Goal: Task Accomplishment & Management: Manage account settings

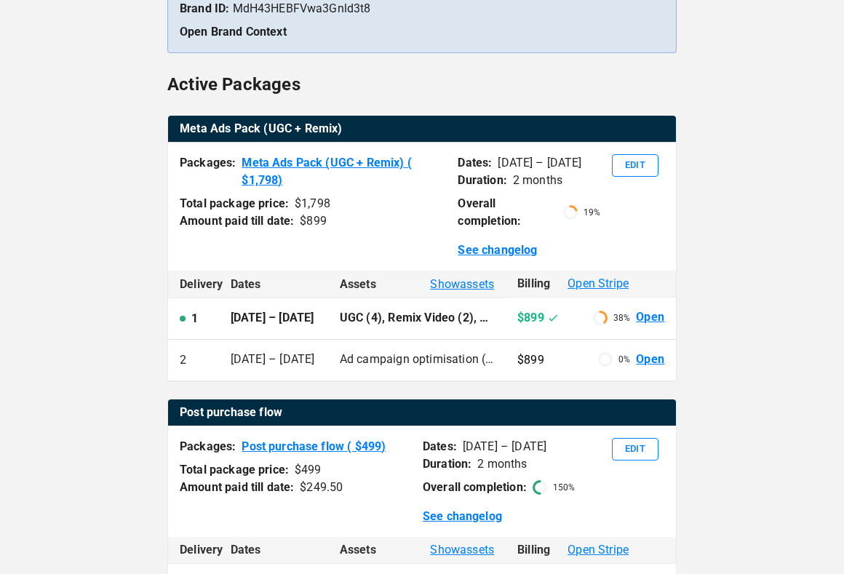
scroll to position [207, 0]
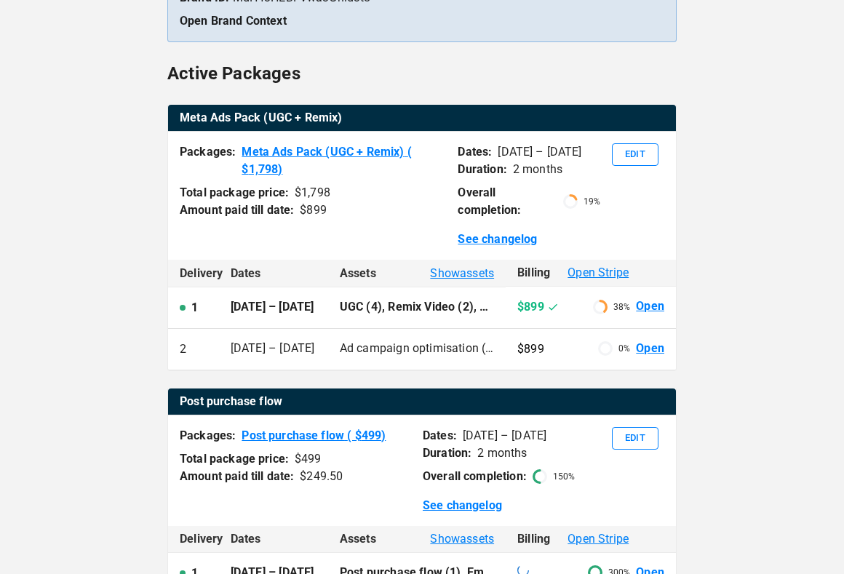
click at [443, 269] on span "Show assets" at bounding box center [462, 273] width 64 height 17
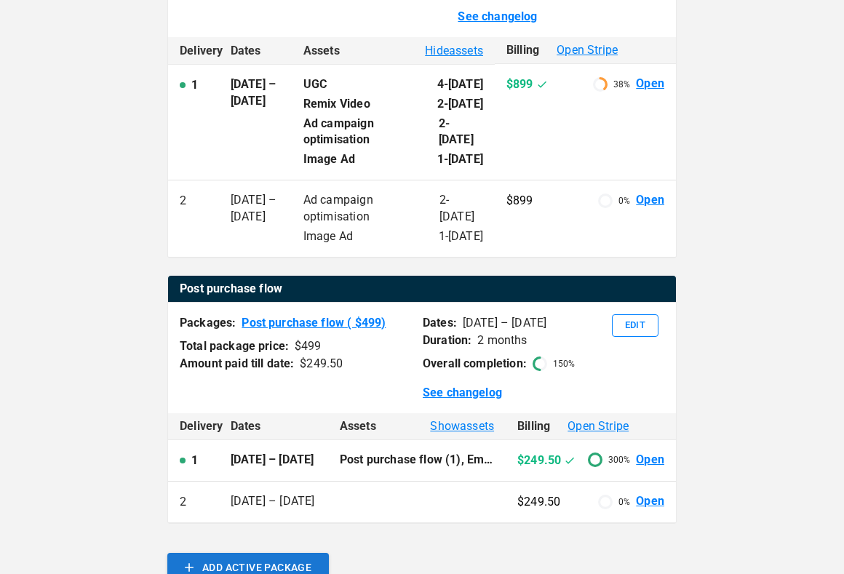
scroll to position [419, 0]
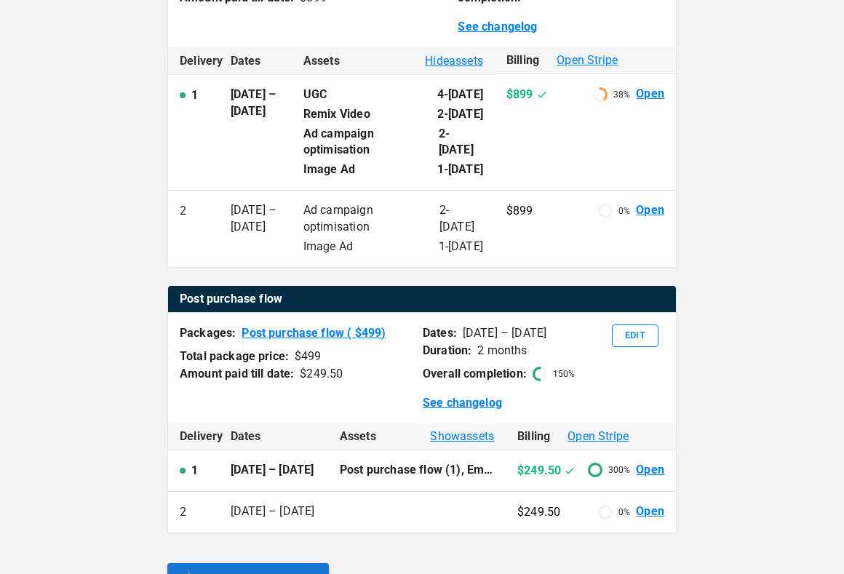
click at [387, 222] on p "Ad campaign optimisation" at bounding box center [371, 218] width 136 height 33
click at [647, 94] on link "Open" at bounding box center [650, 94] width 28 height 17
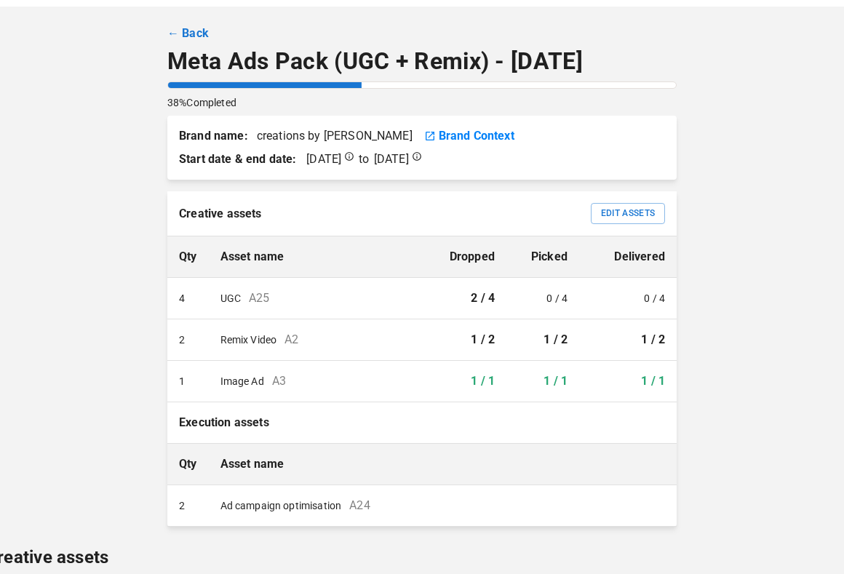
scroll to position [50, 0]
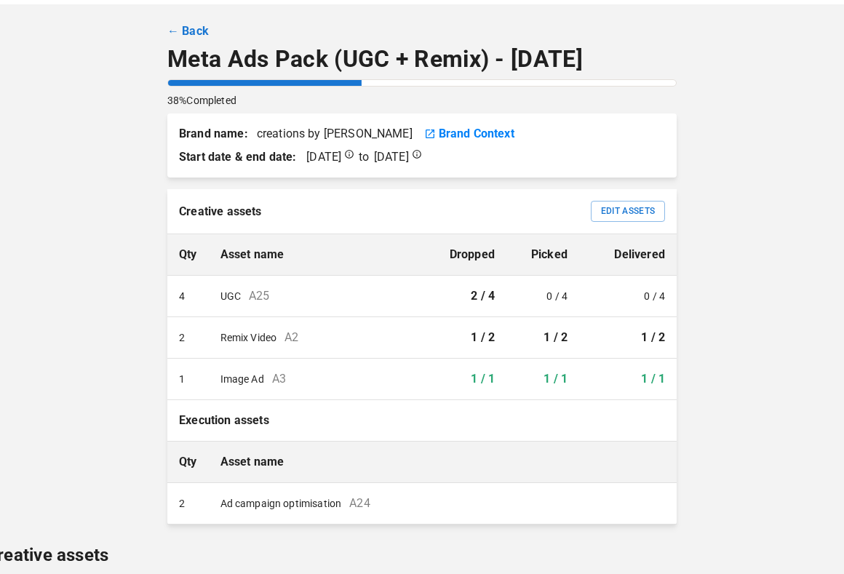
click at [186, 36] on link "← Back" at bounding box center [187, 31] width 41 height 17
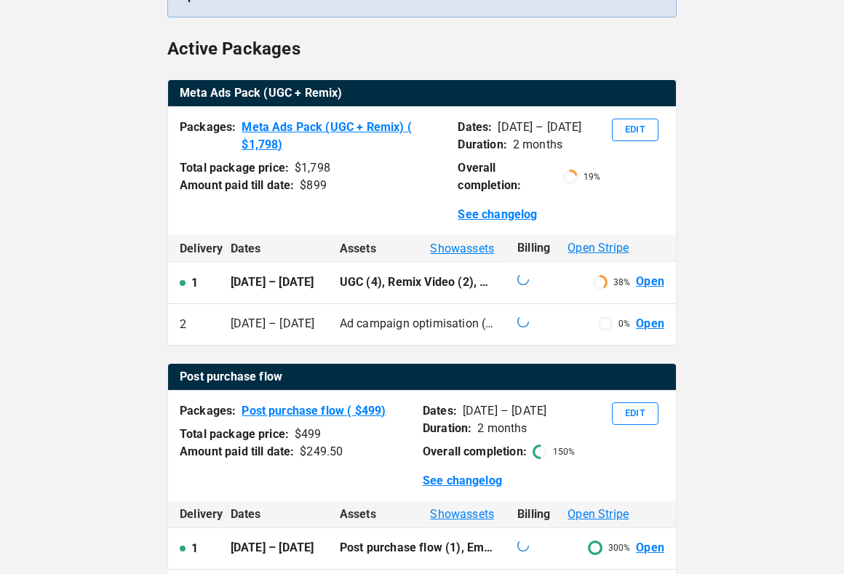
scroll to position [230, 0]
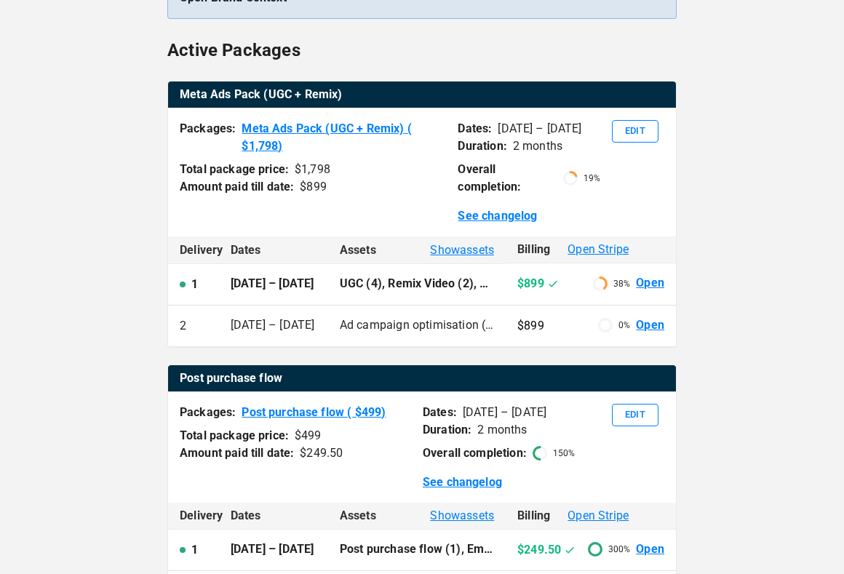
click at [453, 248] on span "Show assets" at bounding box center [462, 250] width 64 height 17
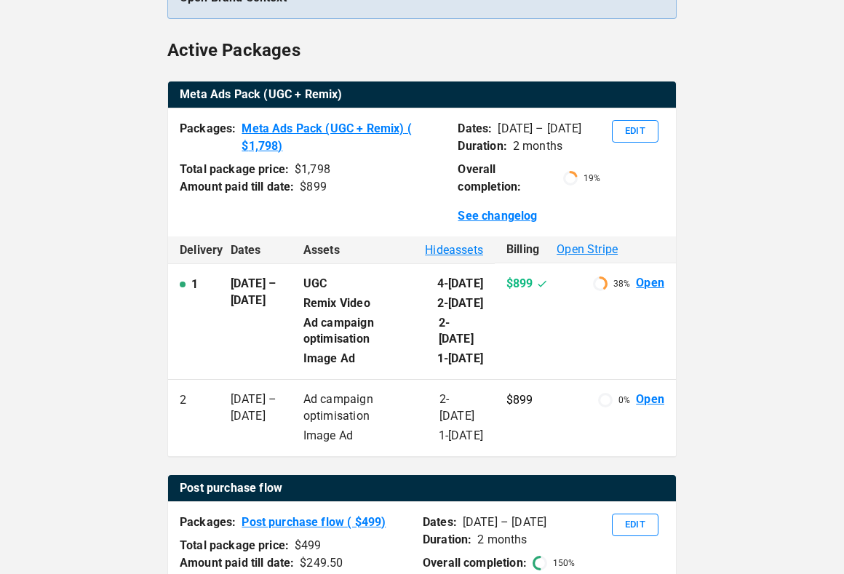
click at [480, 214] on link "See changelog" at bounding box center [497, 215] width 79 height 17
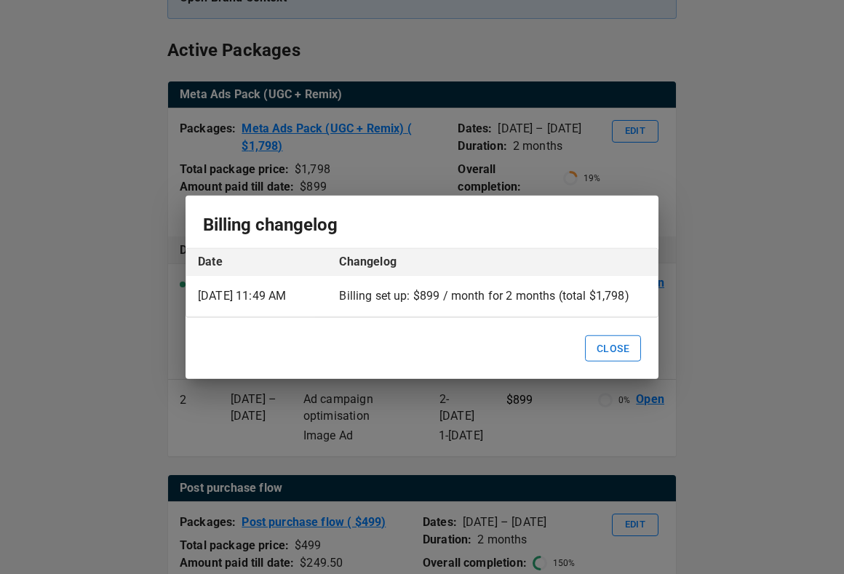
click at [624, 354] on button "CLOSE" at bounding box center [613, 348] width 56 height 27
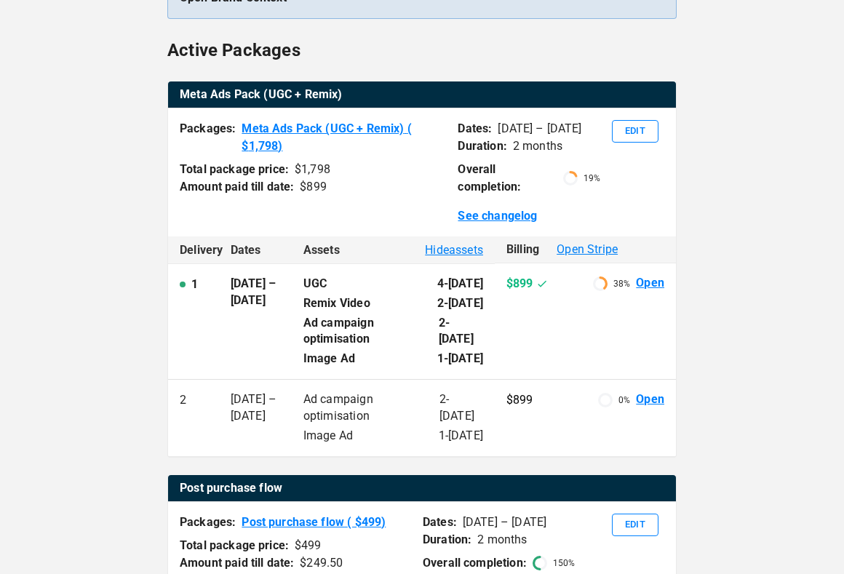
scroll to position [234, 0]
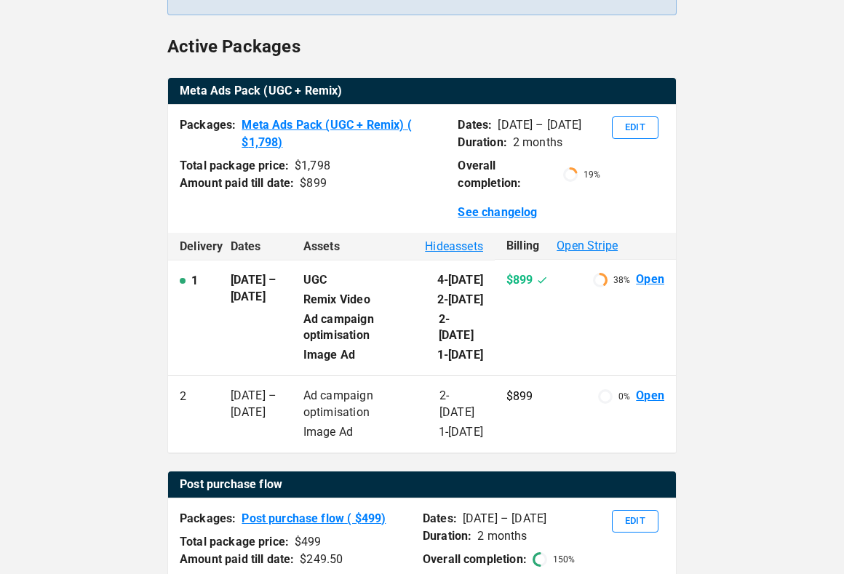
click at [642, 397] on link "Open" at bounding box center [650, 396] width 28 height 17
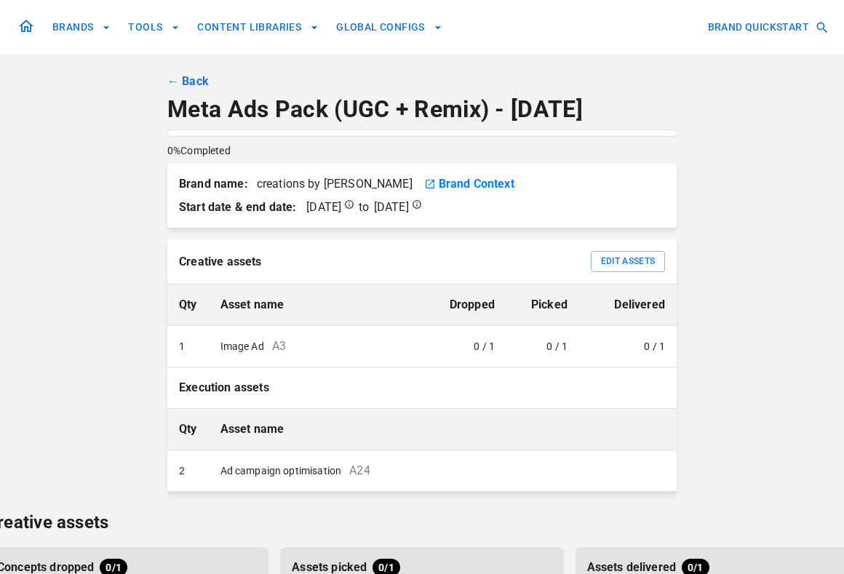
click at [197, 80] on link "← Back" at bounding box center [187, 81] width 41 height 17
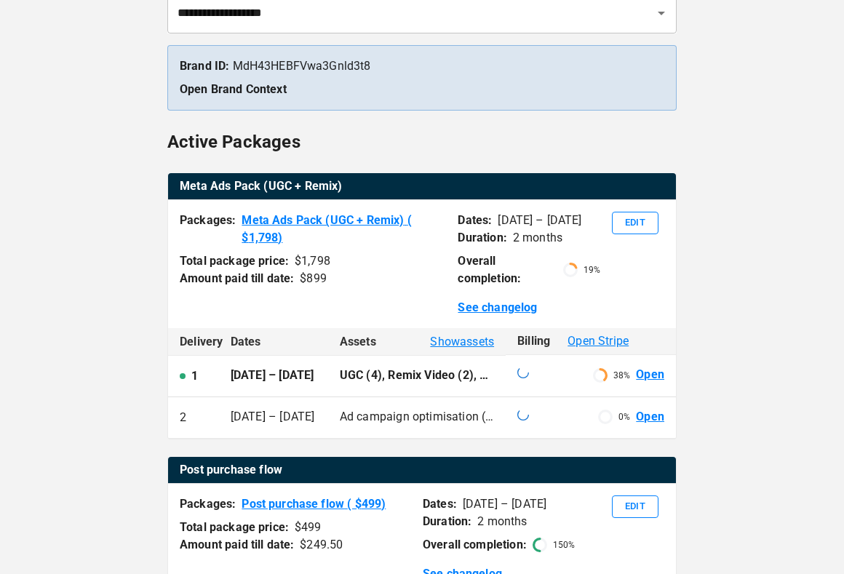
scroll to position [142, 0]
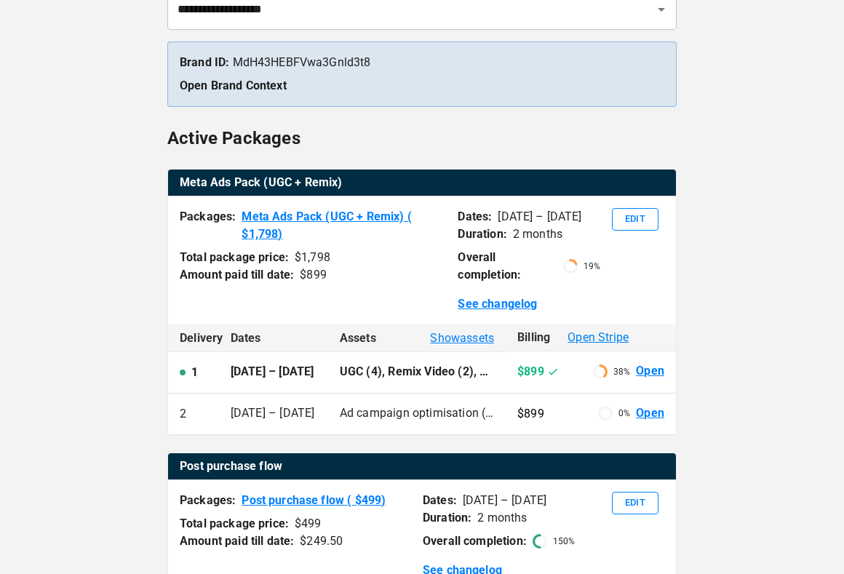
click at [655, 366] on link "Open" at bounding box center [650, 371] width 28 height 17
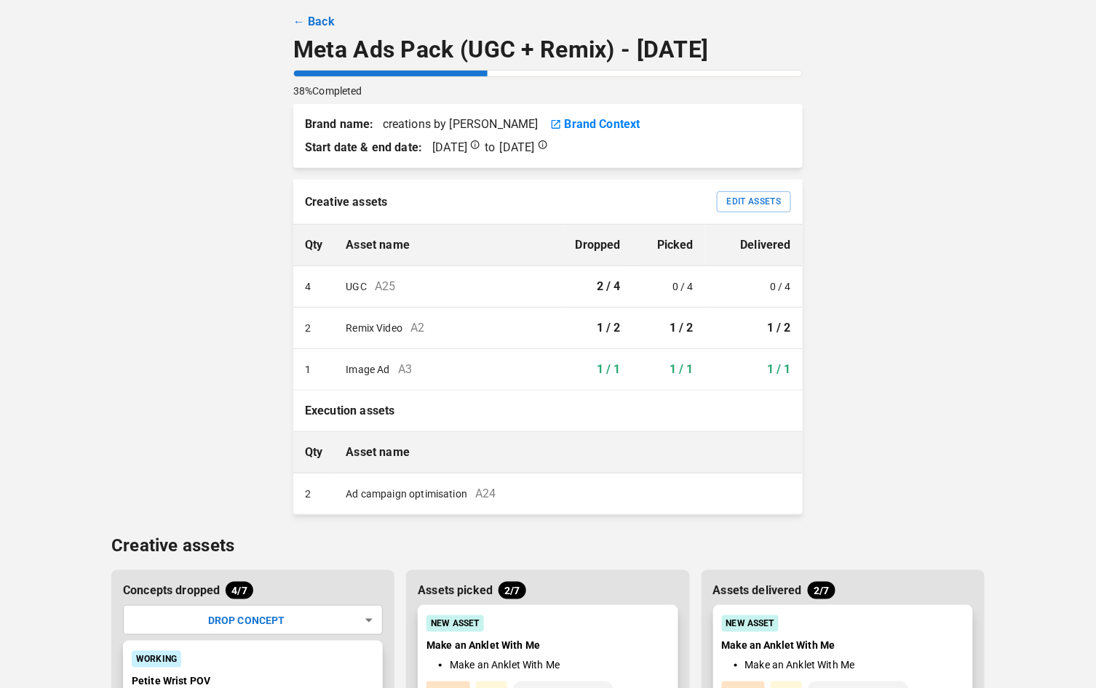
scroll to position [66, 0]
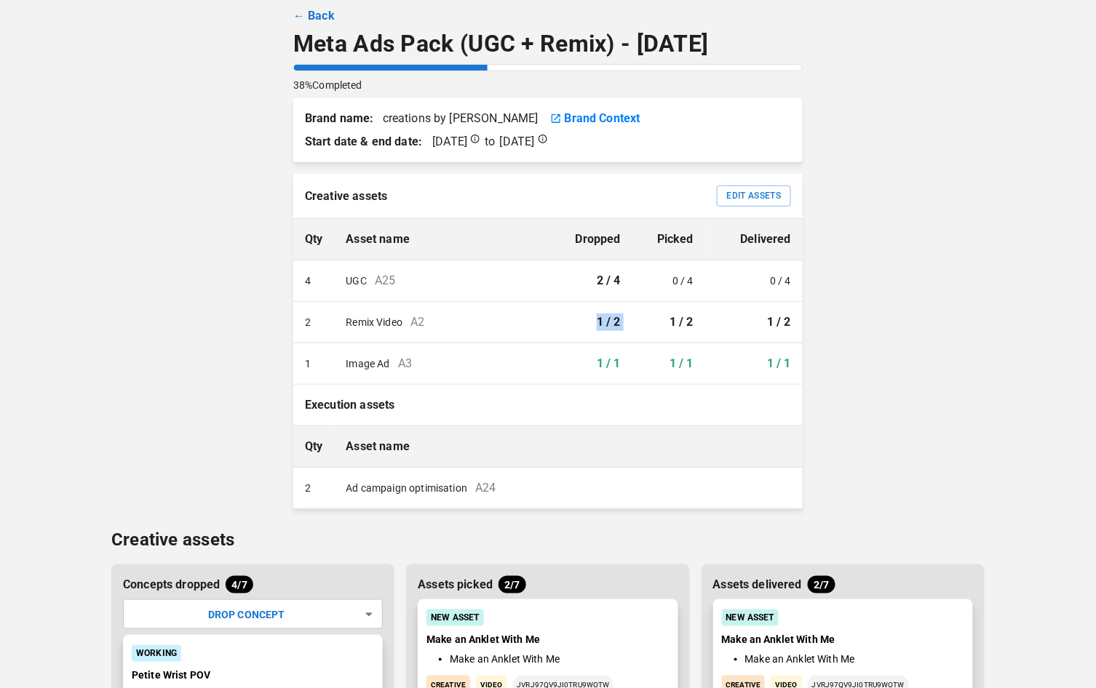
drag, startPoint x: 593, startPoint y: 325, endPoint x: 651, endPoint y: 324, distance: 57.5
click at [651, 324] on tr "2 Remix Video A2 1 / 2 1 / 2 1 / 2" at bounding box center [547, 322] width 509 height 41
click at [752, 192] on button "Edit Assets" at bounding box center [754, 196] width 74 height 21
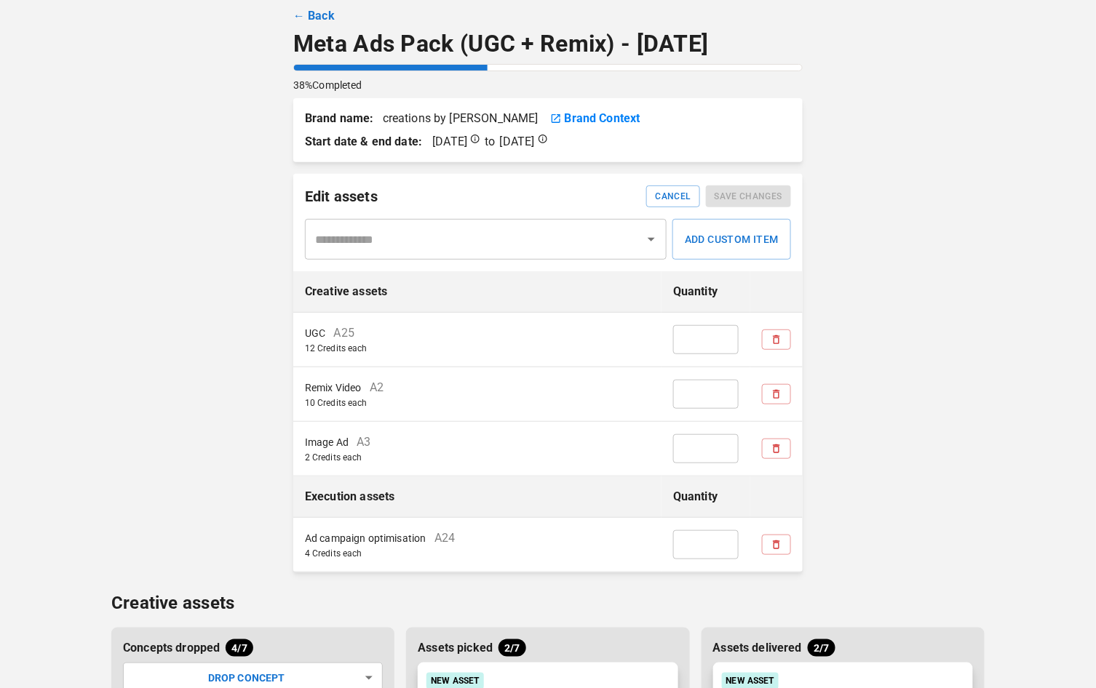
click at [298, 17] on link "← Back" at bounding box center [313, 15] width 41 height 17
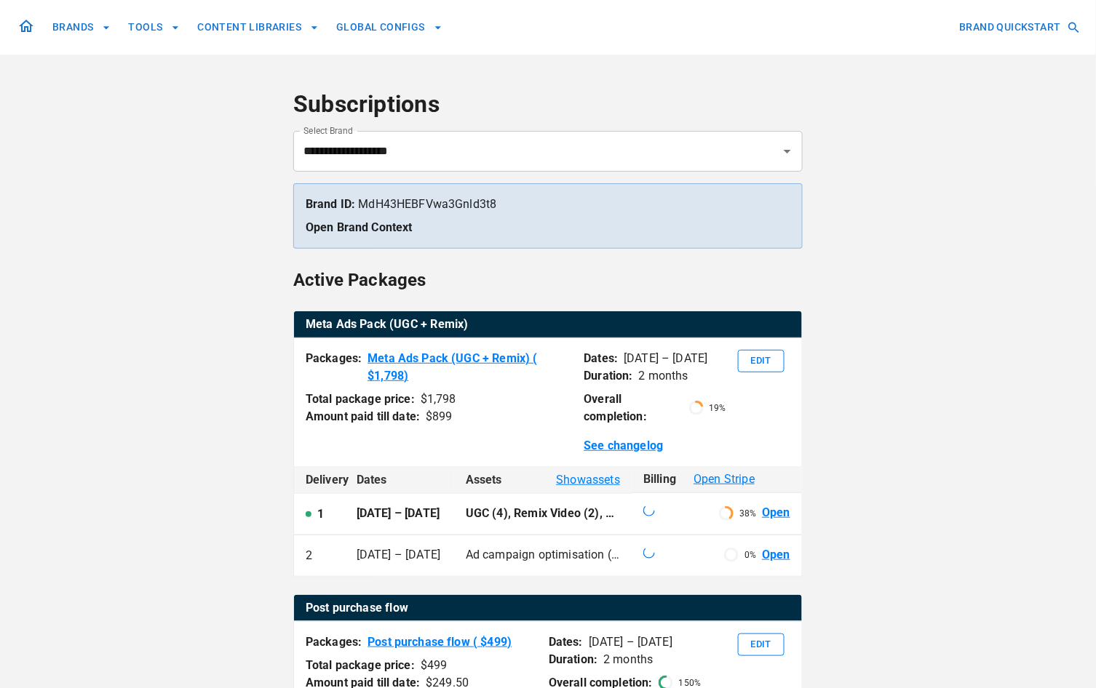
click at [319, 12] on div "**********" at bounding box center [547, 597] width 509 height 1195
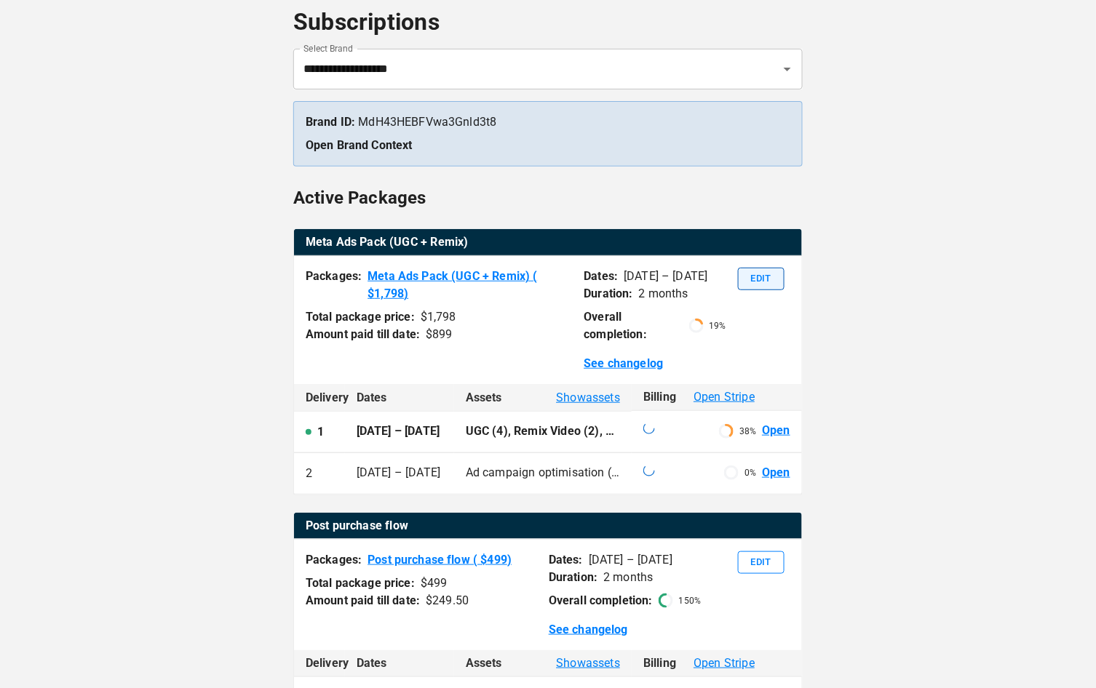
click at [755, 274] on button "Edit" at bounding box center [761, 279] width 47 height 23
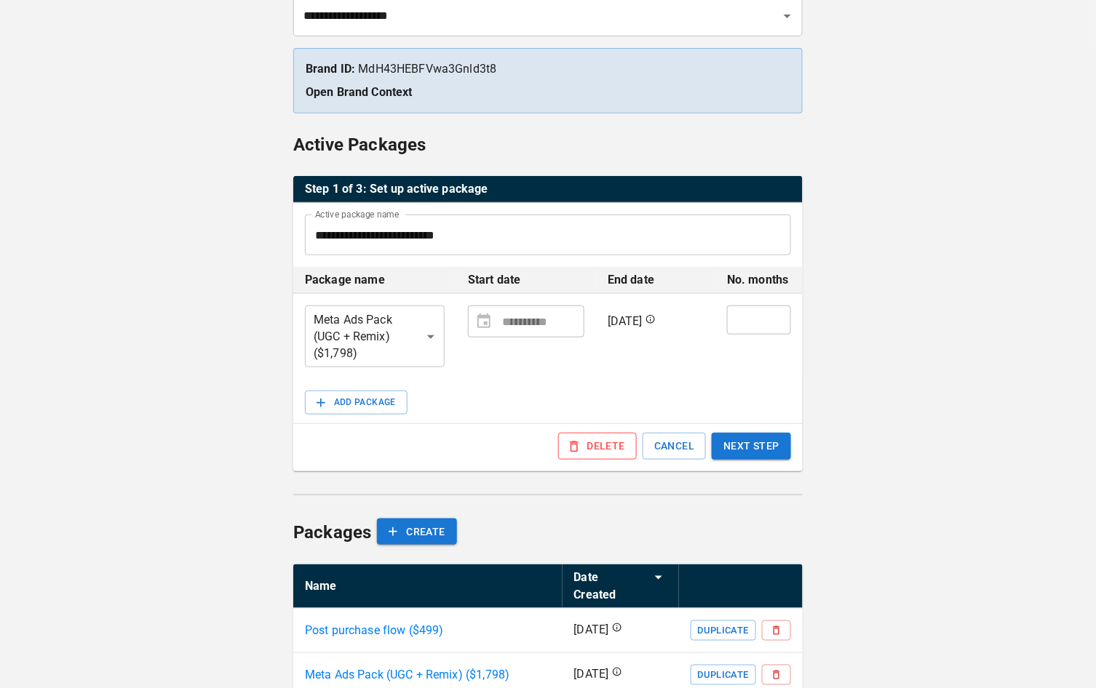
scroll to position [147, 0]
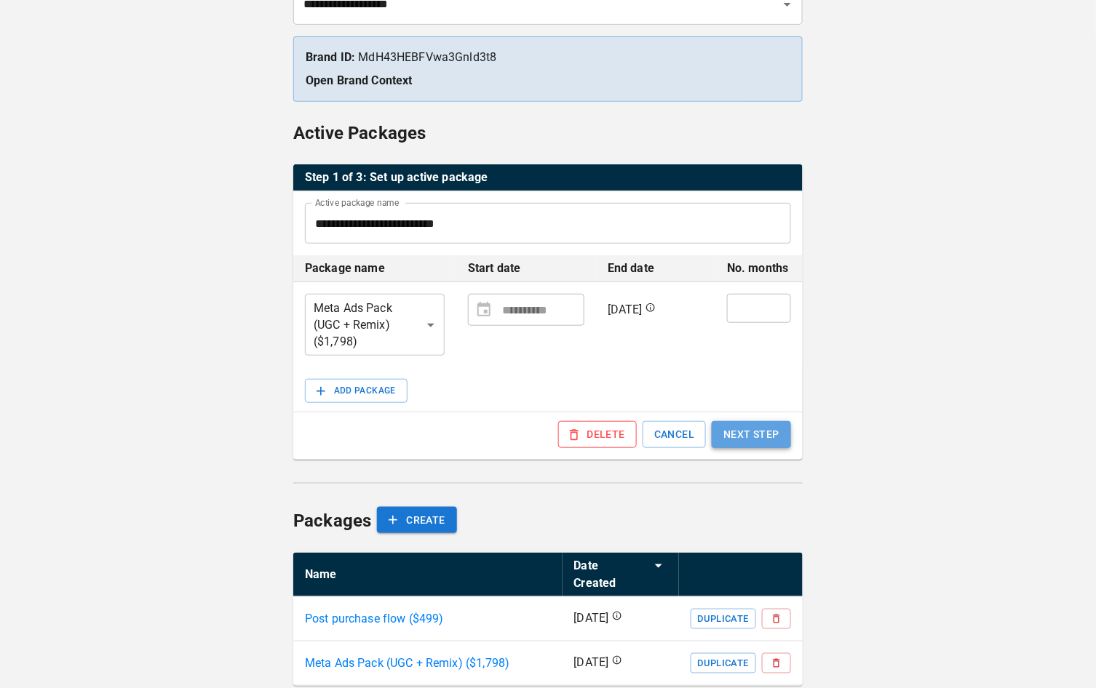
click at [754, 431] on button "NEXT STEP" at bounding box center [751, 434] width 79 height 27
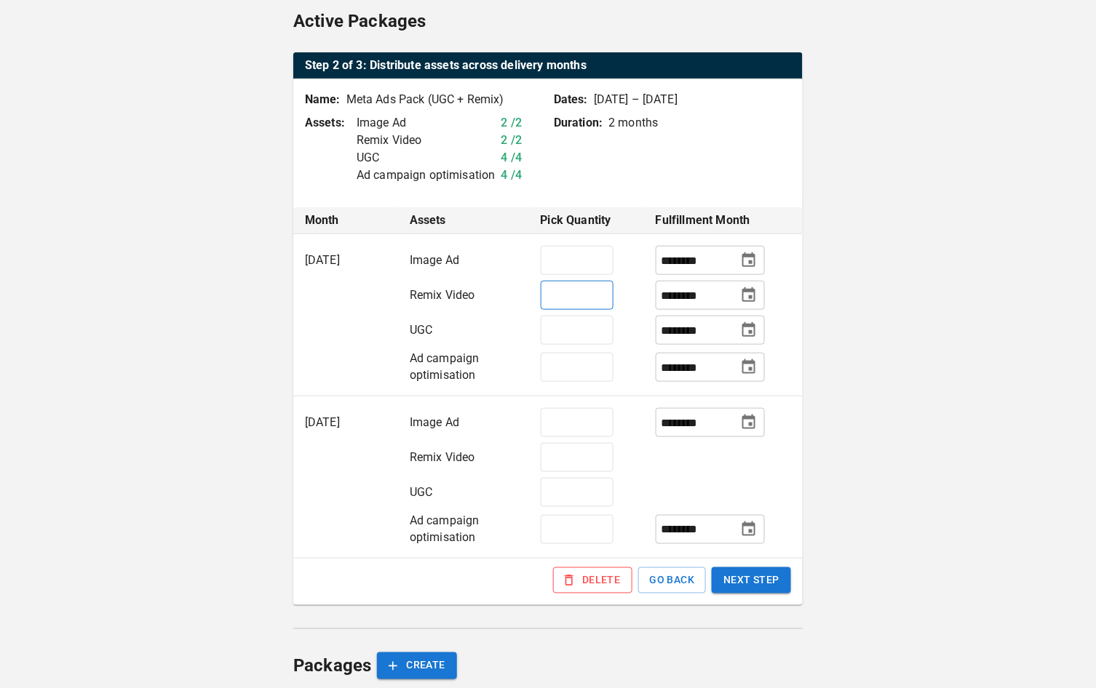
scroll to position [170, 0]
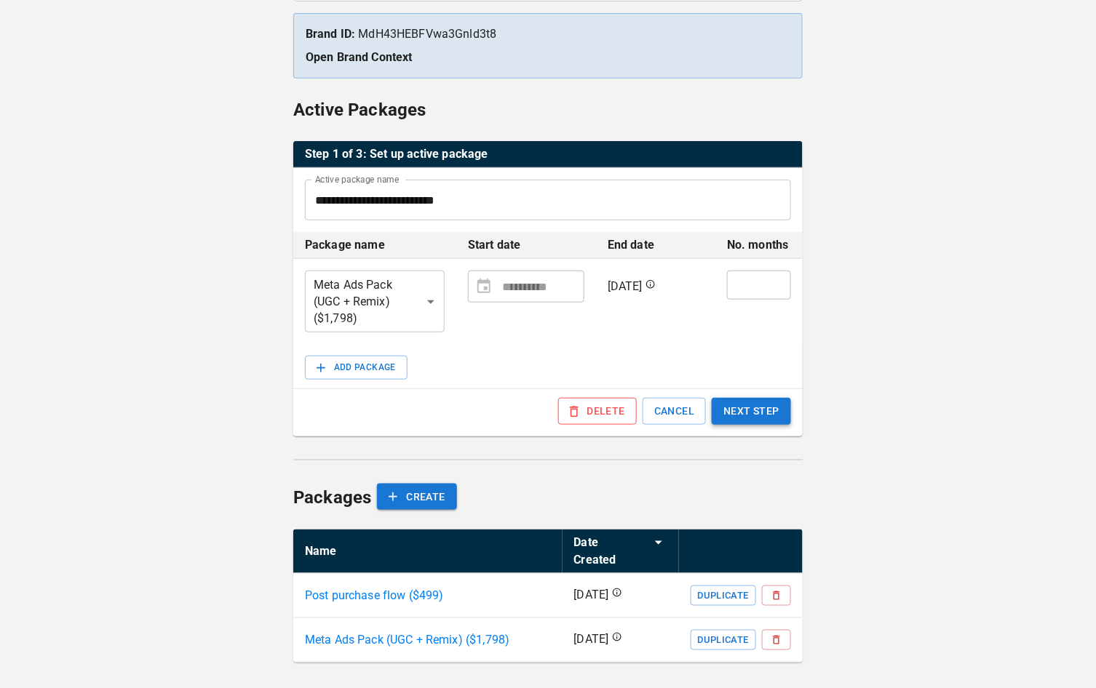
click at [749, 408] on button "NEXT STEP" at bounding box center [751, 411] width 79 height 27
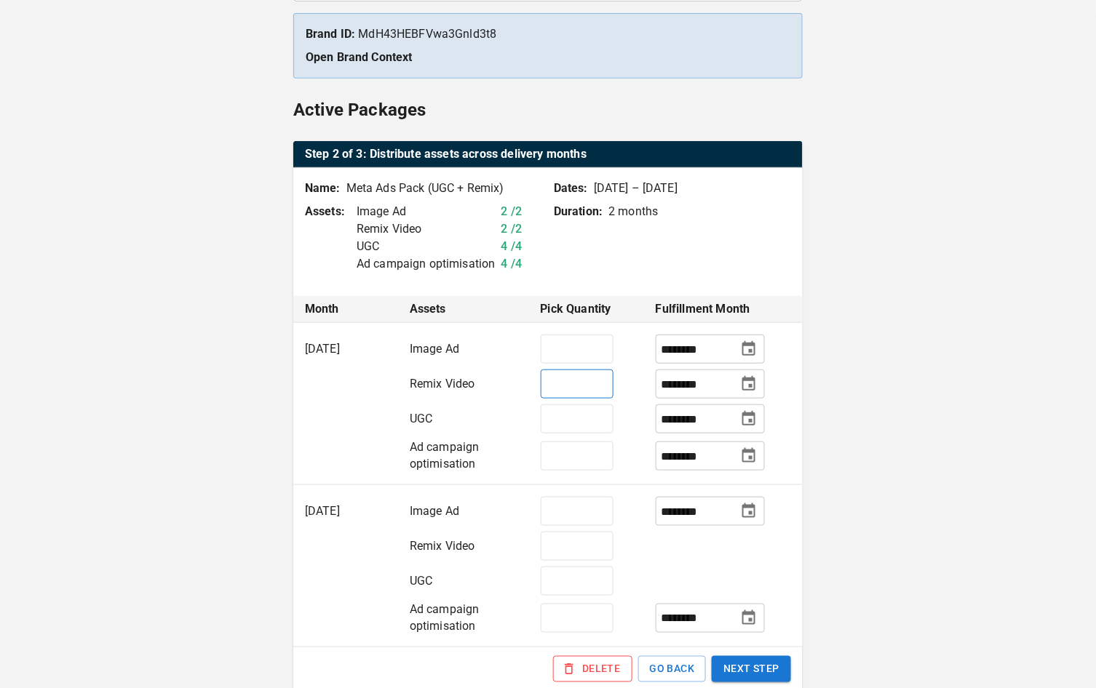
click at [576, 383] on input "*" at bounding box center [577, 384] width 73 height 29
type input "*"
click at [577, 421] on input "*" at bounding box center [577, 419] width 73 height 29
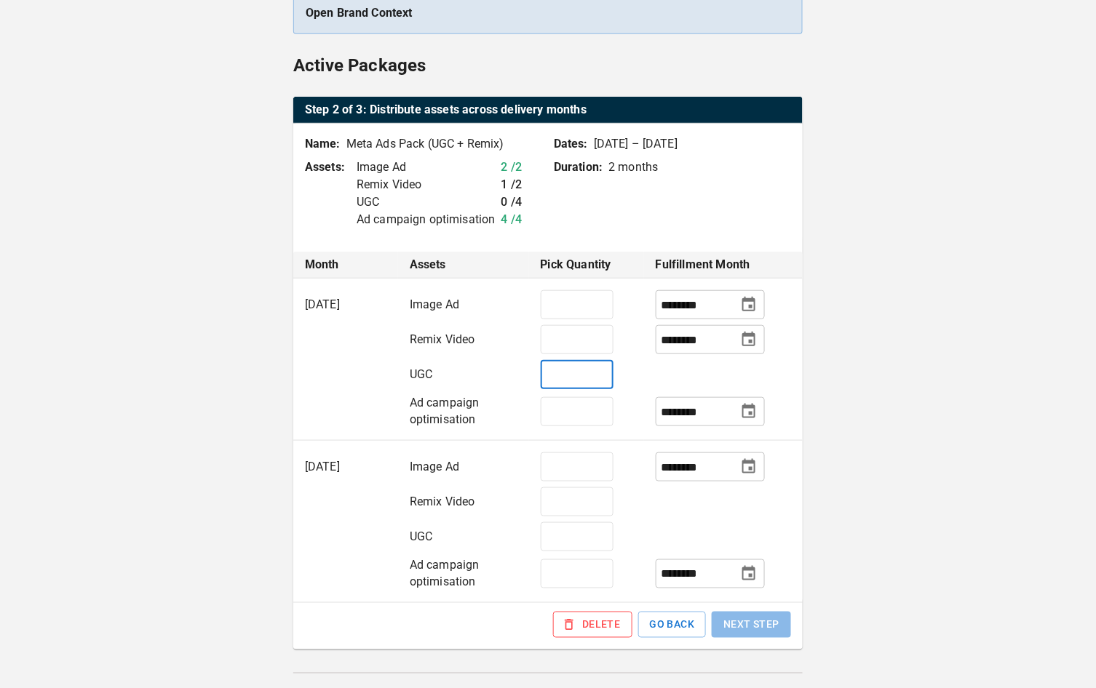
scroll to position [223, 0]
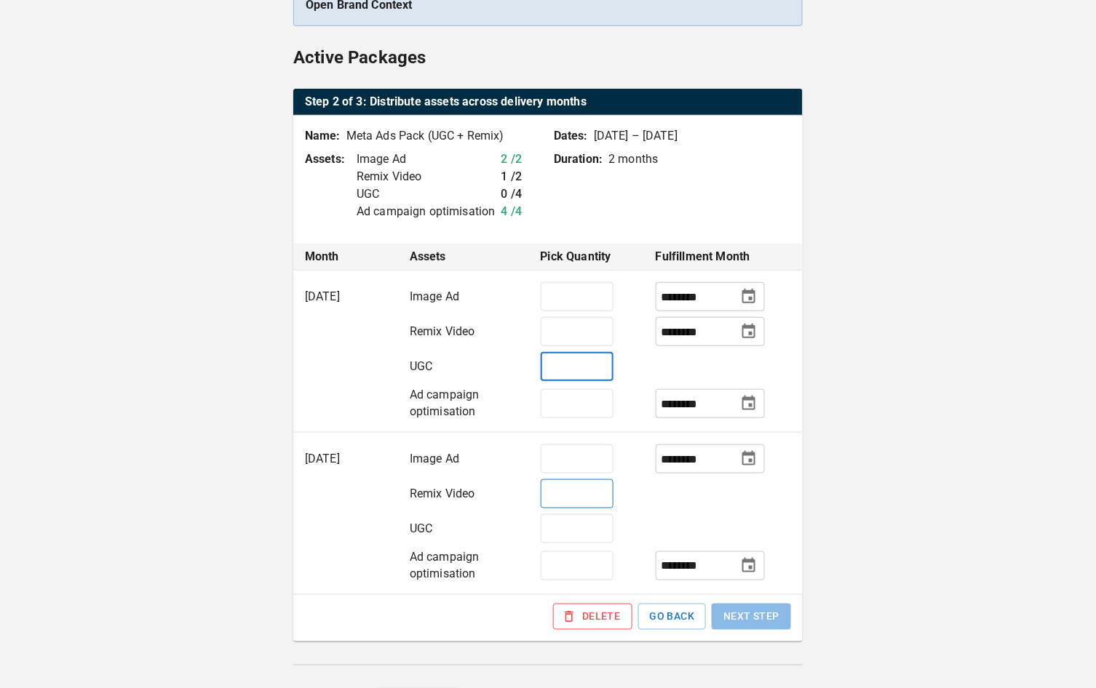
type input "*"
click at [572, 493] on input "*" at bounding box center [577, 494] width 73 height 29
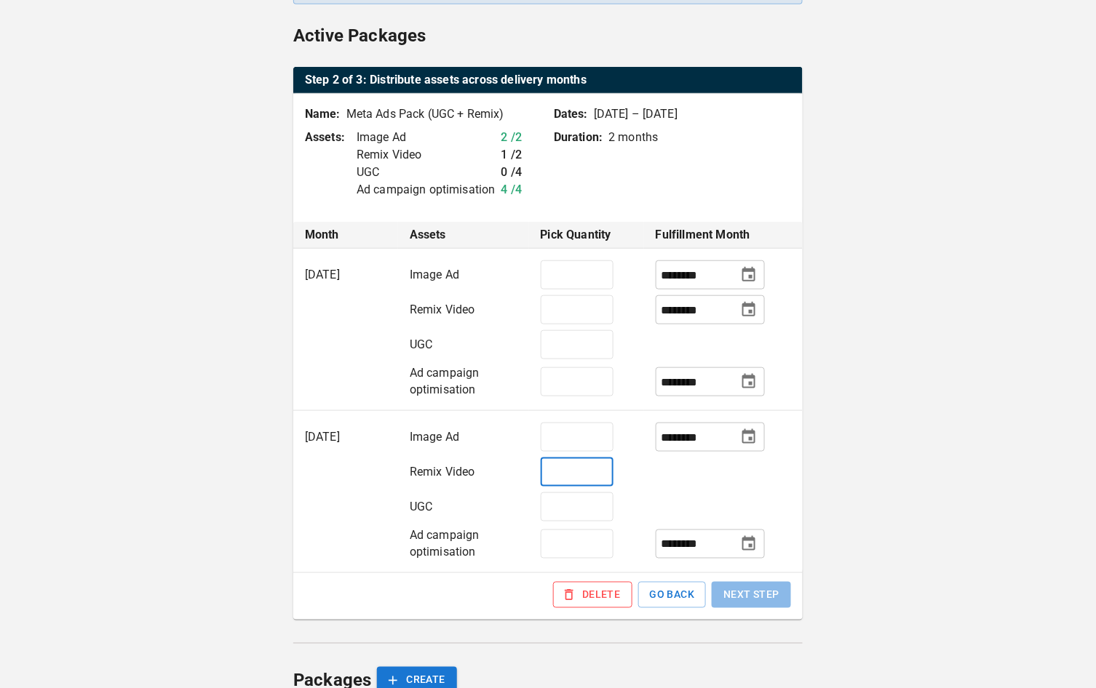
scroll to position [250, 0]
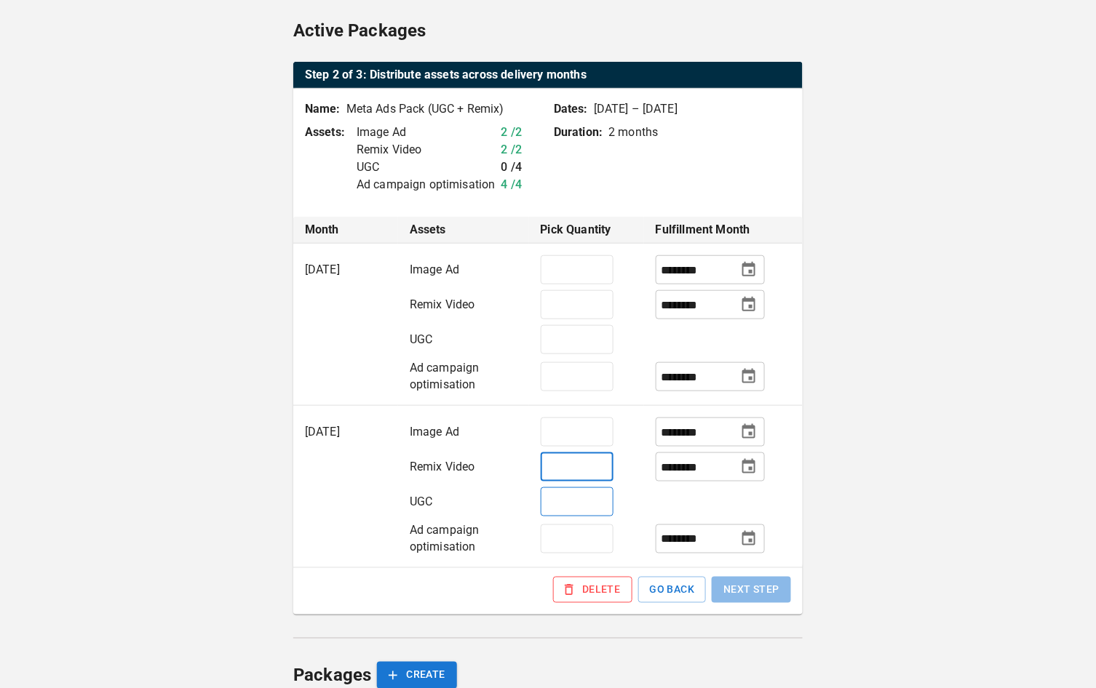
type input "*"
click at [569, 501] on input "*" at bounding box center [577, 502] width 73 height 29
type input "*"
click at [575, 337] on input "*" at bounding box center [577, 339] width 73 height 29
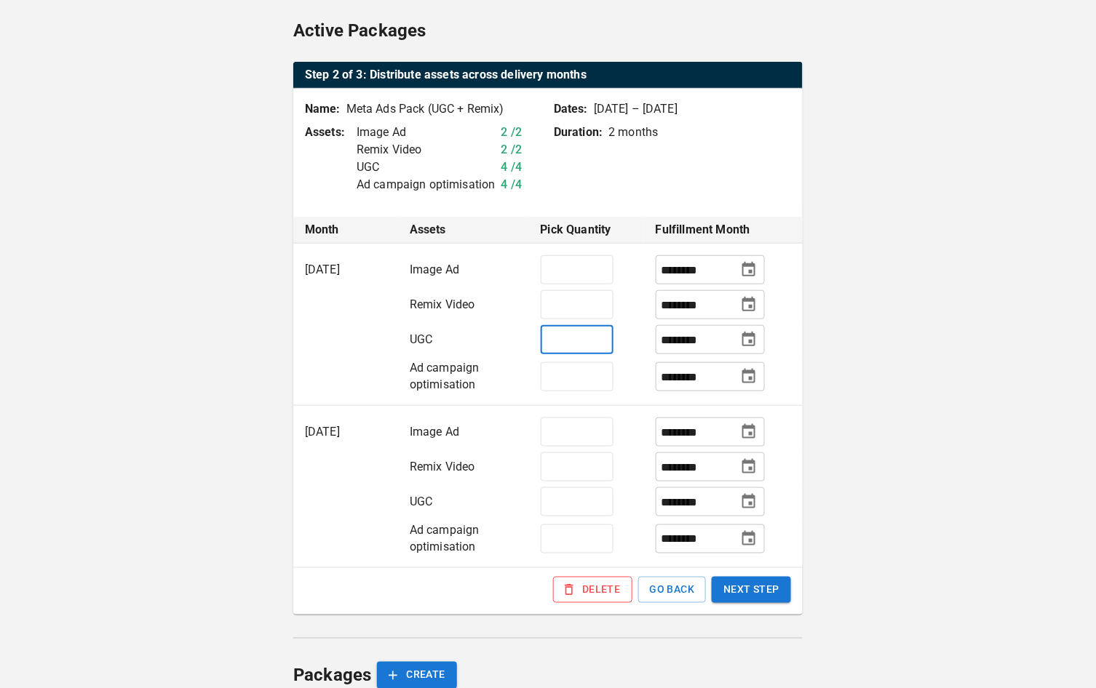
type input "*"
click at [793, 378] on td "******** ​" at bounding box center [723, 381] width 159 height 48
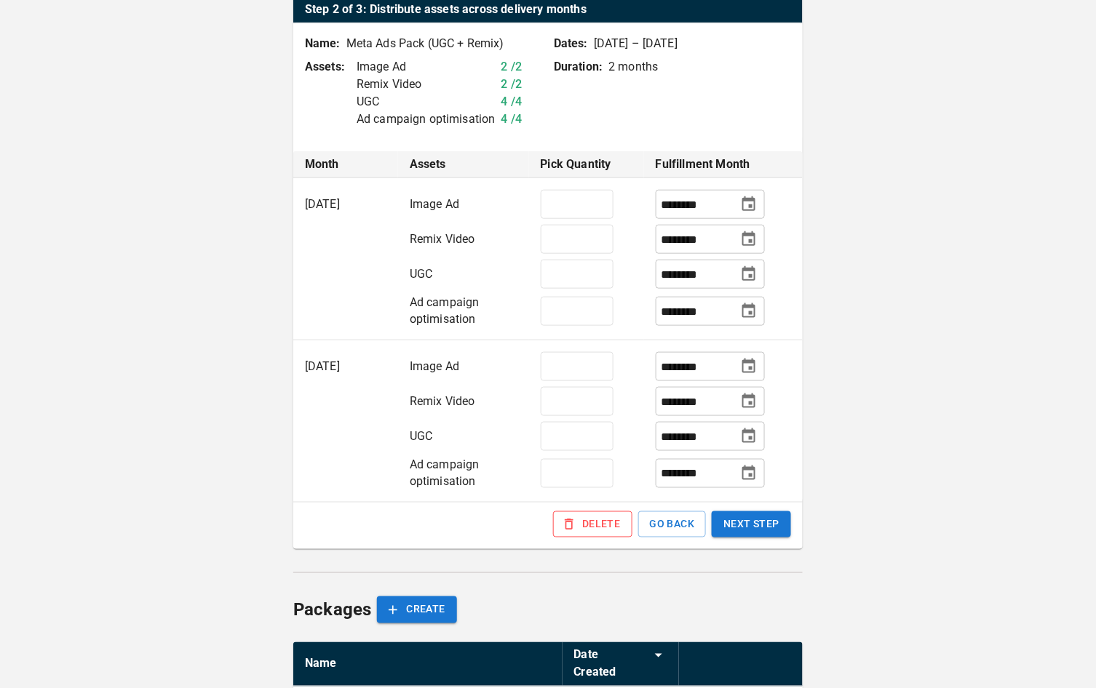
scroll to position [316, 0]
click at [744, 520] on button "NEXT STEP" at bounding box center [751, 524] width 79 height 27
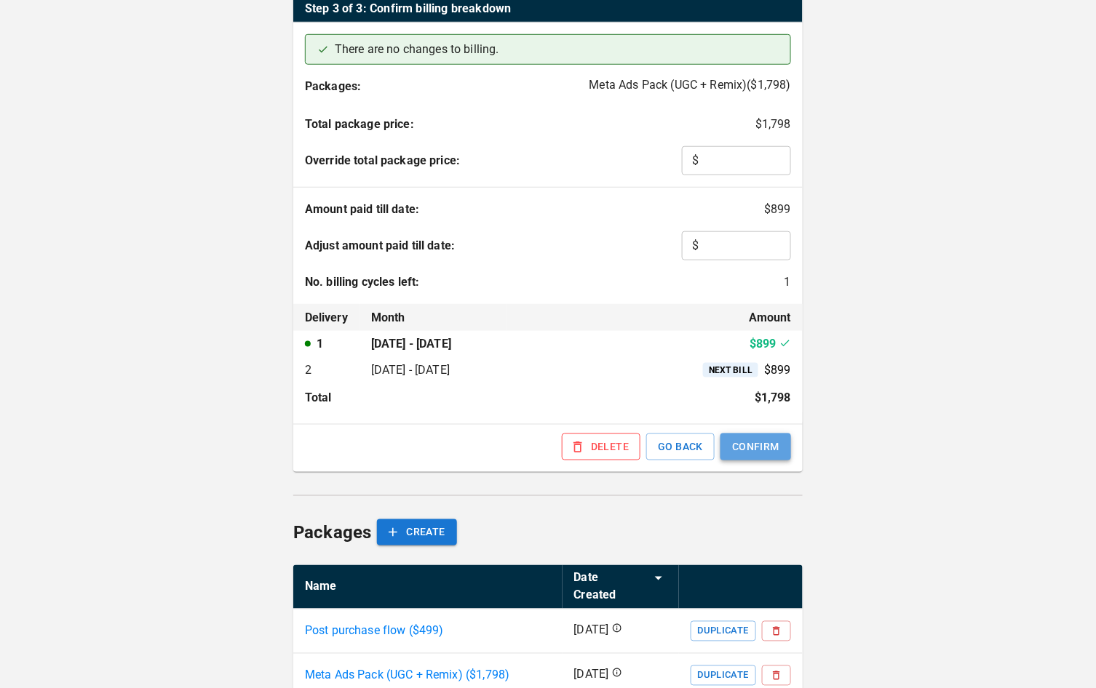
click at [763, 454] on button "CONFIRM" at bounding box center [756, 447] width 71 height 27
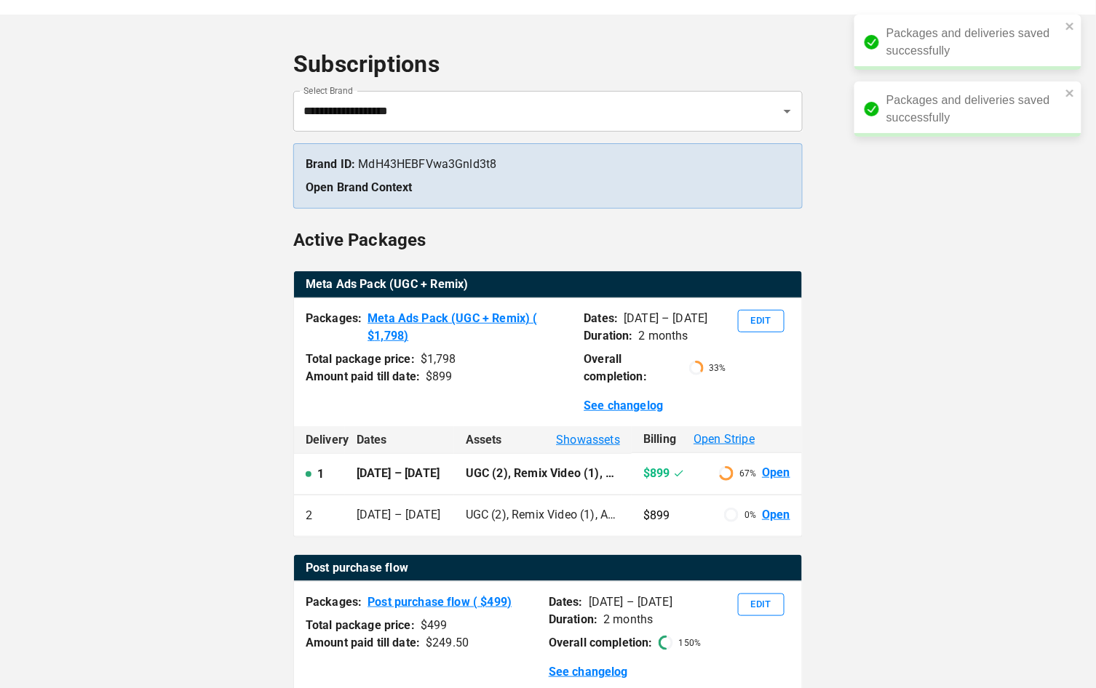
scroll to position [47, 0]
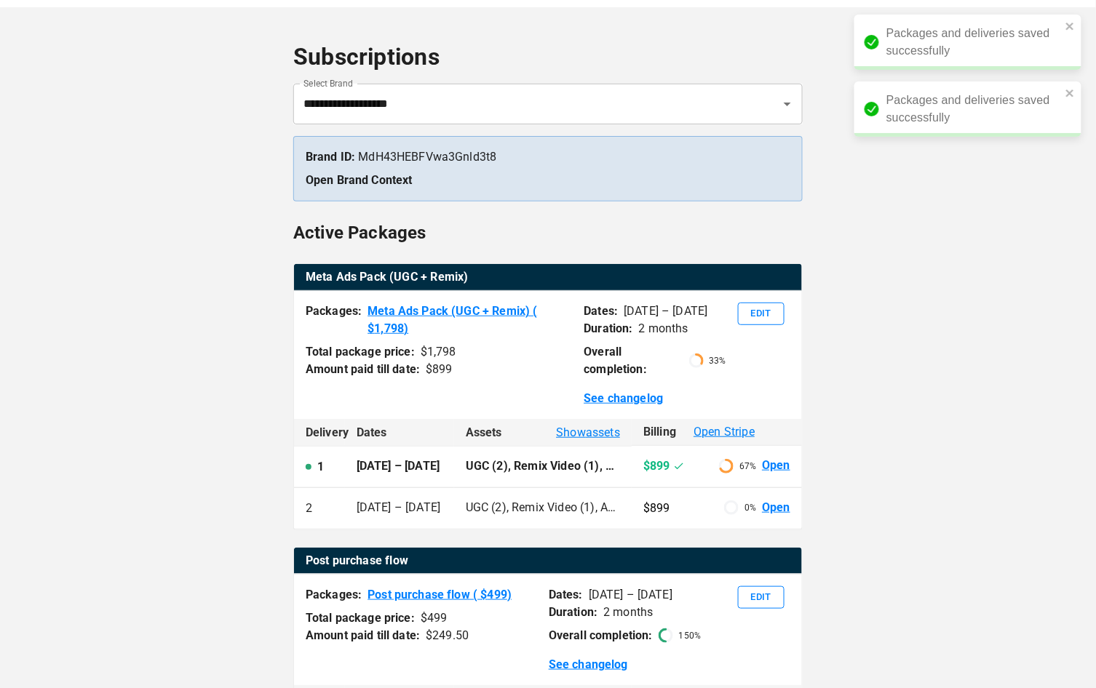
click at [603, 427] on span "Show assets" at bounding box center [588, 432] width 64 height 17
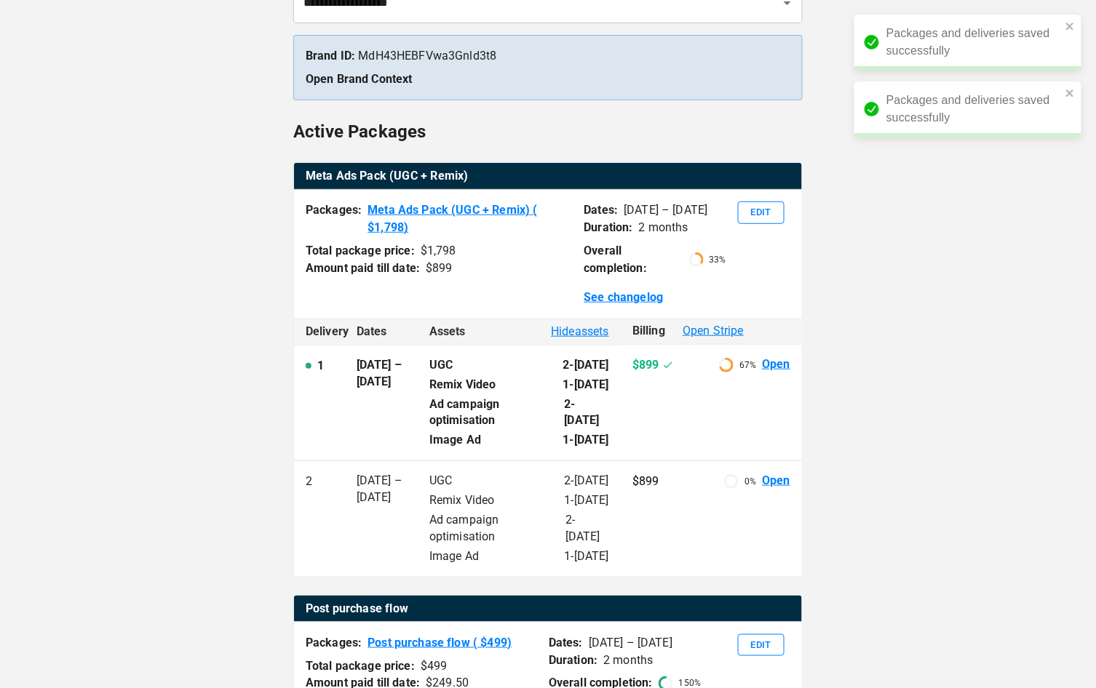
scroll to position [150, 0]
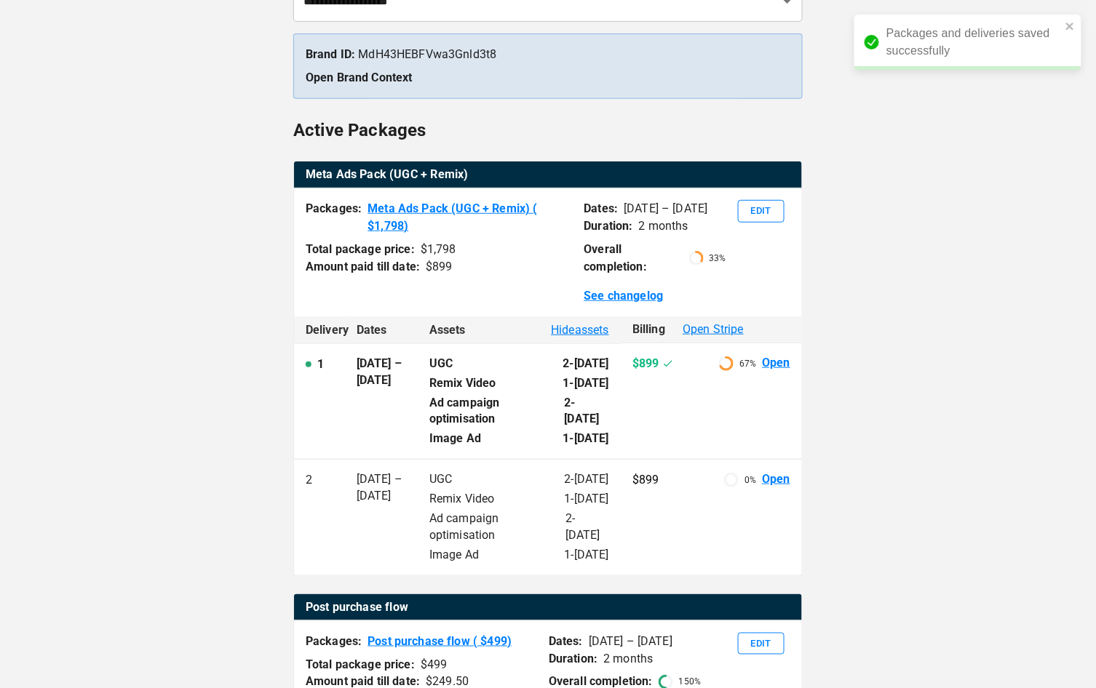
click at [773, 357] on link "Open" at bounding box center [776, 363] width 28 height 17
click at [779, 364] on link "Open" at bounding box center [776, 363] width 28 height 17
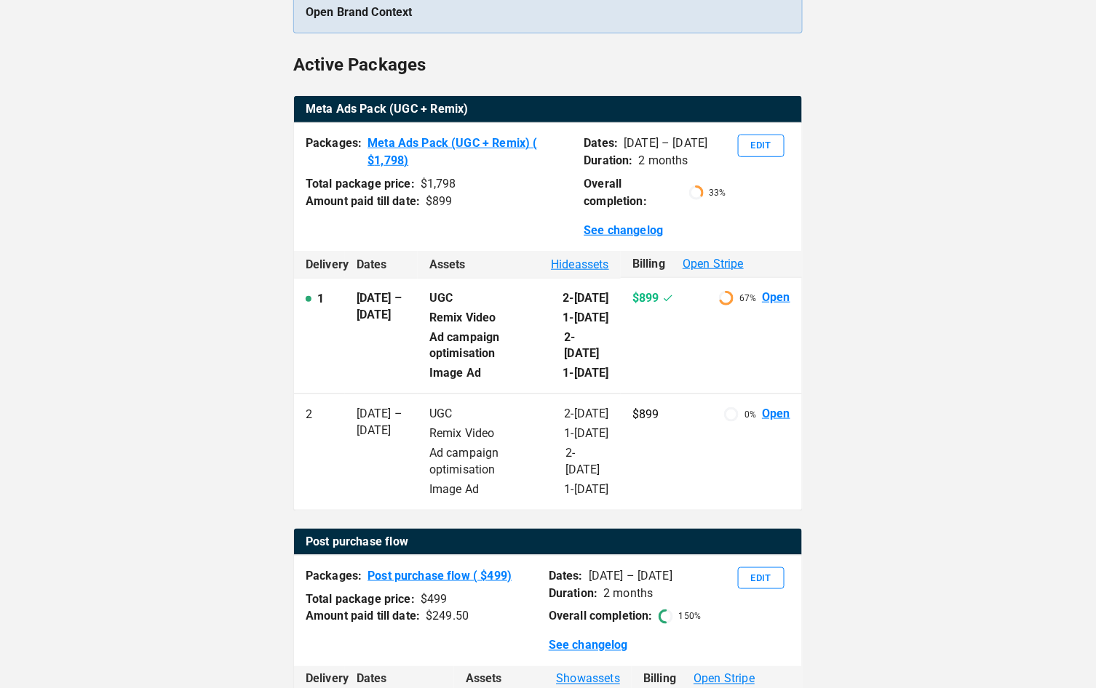
scroll to position [235, 0]
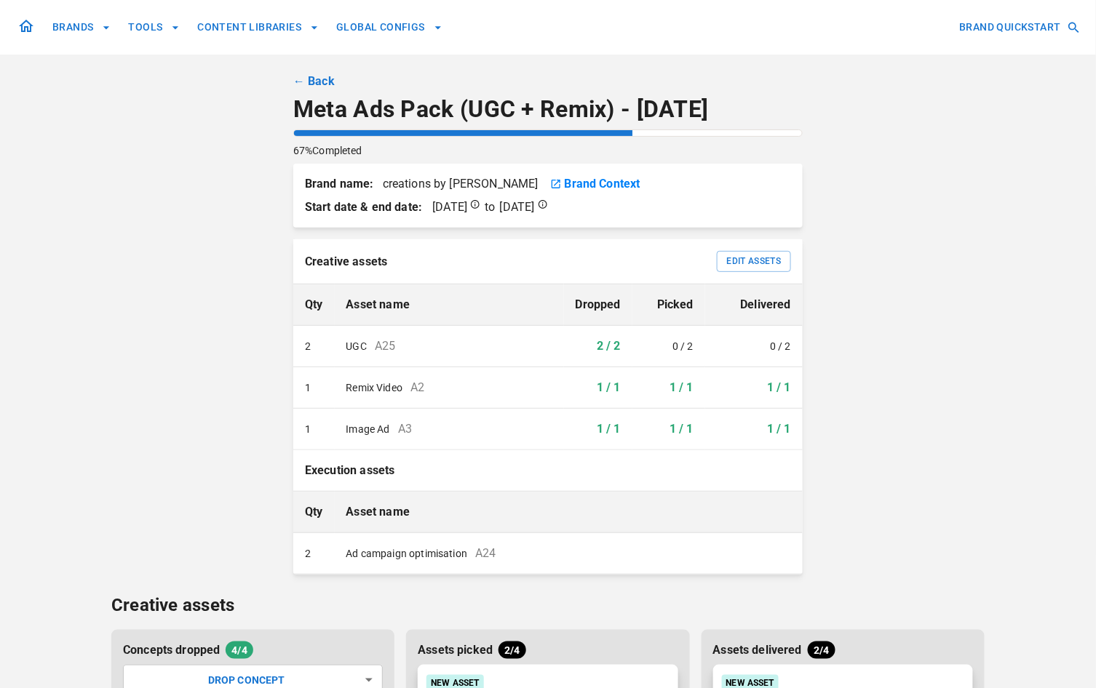
click at [322, 82] on link "← Back" at bounding box center [313, 81] width 41 height 17
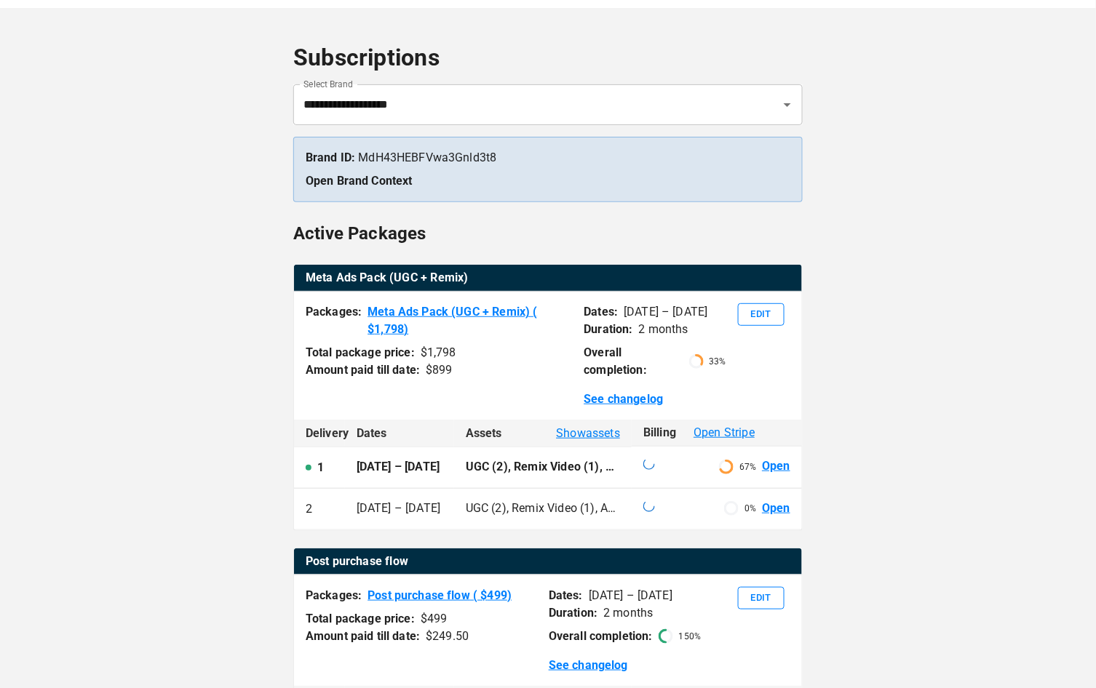
scroll to position [58, 0]
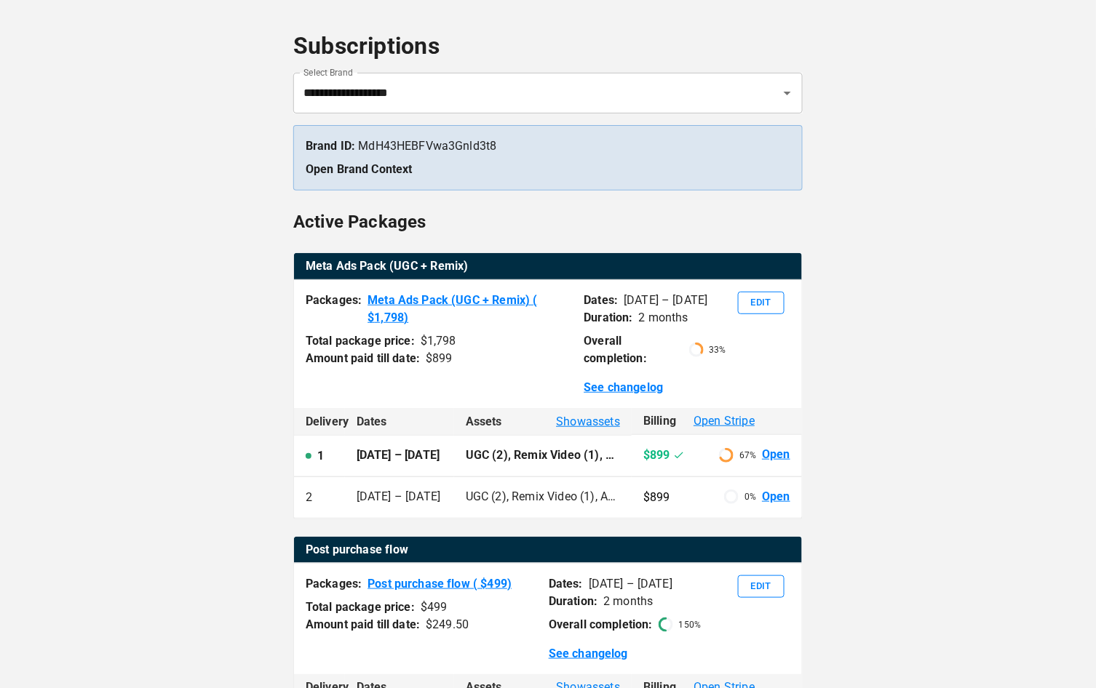
click at [476, 492] on p "UGC (2), Remix Video (1), Ad campaign optimisation (2), Image Ad (1)" at bounding box center [543, 497] width 154 height 17
click at [773, 497] on link "Open" at bounding box center [776, 497] width 28 height 17
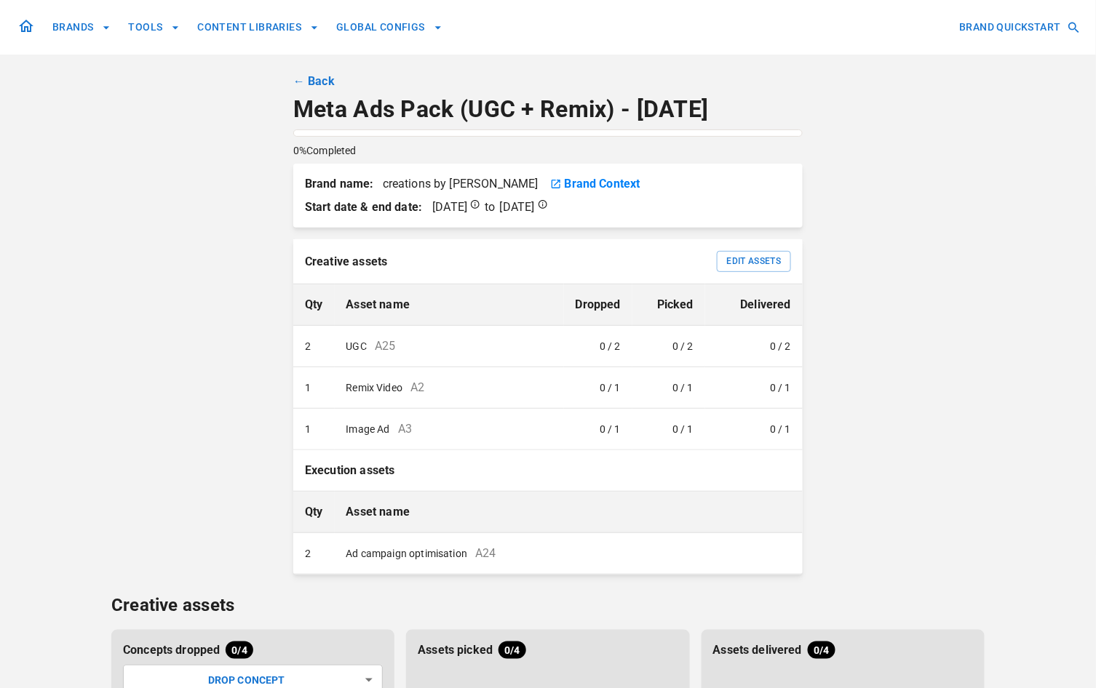
click at [317, 82] on link "← Back" at bounding box center [313, 81] width 41 height 17
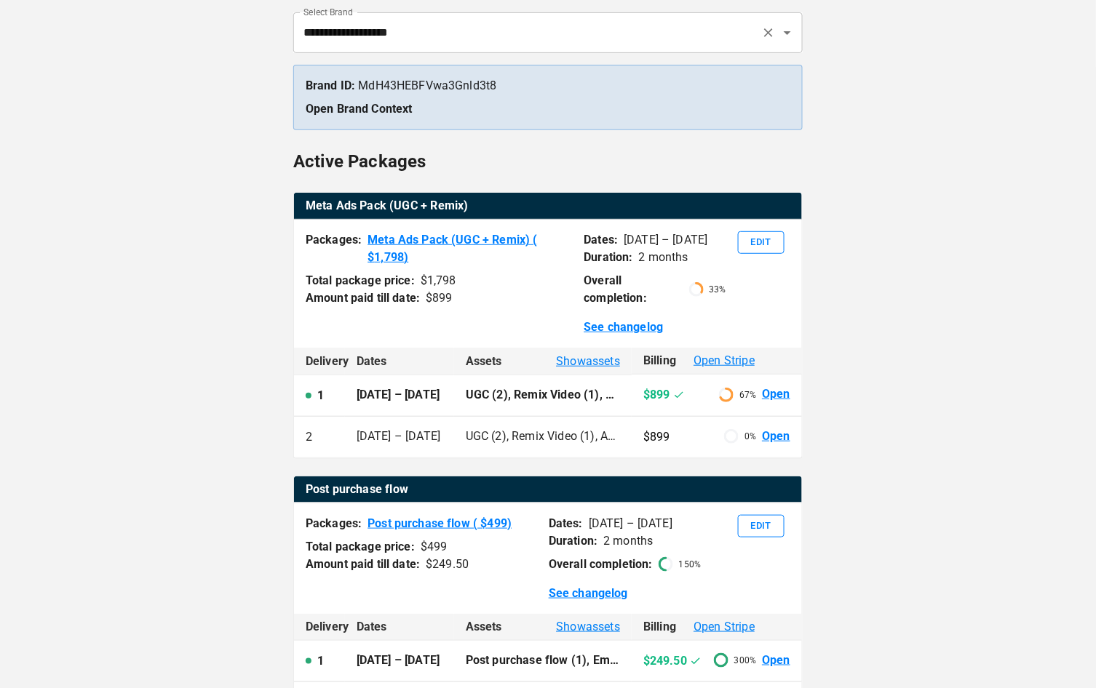
scroll to position [154, 0]
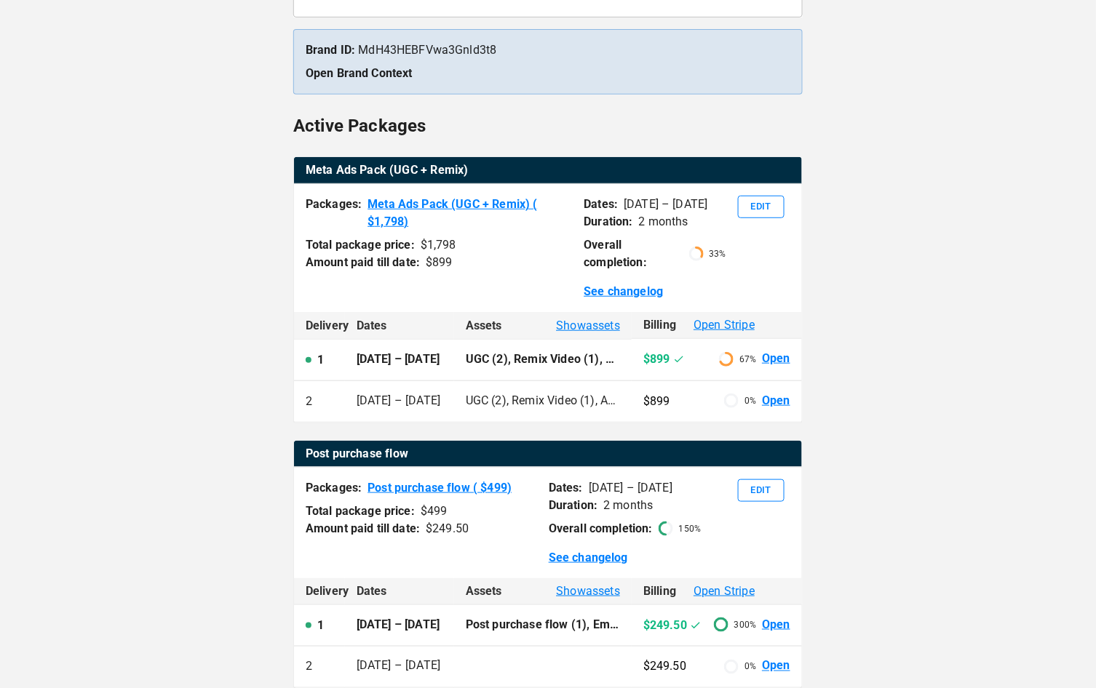
click at [774, 357] on link "Open" at bounding box center [776, 359] width 28 height 17
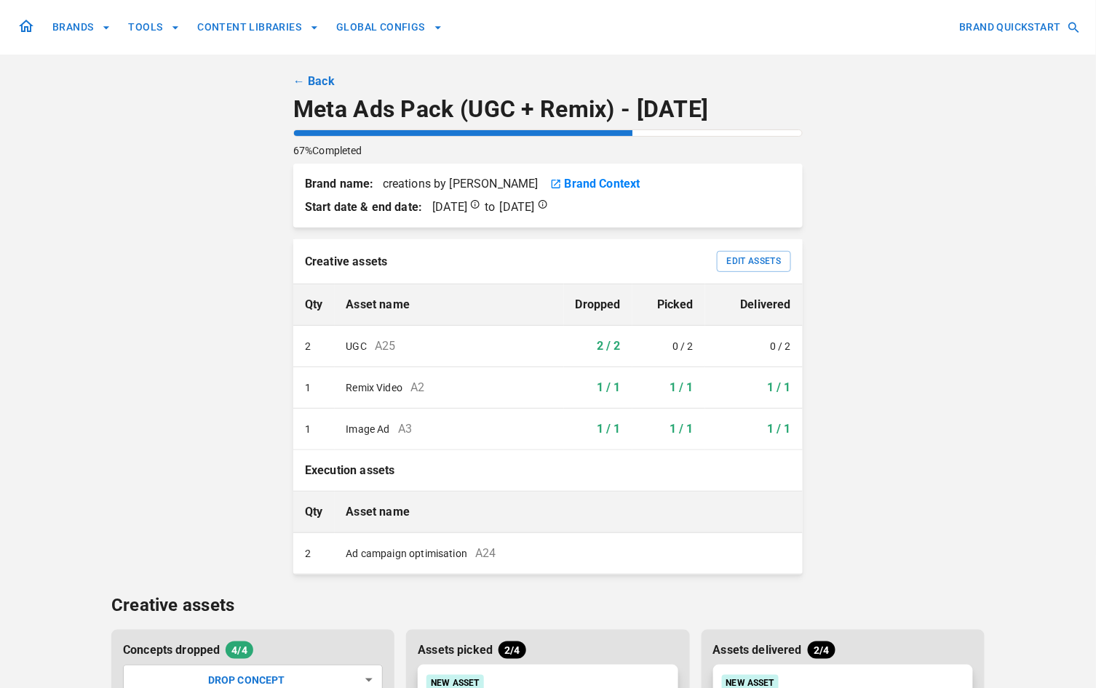
click at [328, 79] on link "← Back" at bounding box center [313, 81] width 41 height 17
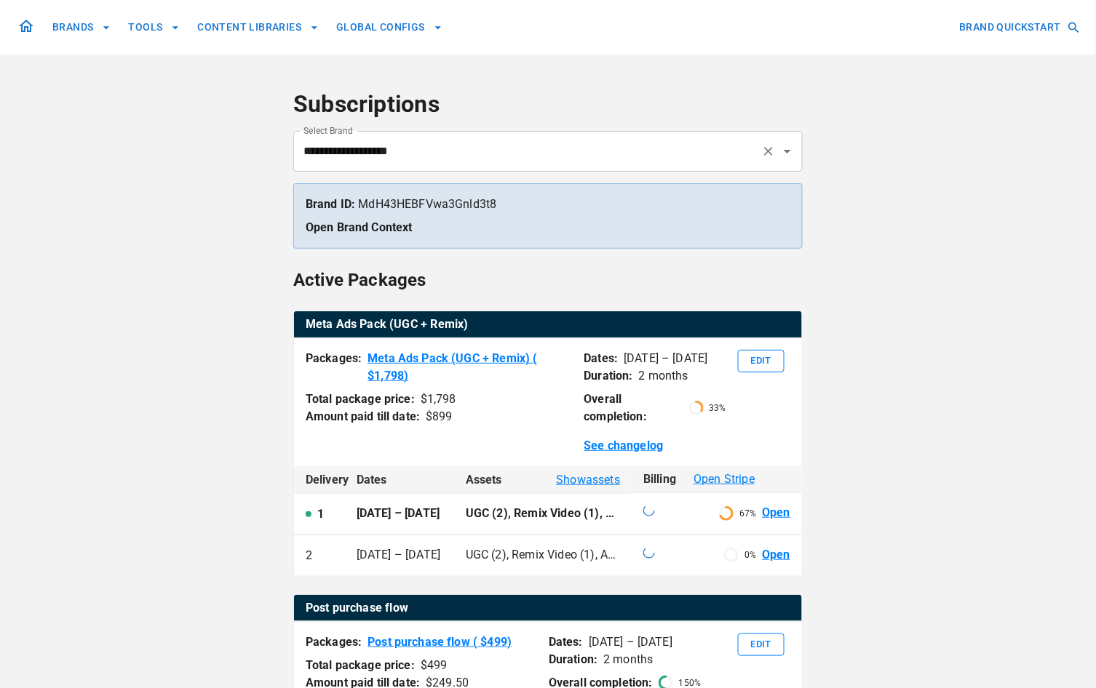
click at [355, 144] on input "**********" at bounding box center [528, 152] width 456 height 28
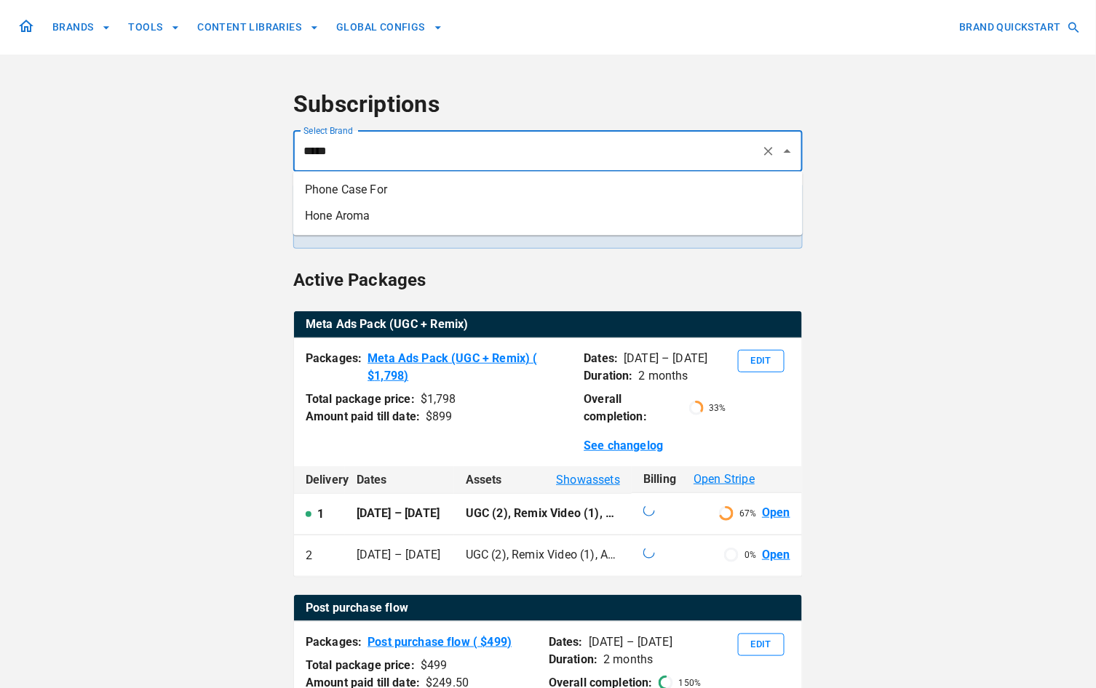
click at [358, 204] on li "Hone Aroma" at bounding box center [547, 216] width 509 height 26
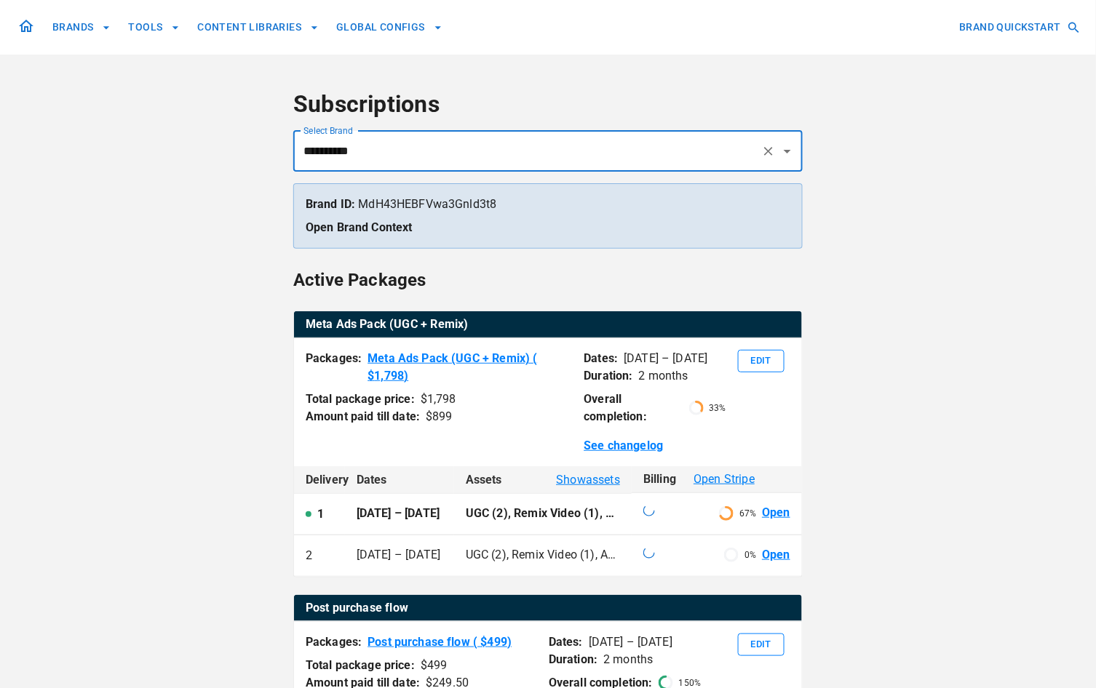
type input "**********"
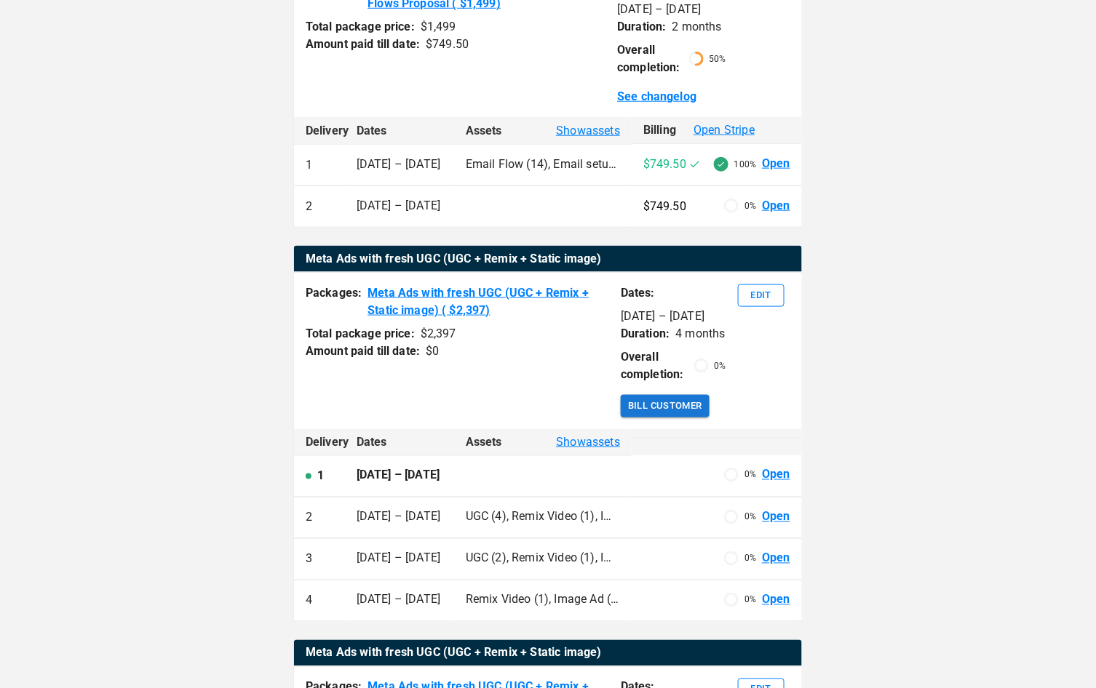
scroll to position [403, 0]
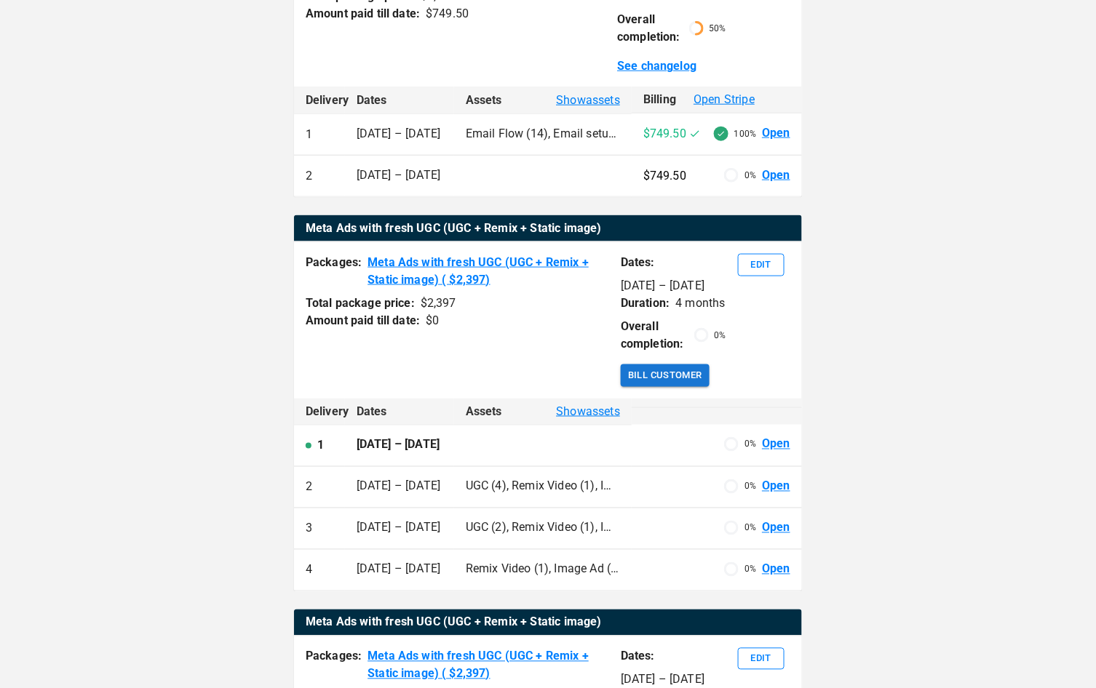
click at [771, 496] on link "Open" at bounding box center [776, 487] width 28 height 17
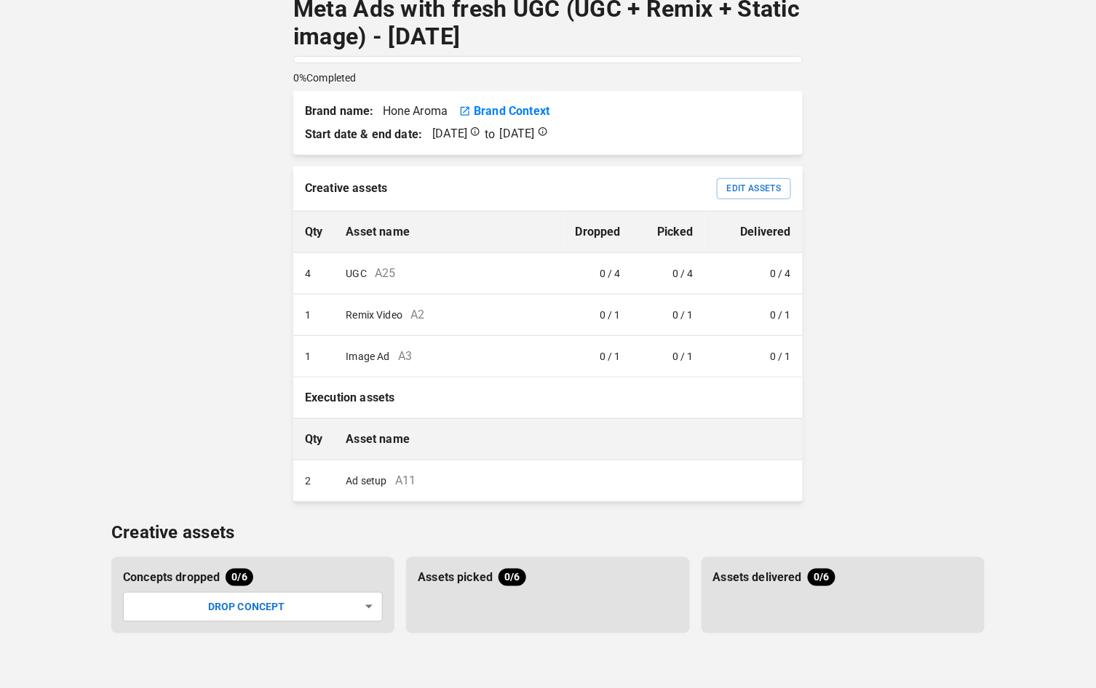
scroll to position [18, 0]
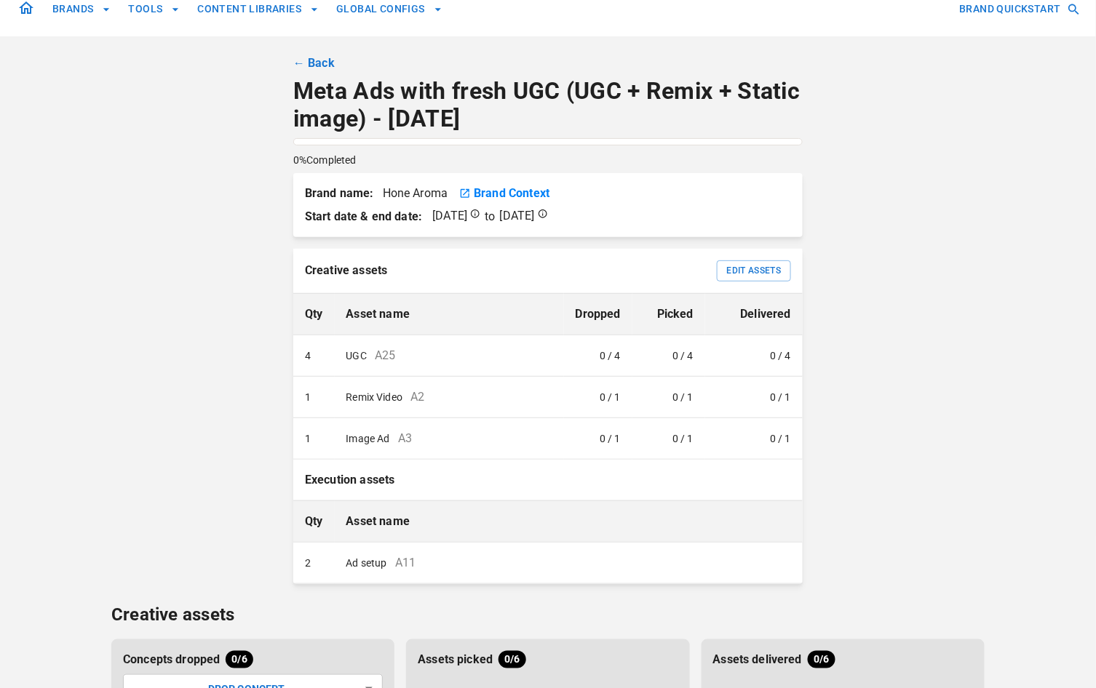
click at [320, 57] on link "← Back" at bounding box center [313, 63] width 41 height 17
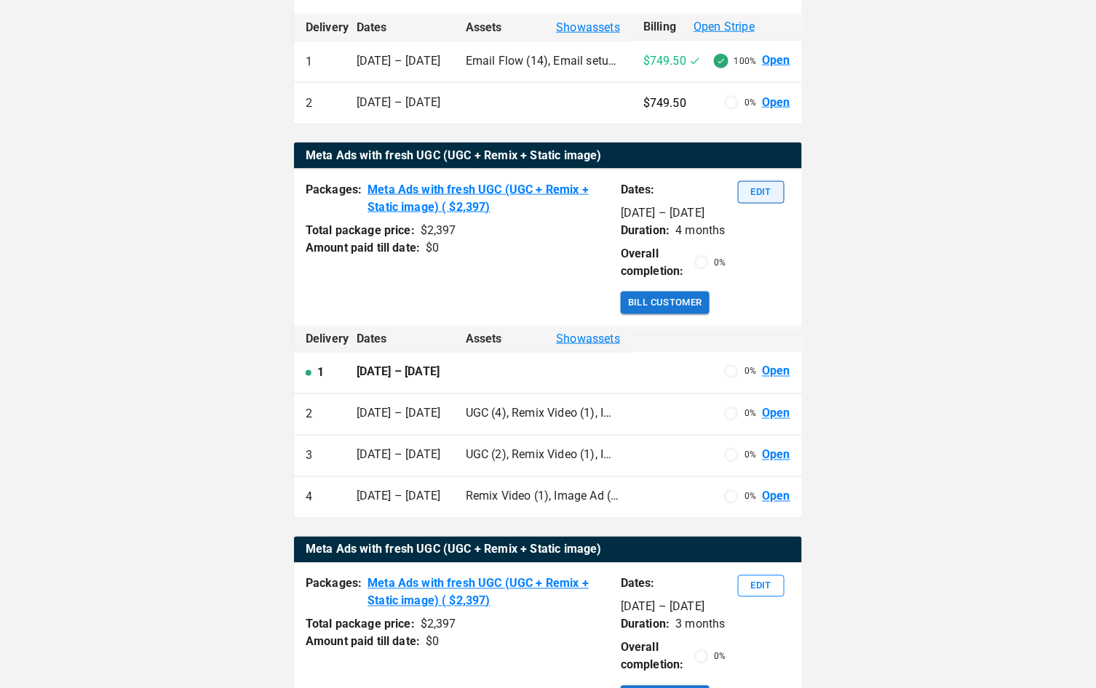
scroll to position [510, 0]
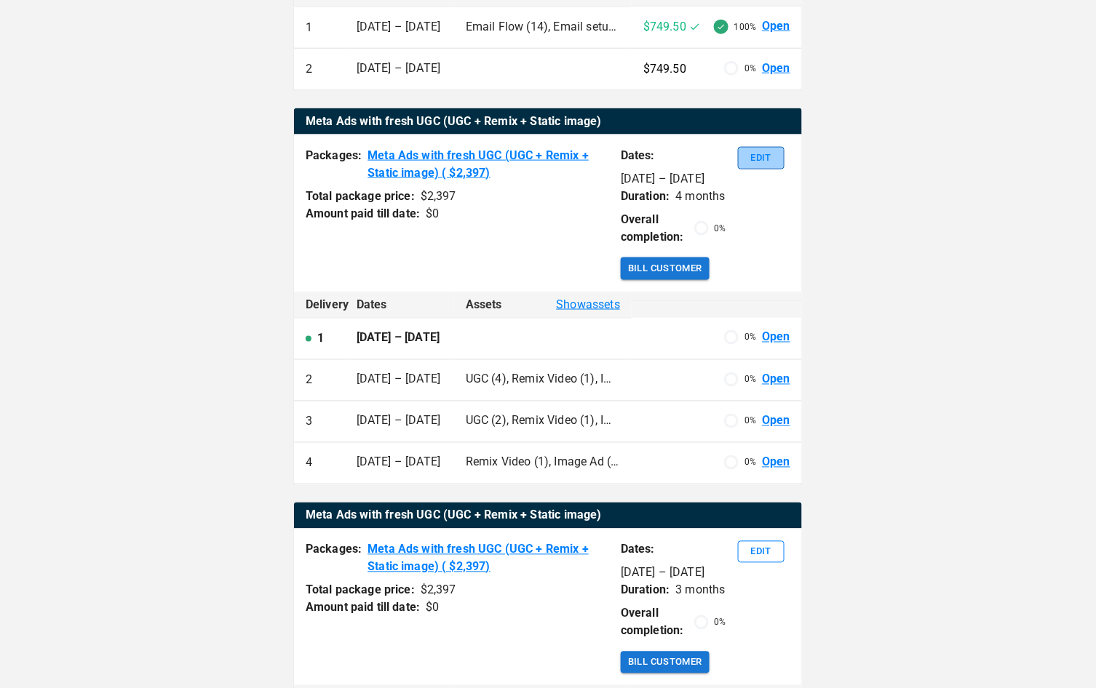
click at [764, 155] on button "Edit" at bounding box center [761, 158] width 47 height 23
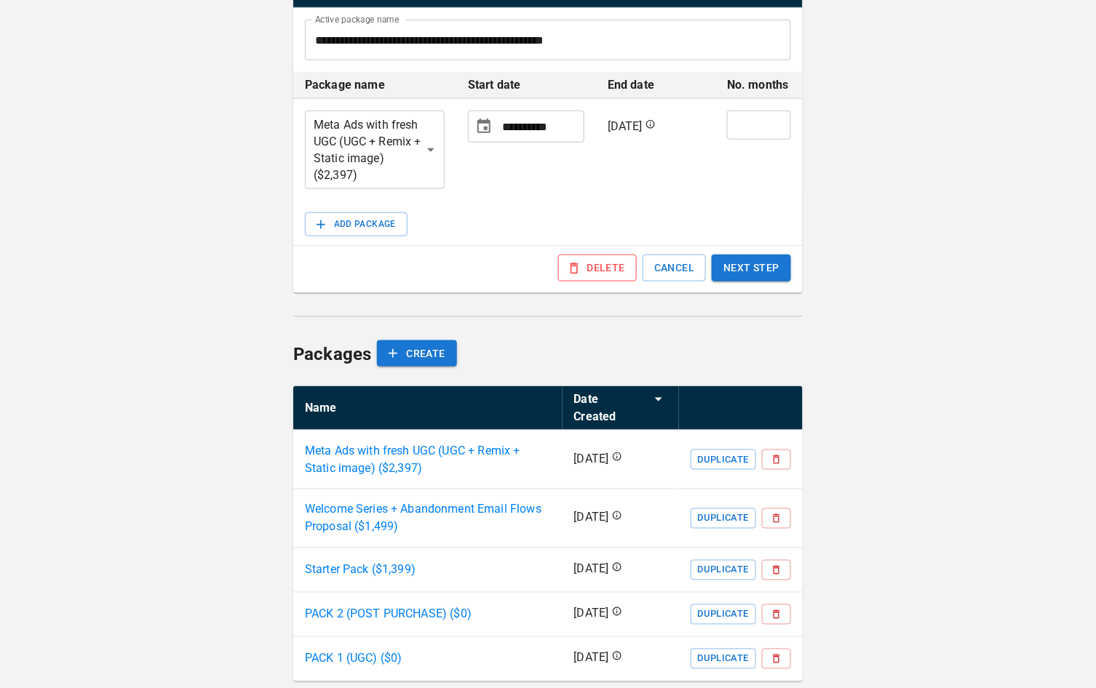
scroll to position [329, 0]
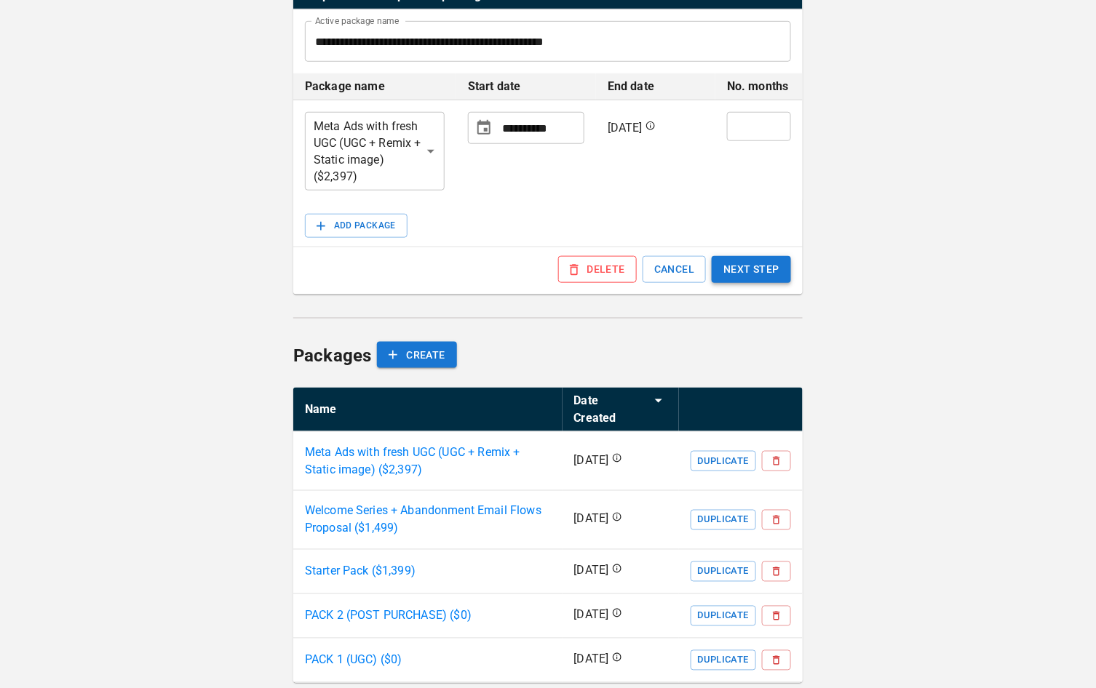
click at [753, 273] on button "NEXT STEP" at bounding box center [751, 269] width 79 height 27
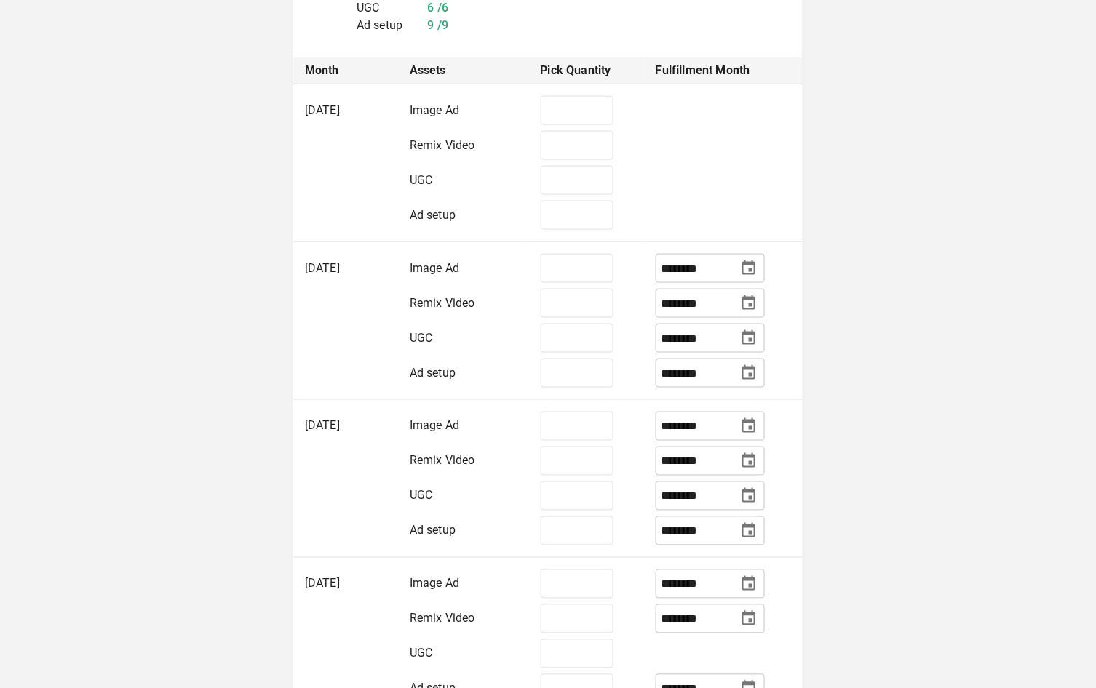
scroll to position [434, 0]
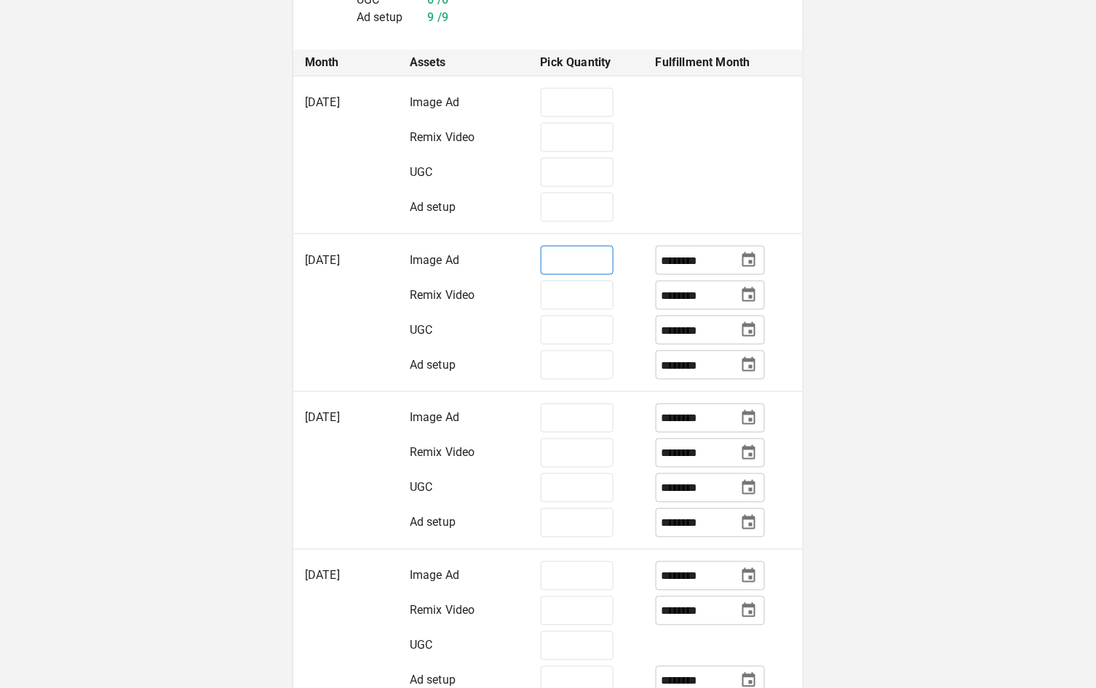
click at [568, 260] on input "*" at bounding box center [577, 260] width 73 height 29
type input "*"
click at [559, 301] on input "*" at bounding box center [577, 295] width 73 height 29
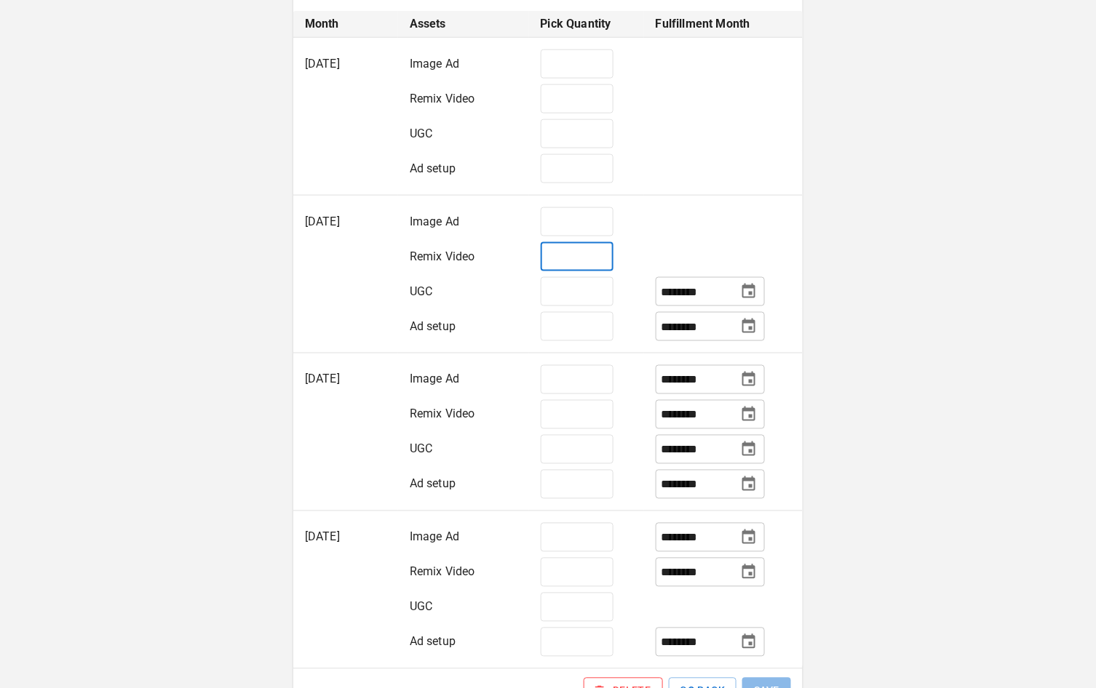
scroll to position [472, 0]
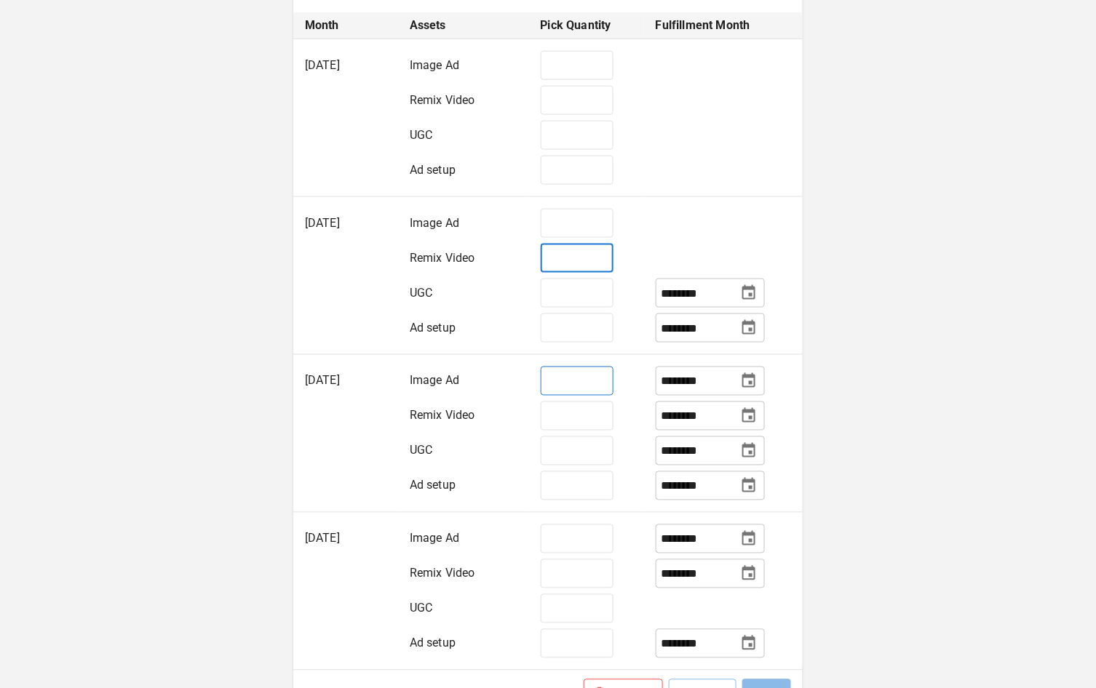
type input "*"
click at [571, 382] on input "*" at bounding box center [577, 381] width 73 height 29
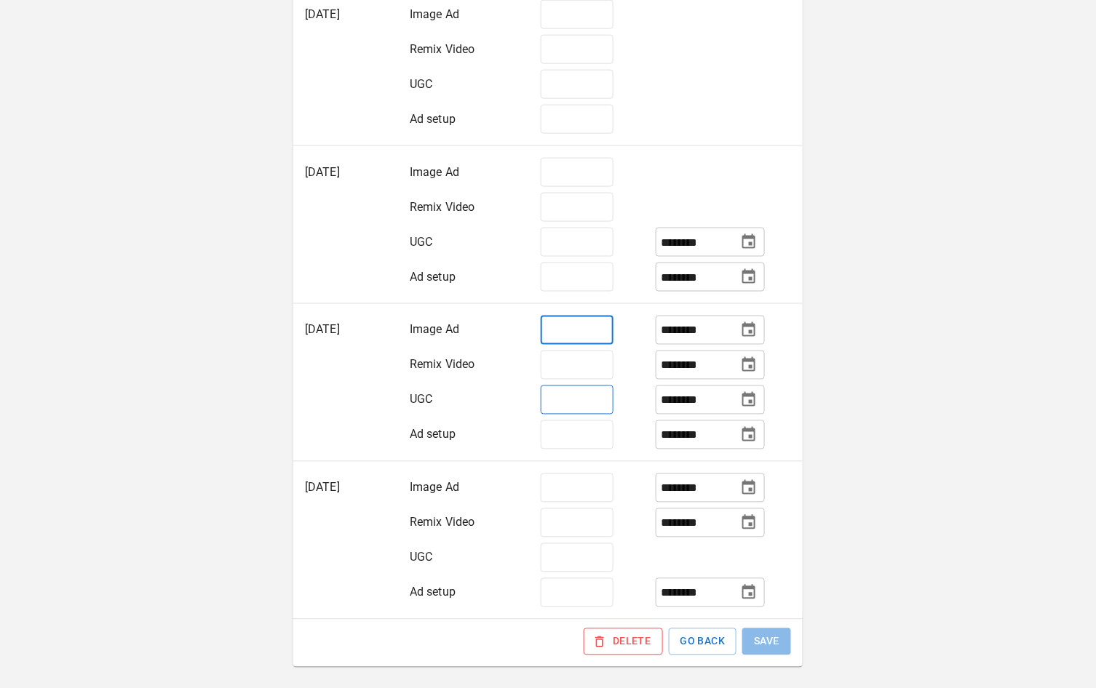
scroll to position [528, 0]
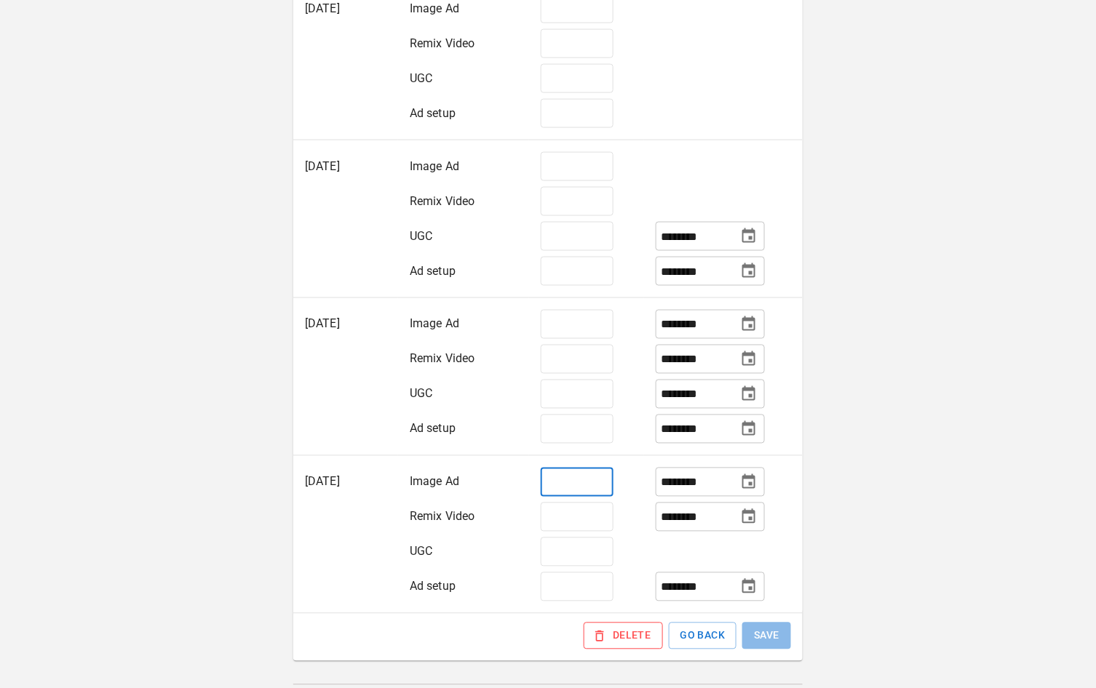
click at [566, 485] on input "*" at bounding box center [577, 482] width 73 height 29
type input "*"
click at [571, 515] on input "*" at bounding box center [577, 517] width 73 height 29
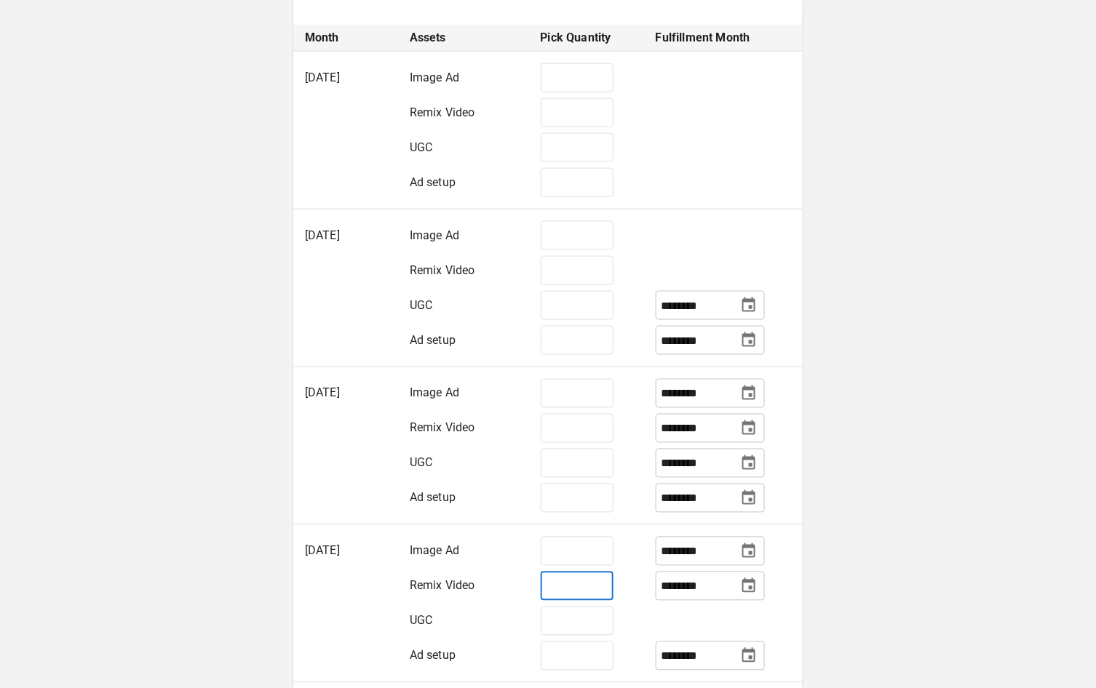
scroll to position [461, 0]
type input "*"
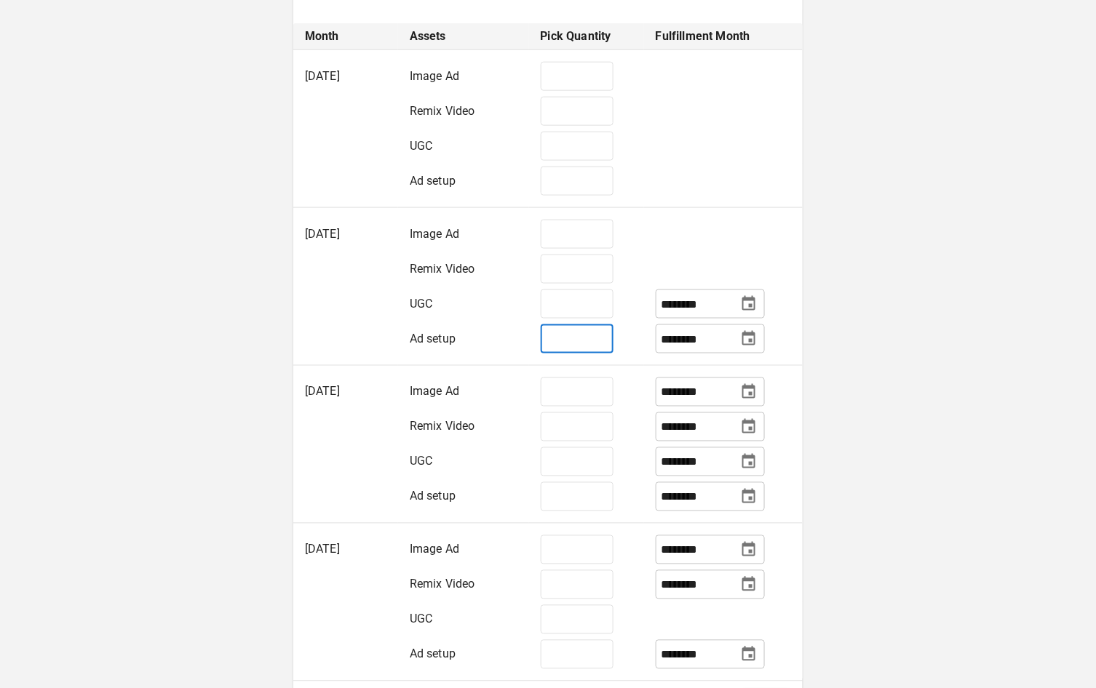
click at [586, 327] on input "*" at bounding box center [577, 339] width 73 height 29
type input "*"
click at [563, 496] on input "*" at bounding box center [577, 497] width 73 height 29
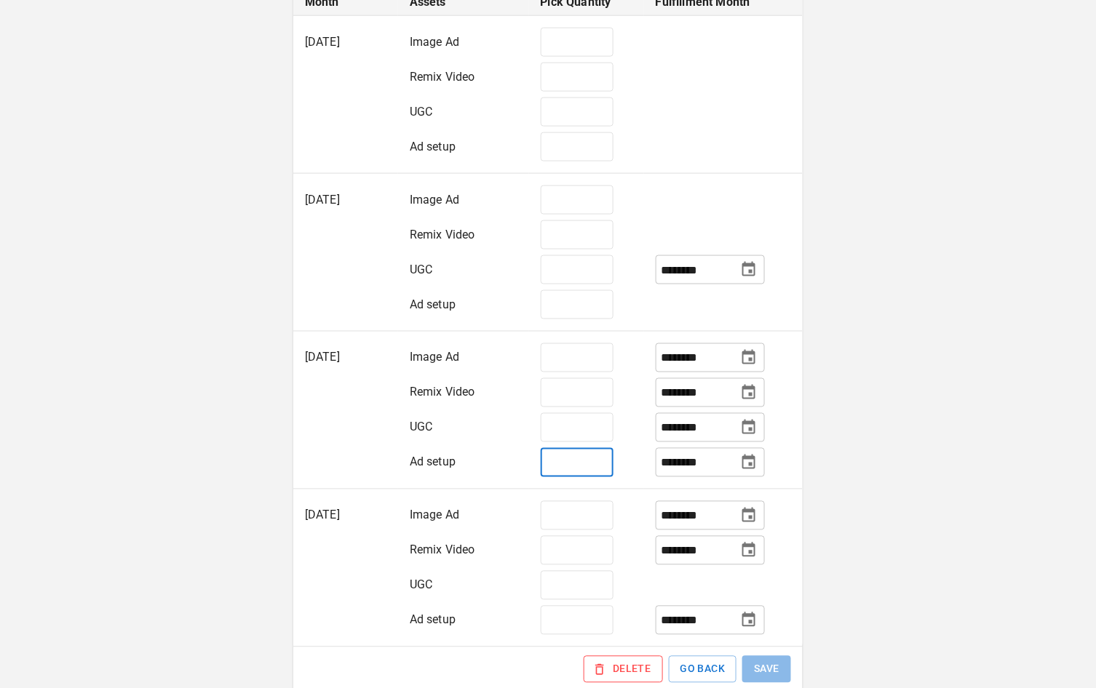
scroll to position [493, 0]
type input "*"
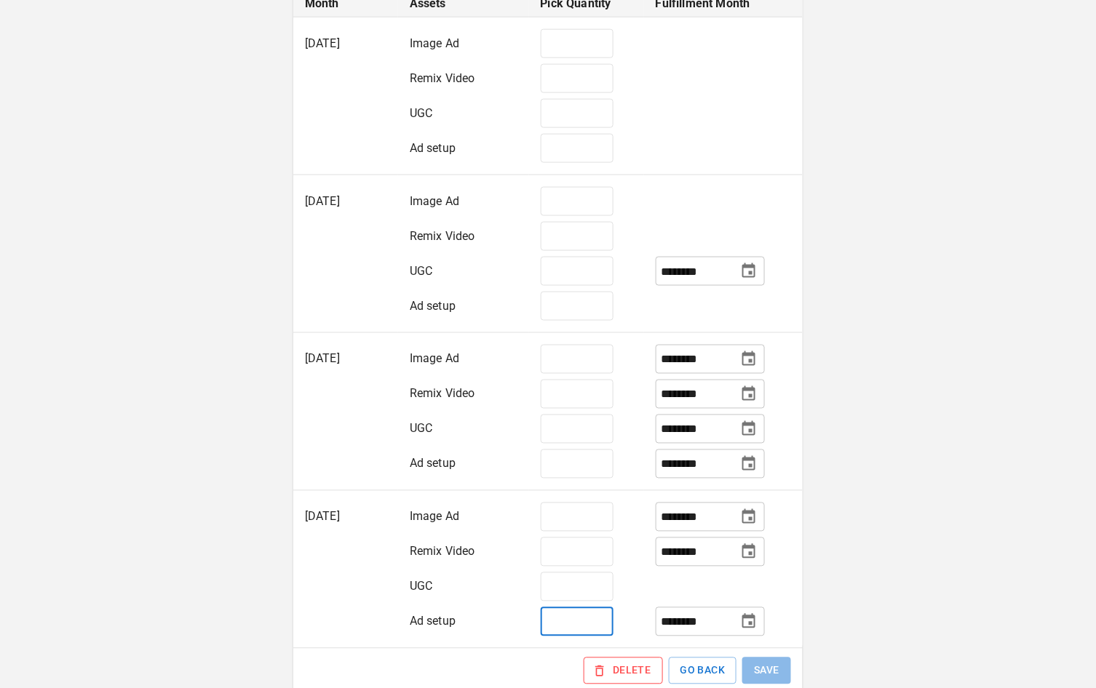
click at [579, 573] on input "*" at bounding box center [577, 622] width 73 height 29
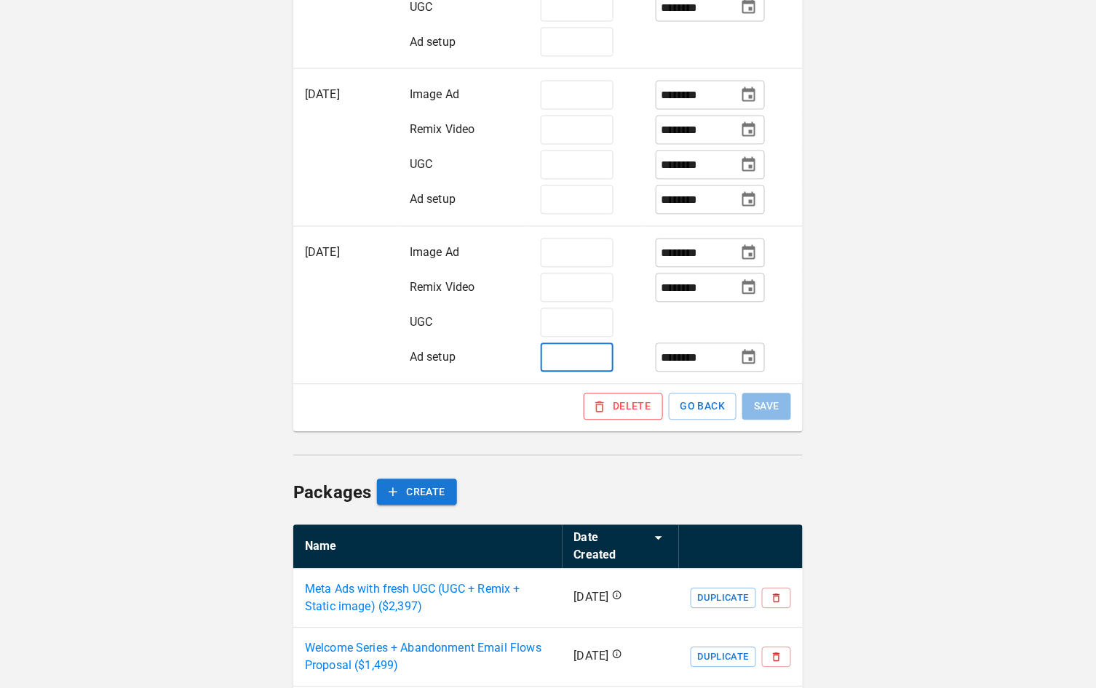
scroll to position [731, 0]
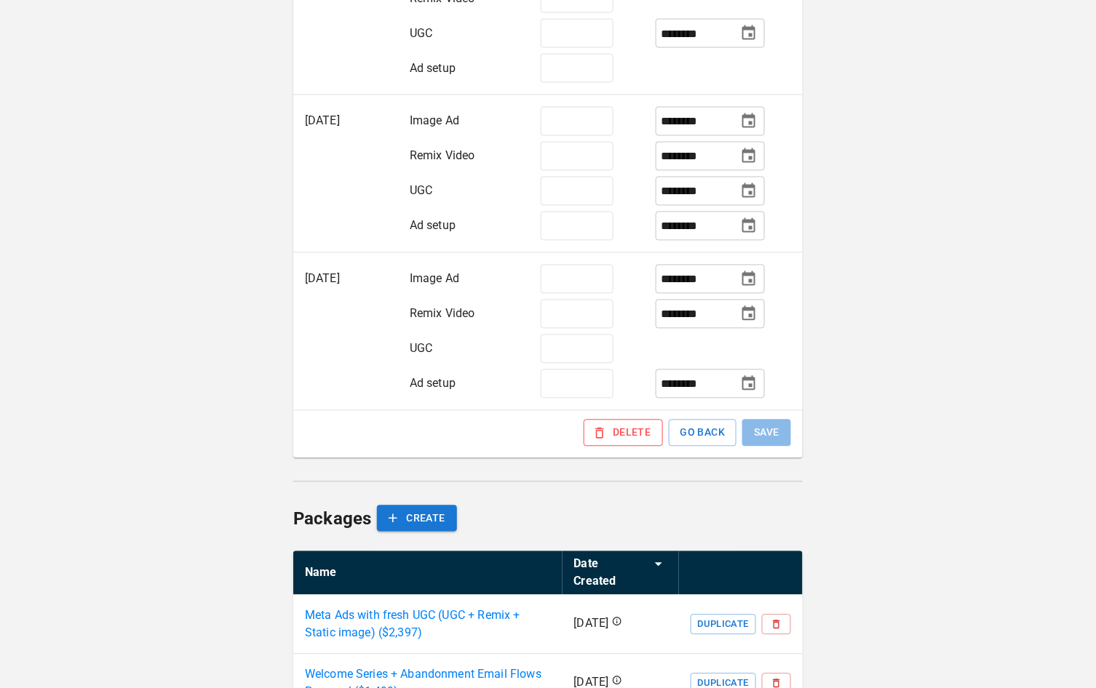
click at [811, 399] on div "**********" at bounding box center [548, 80] width 1096 height 1622
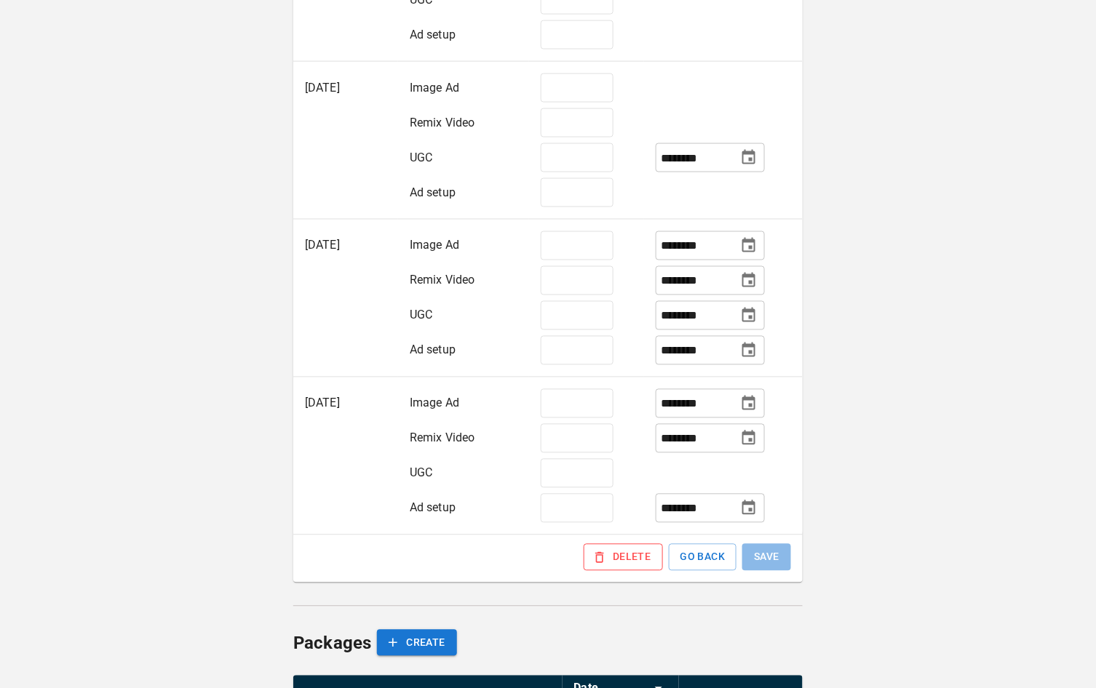
scroll to position [652, 0]
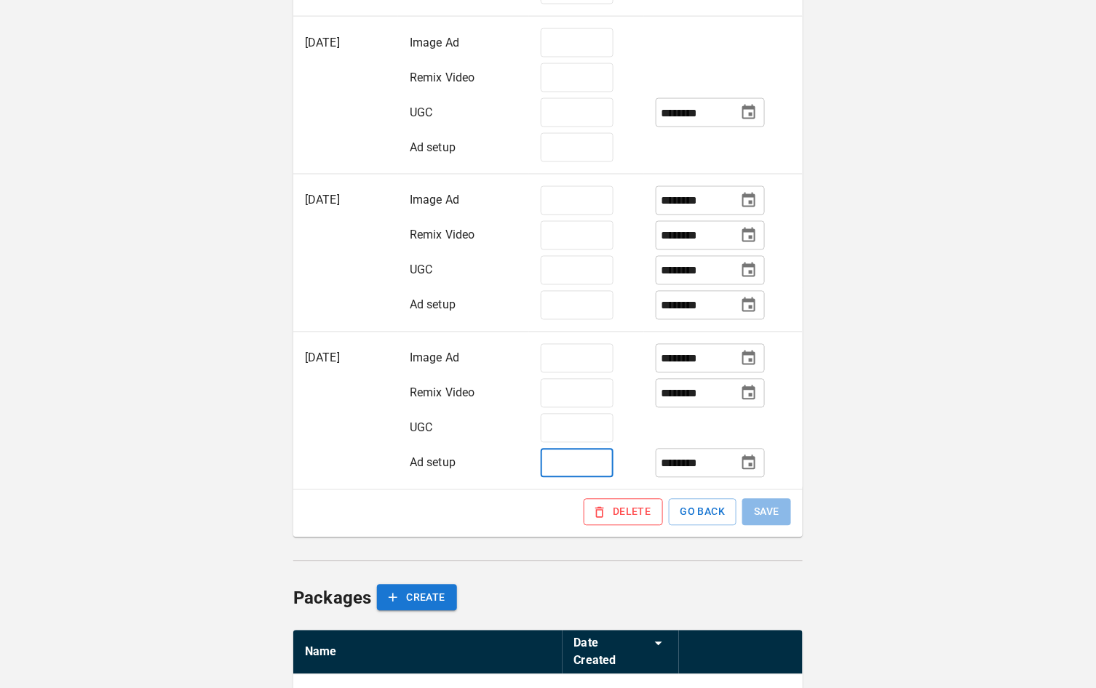
click at [583, 461] on input "*" at bounding box center [577, 463] width 73 height 29
type input "*"
click at [776, 512] on button "SAVE" at bounding box center [766, 512] width 49 height 27
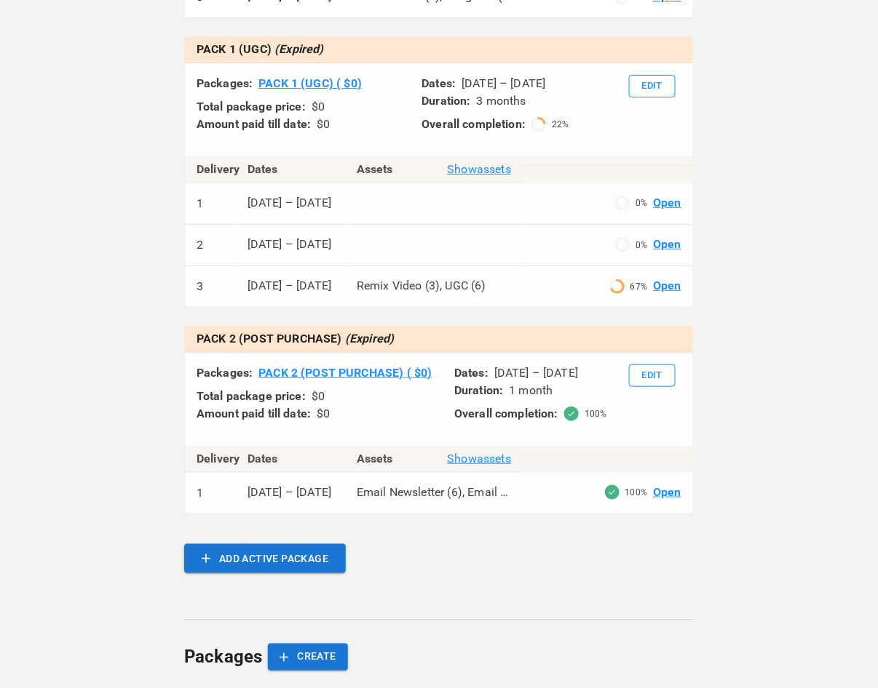
scroll to position [1327, 0]
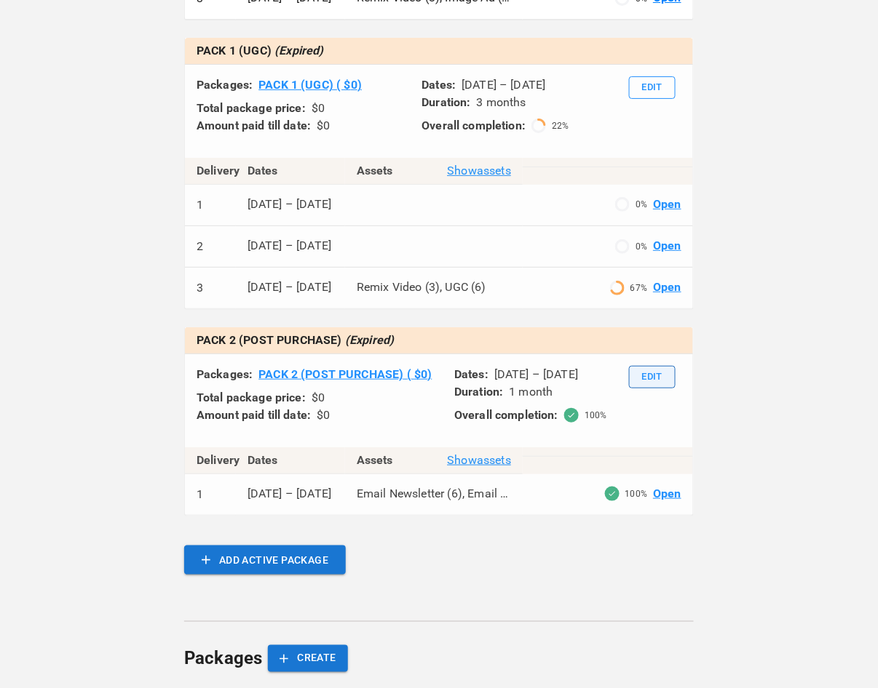
click at [667, 389] on button "Edit" at bounding box center [652, 377] width 47 height 23
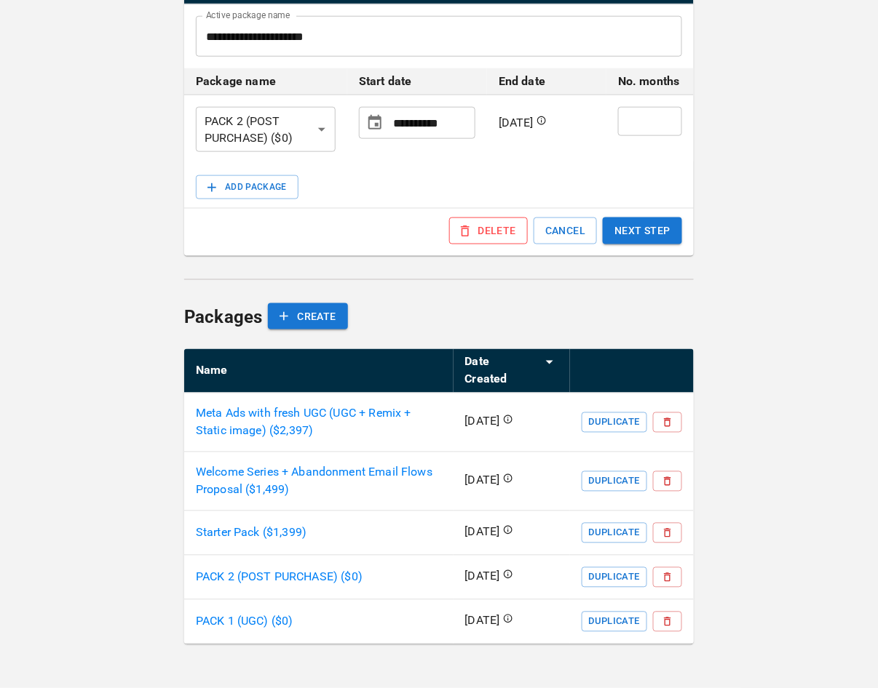
scroll to position [215, 0]
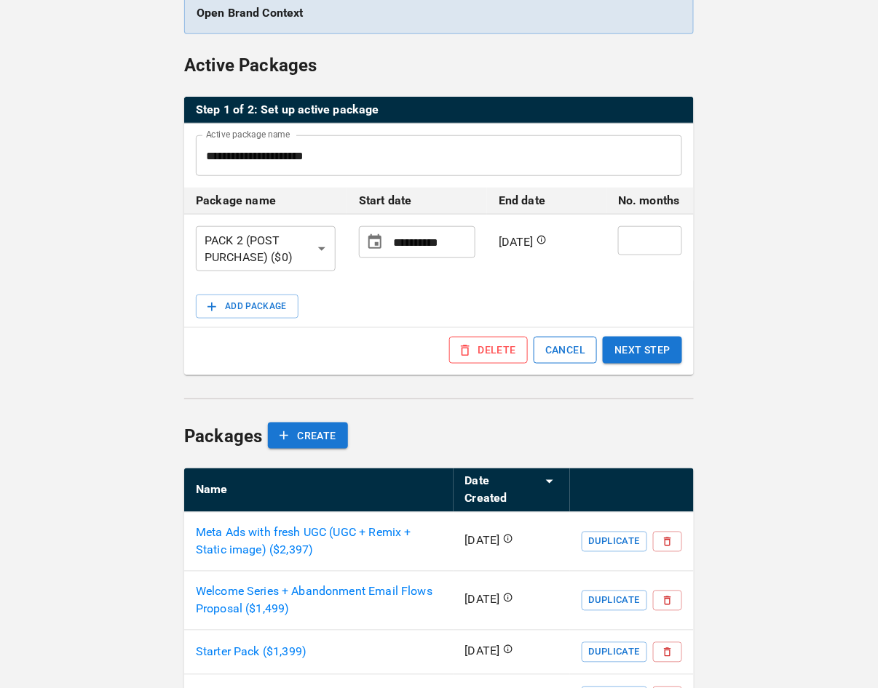
click at [569, 357] on button "CANCEL" at bounding box center [564, 350] width 63 height 27
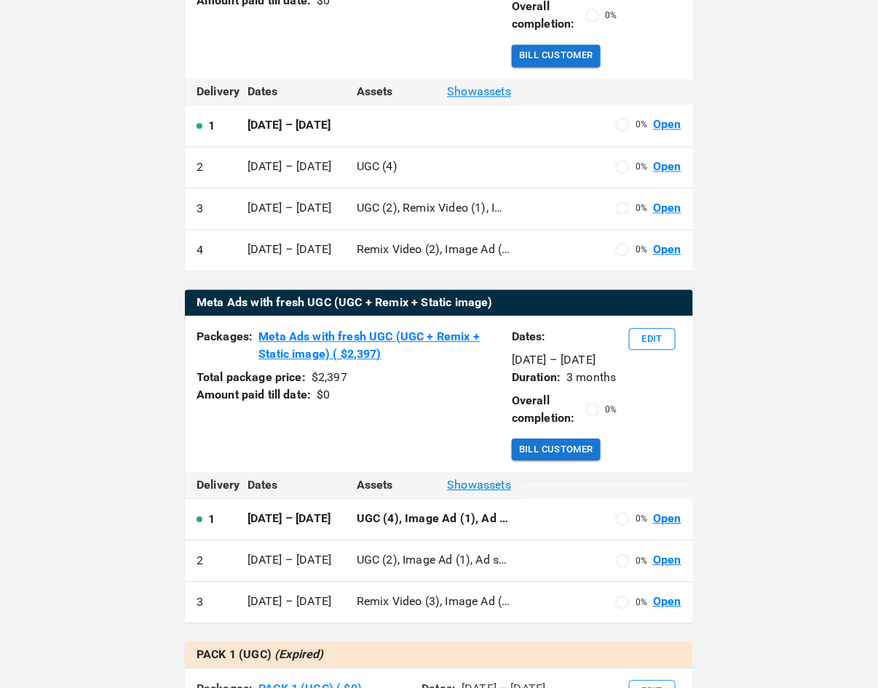
scroll to position [779, 0]
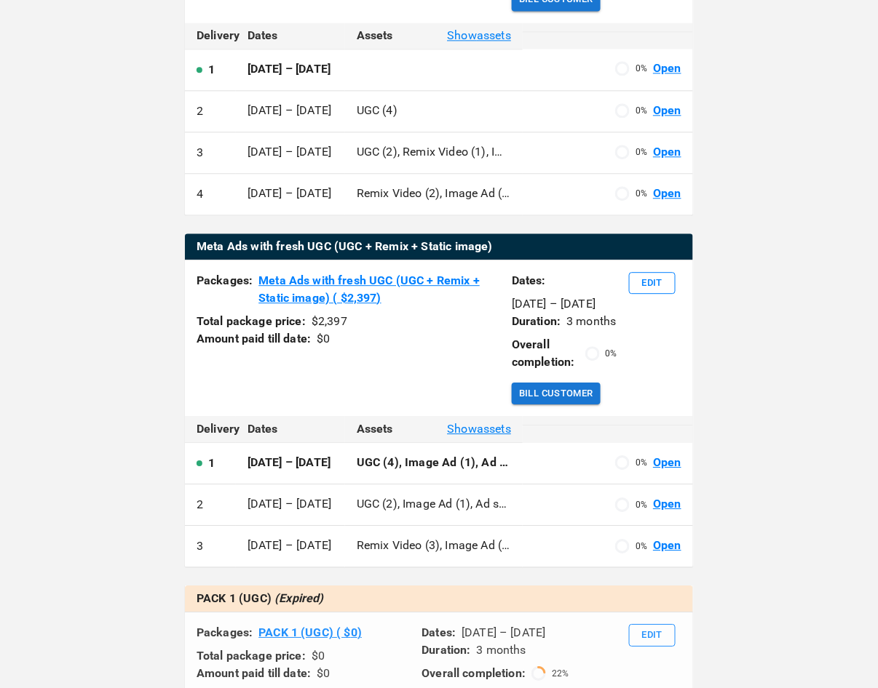
click at [491, 438] on span "Show assets" at bounding box center [479, 429] width 64 height 17
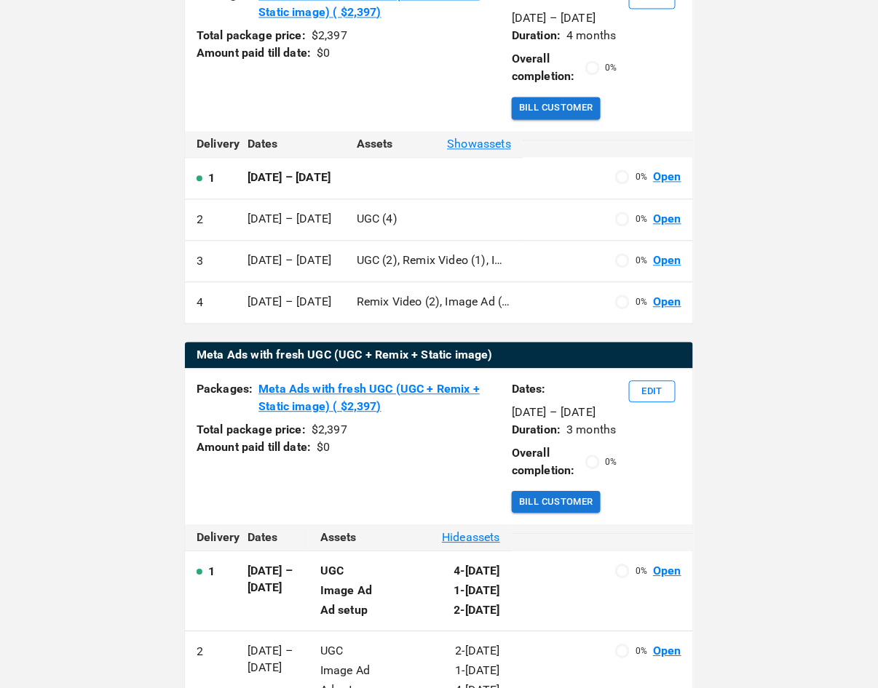
scroll to position [670, 0]
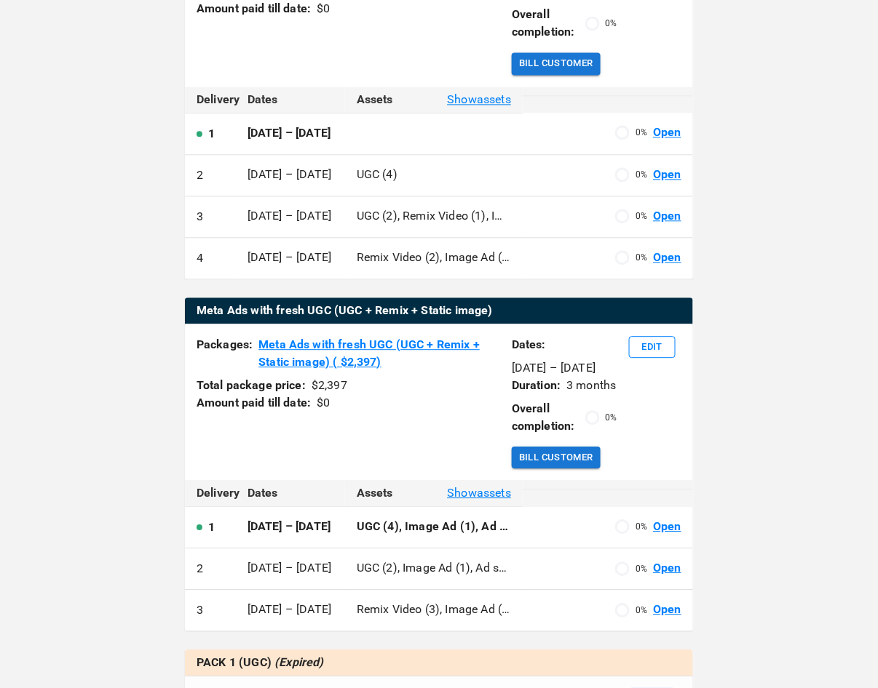
scroll to position [773, 0]
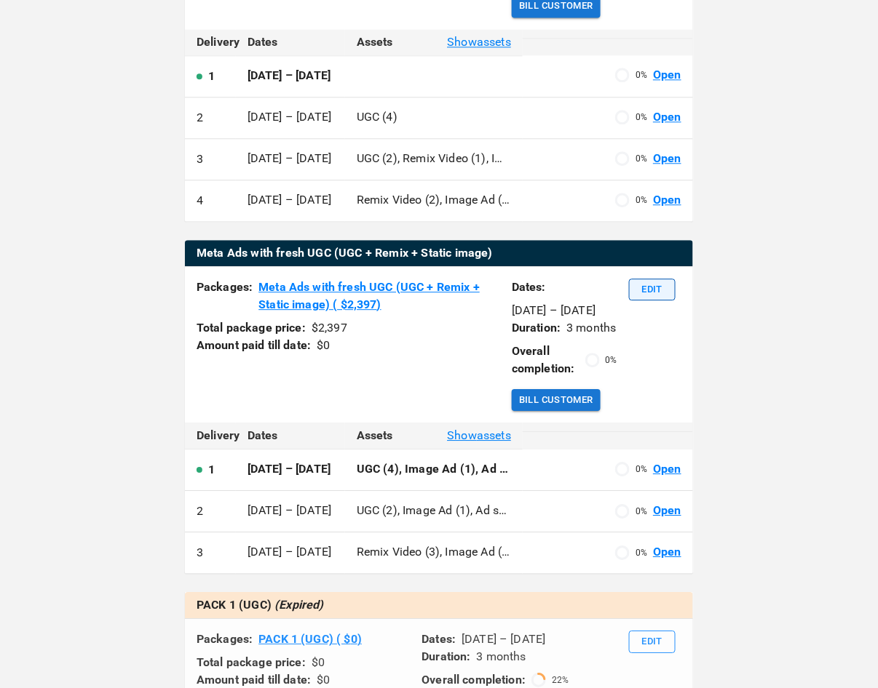
click at [655, 301] on button "Edit" at bounding box center [652, 290] width 47 height 23
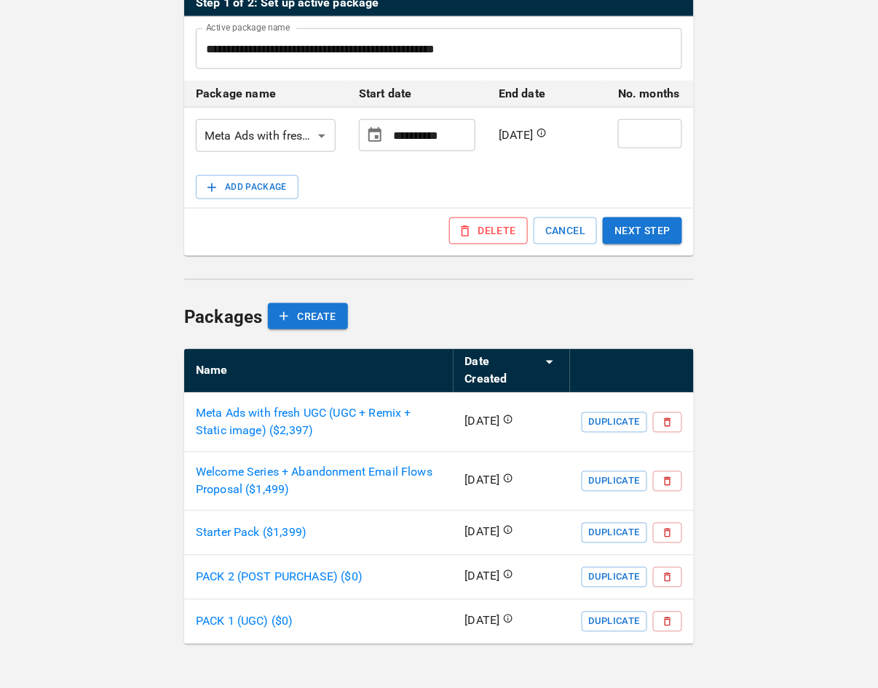
scroll to position [248, 0]
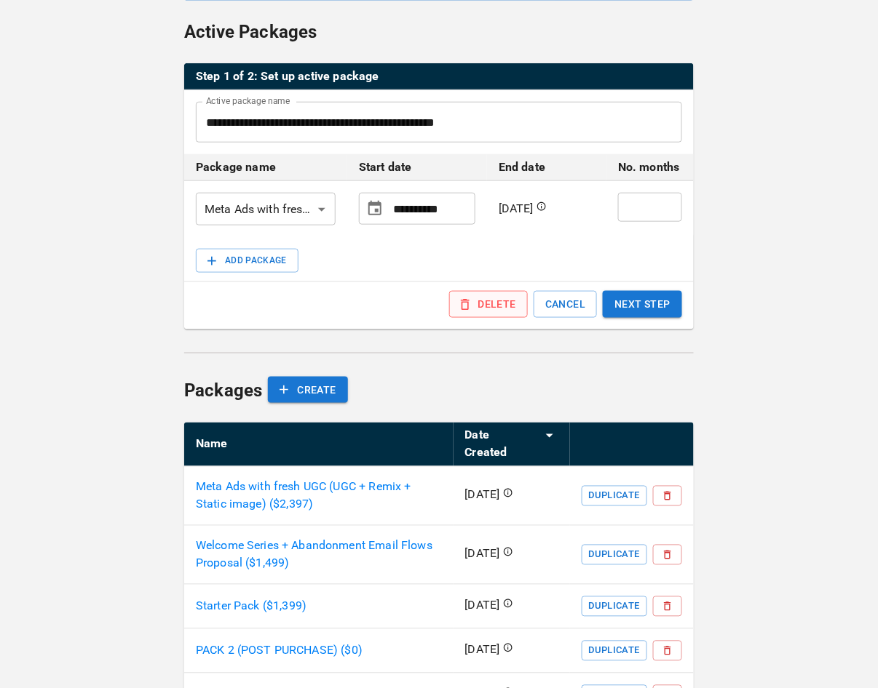
click at [492, 303] on button "DELETE" at bounding box center [488, 304] width 79 height 27
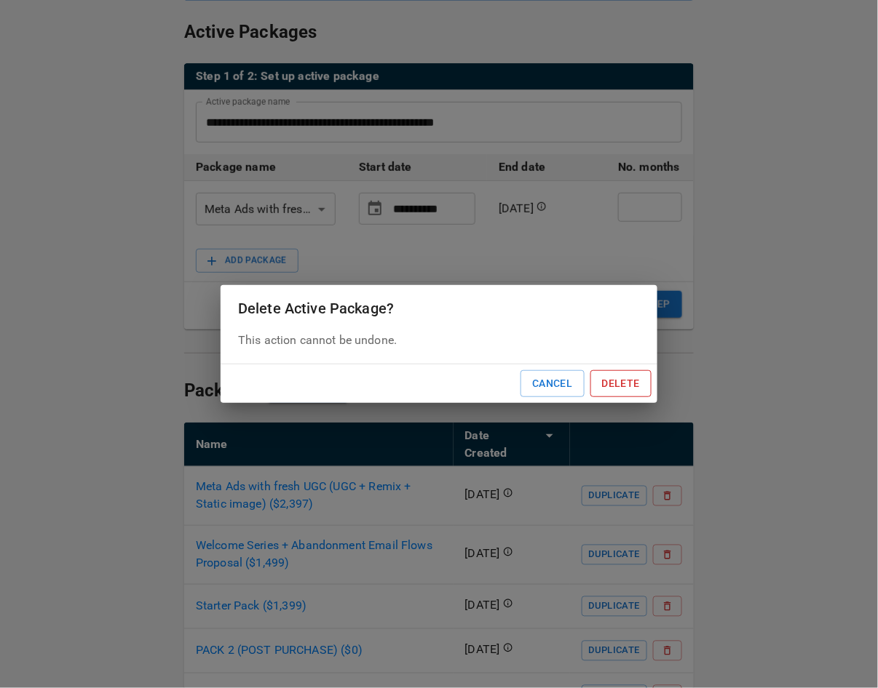
click at [616, 384] on button "Delete" at bounding box center [620, 383] width 61 height 27
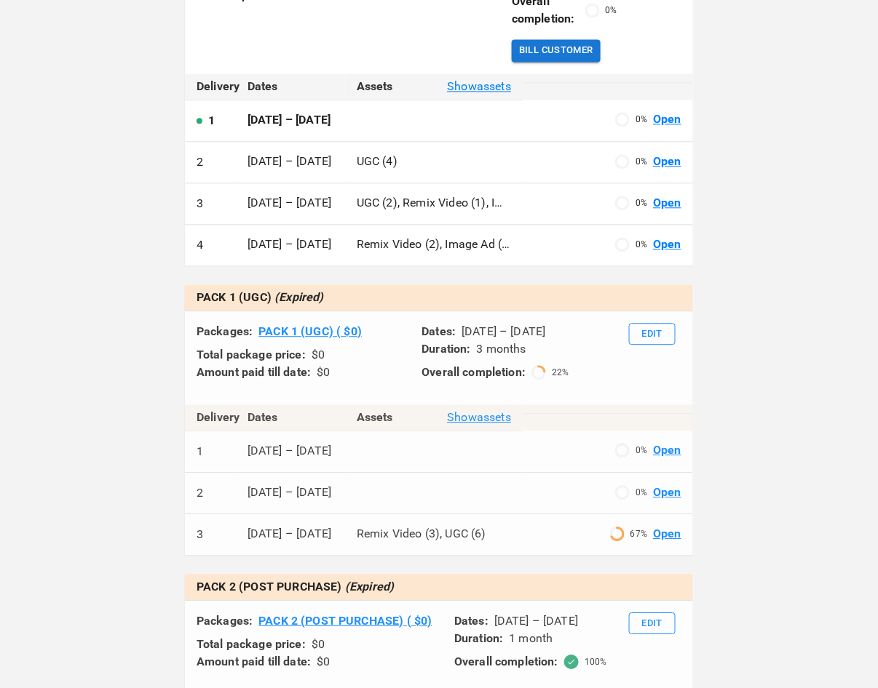
scroll to position [728, 0]
click at [666, 346] on button "Edit" at bounding box center [652, 335] width 47 height 23
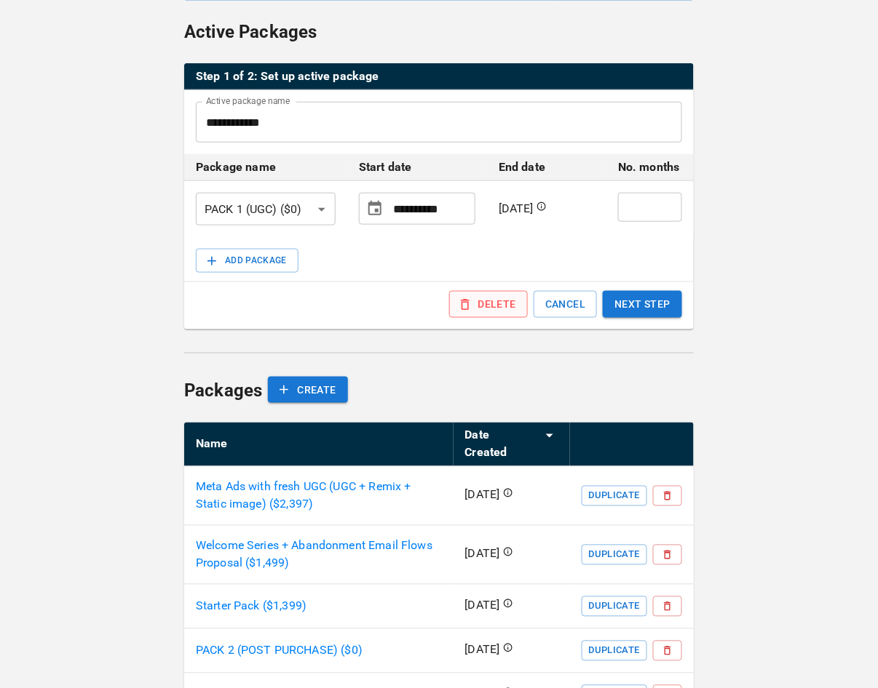
click at [496, 299] on button "DELETE" at bounding box center [488, 304] width 79 height 27
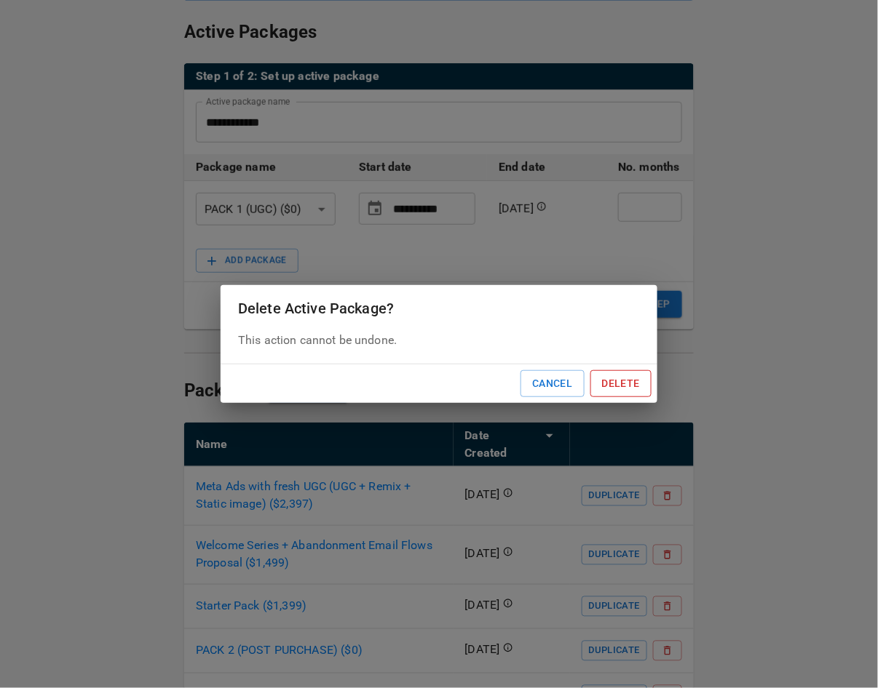
click at [607, 378] on button "Delete" at bounding box center [620, 383] width 61 height 27
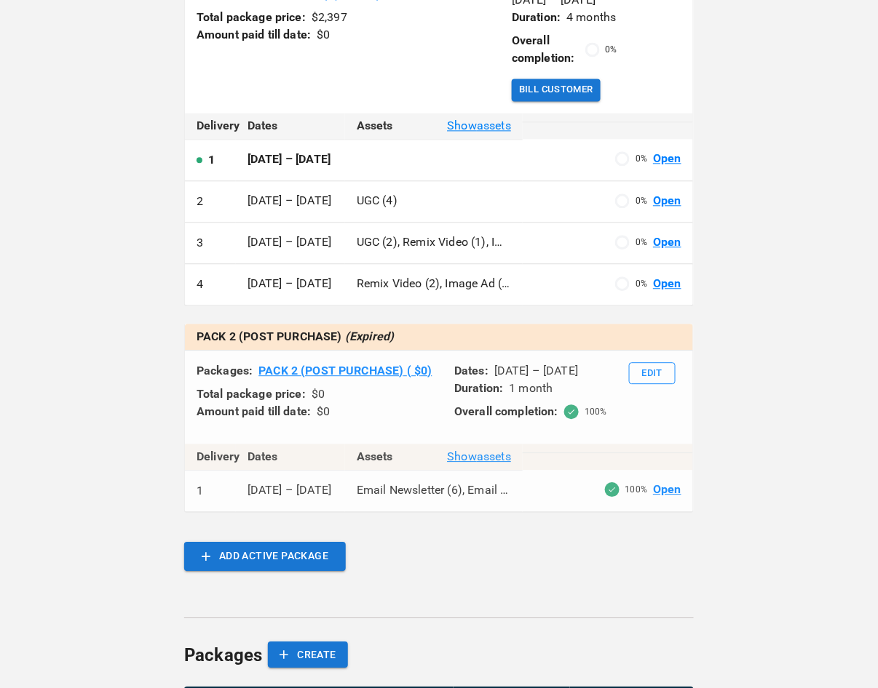
scroll to position [686, 0]
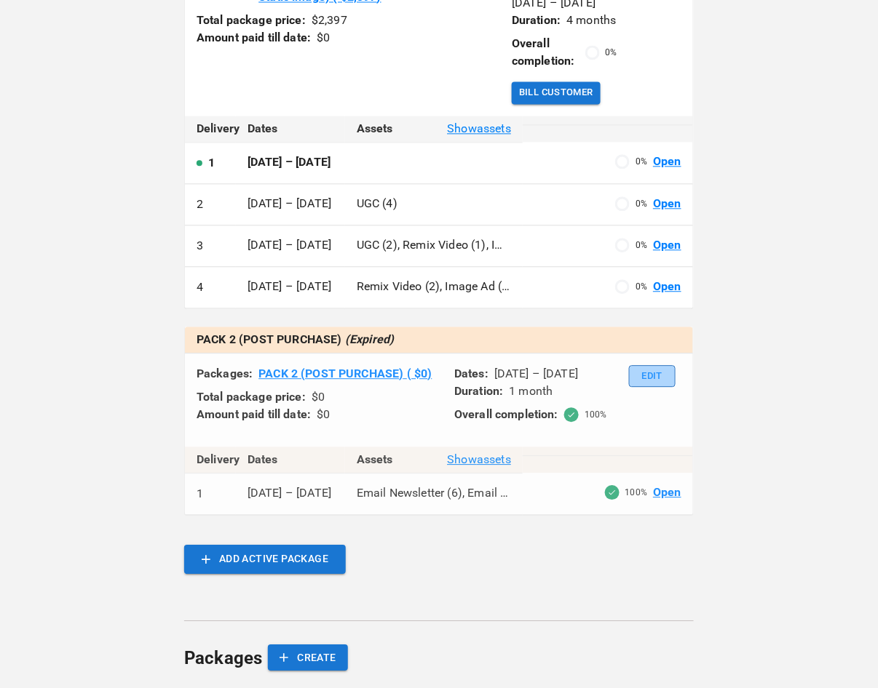
click at [664, 388] on button "Edit" at bounding box center [652, 376] width 47 height 23
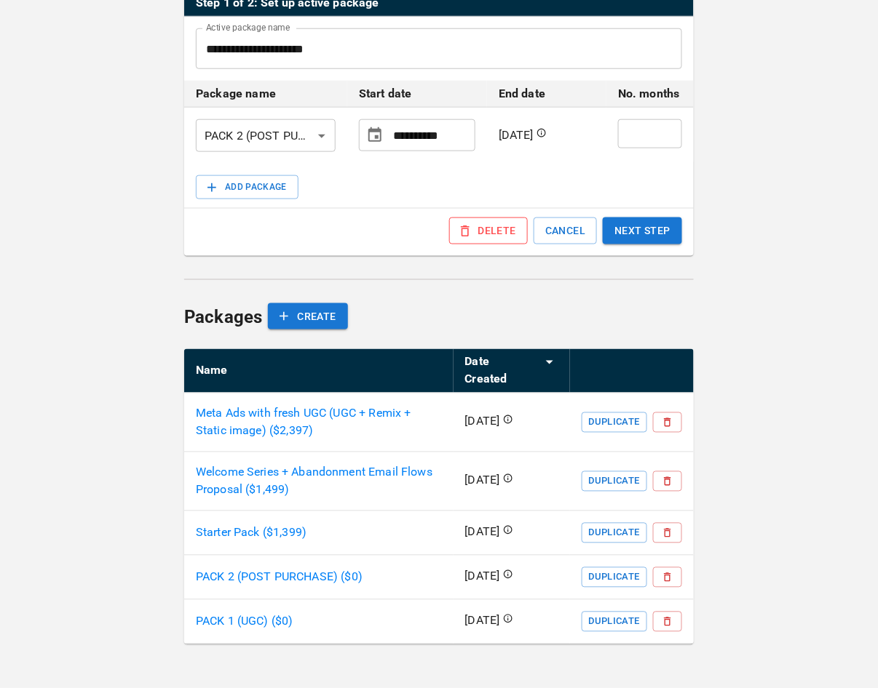
scroll to position [248, 0]
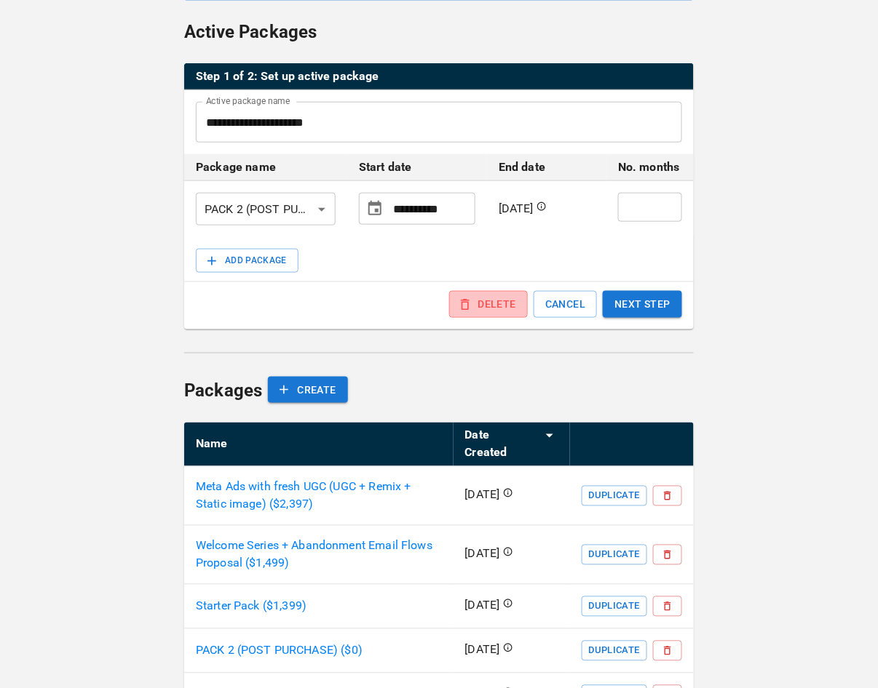
click at [477, 295] on button "DELETE" at bounding box center [488, 304] width 79 height 27
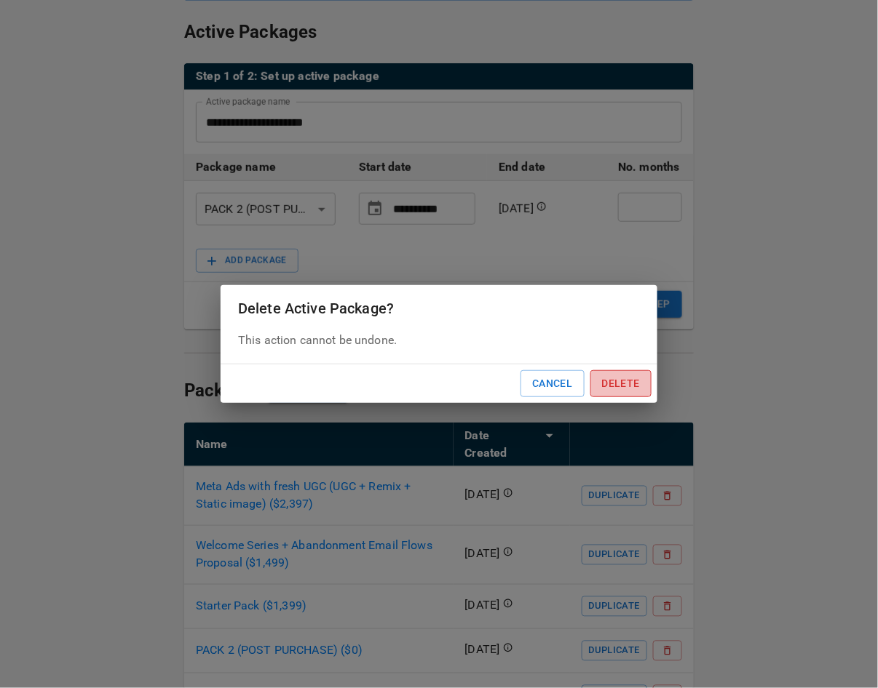
click at [600, 380] on button "Delete" at bounding box center [620, 383] width 61 height 27
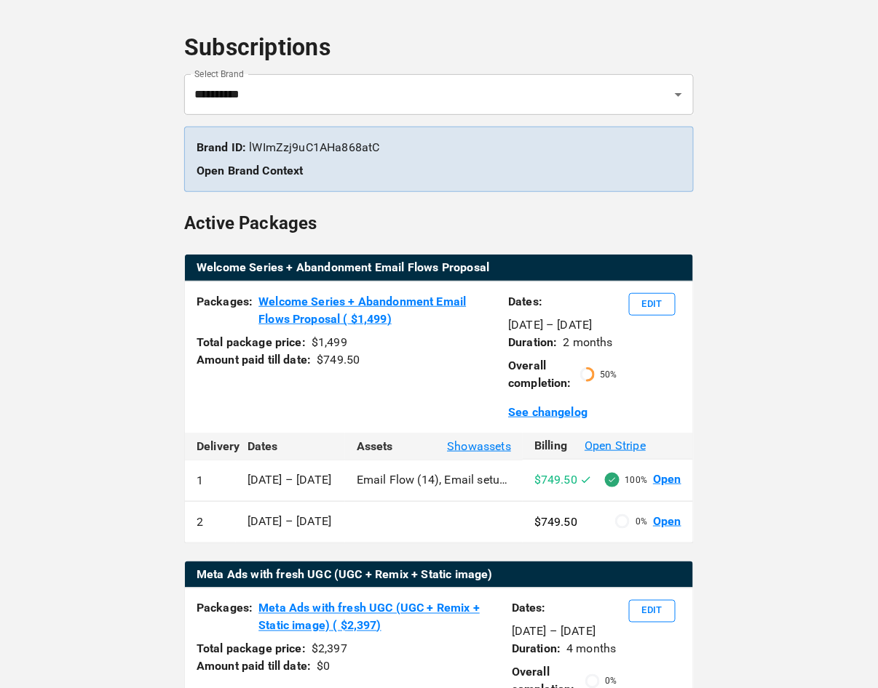
scroll to position [0, 0]
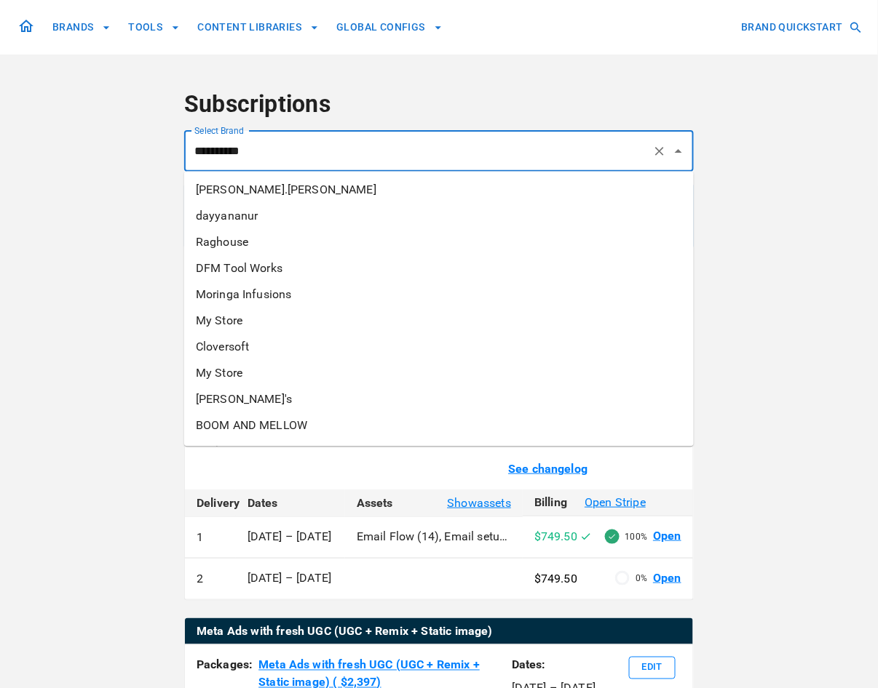
click at [422, 150] on input "**********" at bounding box center [419, 152] width 456 height 28
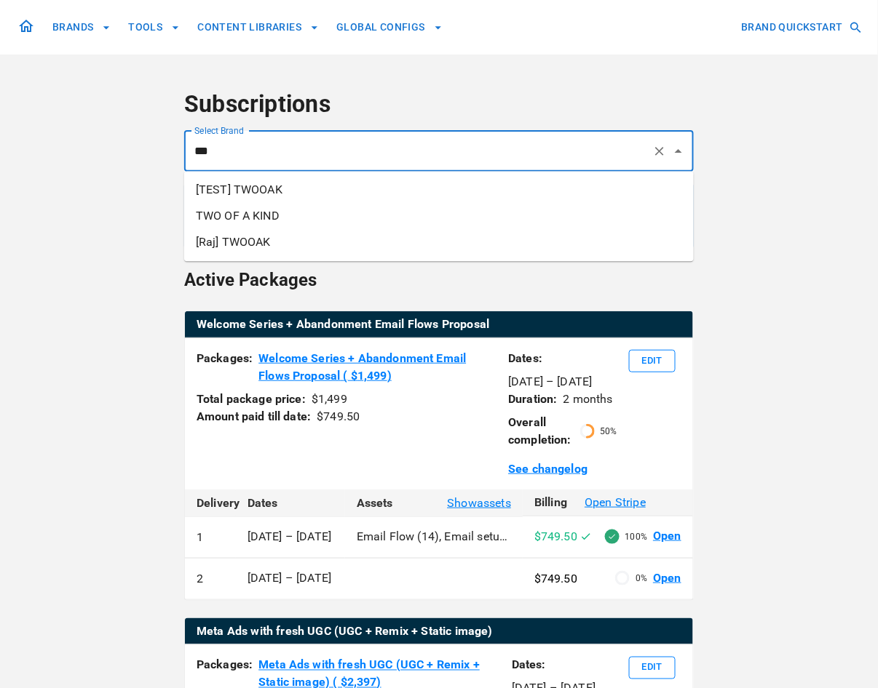
click at [416, 226] on li "TWO OF A KIND" at bounding box center [438, 216] width 509 height 26
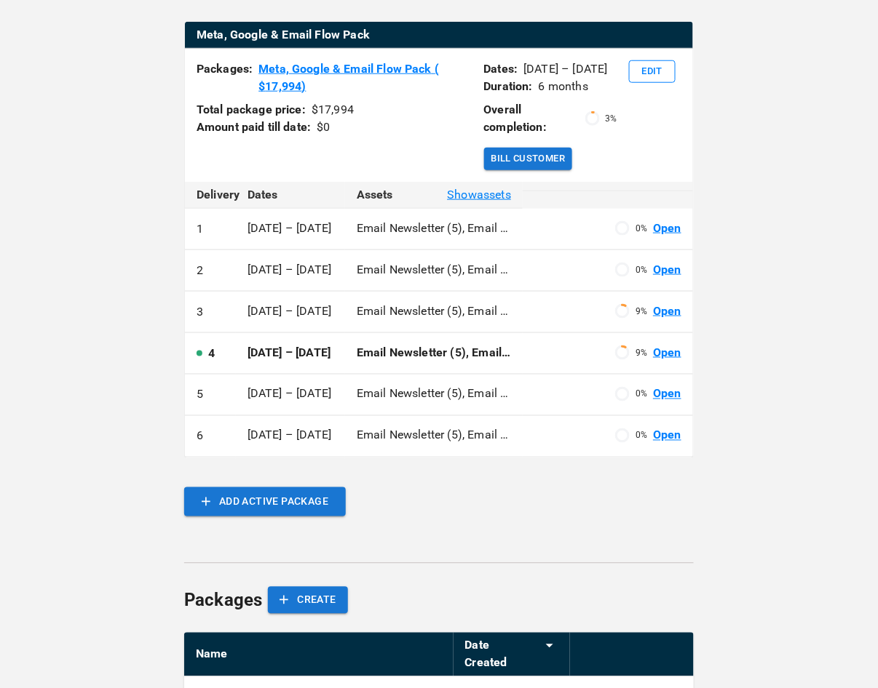
scroll to position [288, 0]
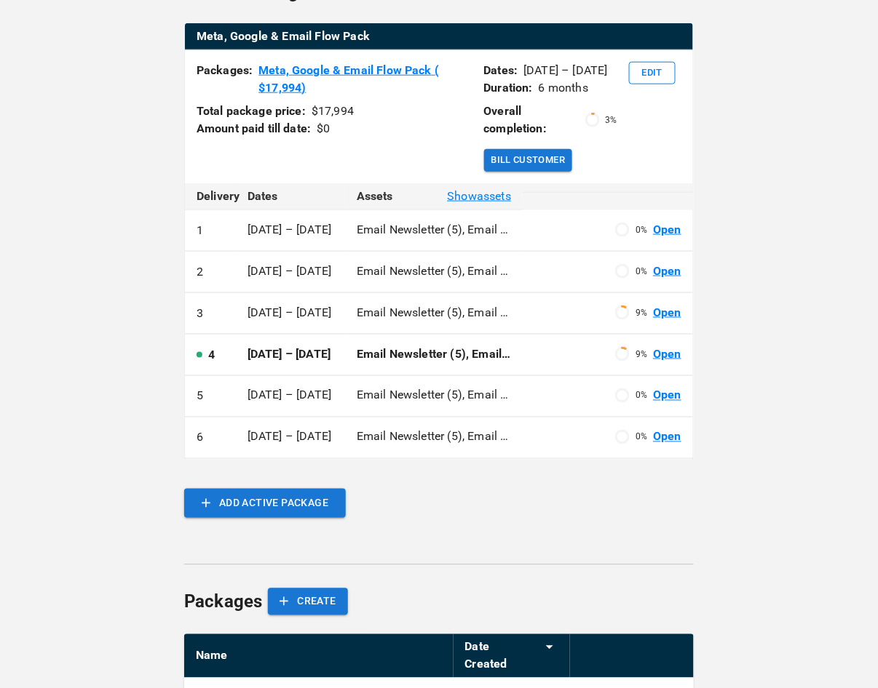
type input "**********"
click at [485, 197] on span "Show assets" at bounding box center [479, 196] width 64 height 17
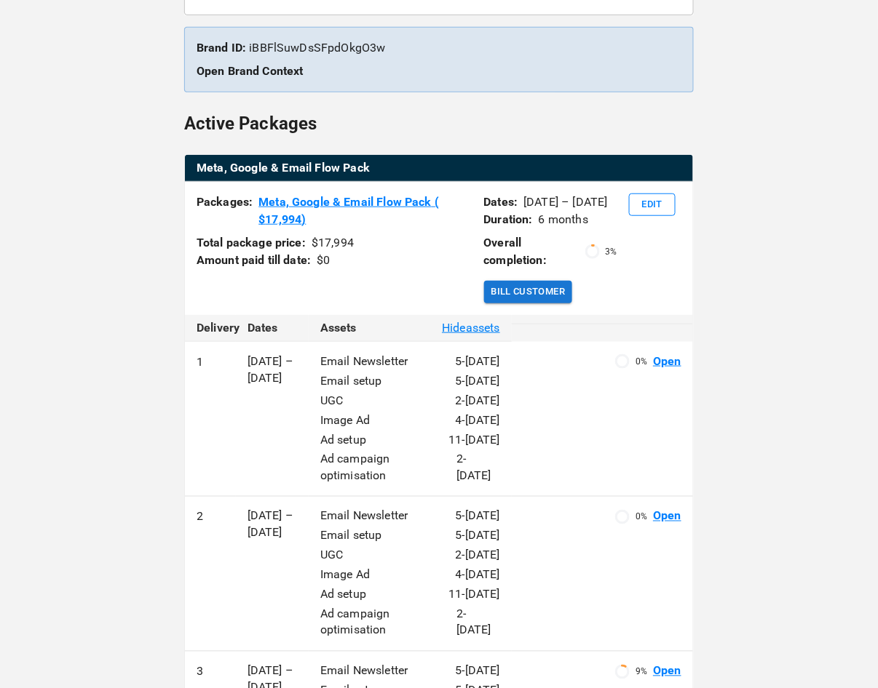
scroll to position [0, 0]
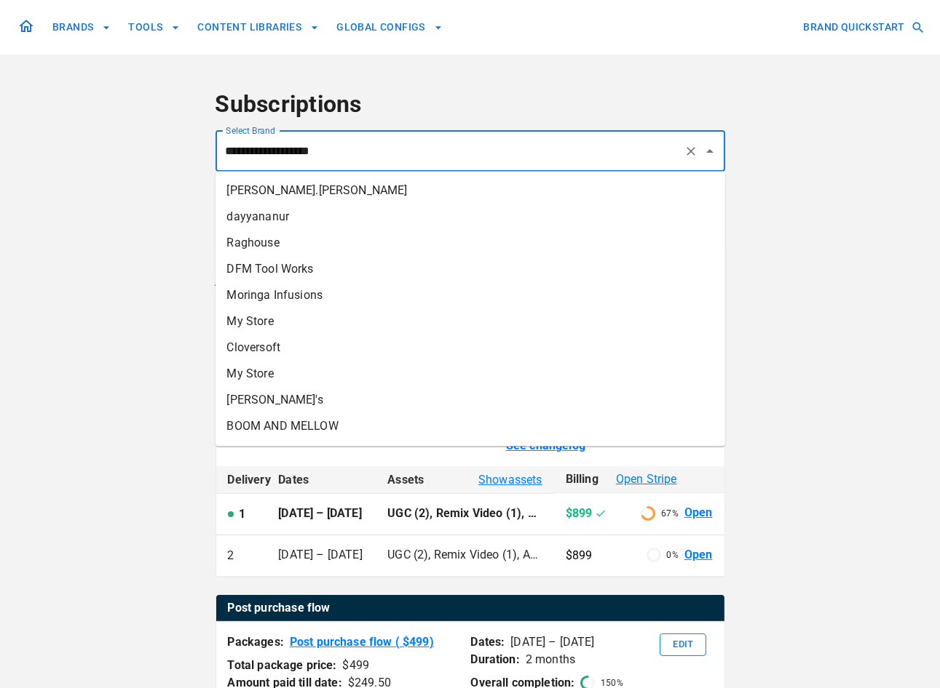
click at [346, 142] on input "**********" at bounding box center [450, 152] width 456 height 28
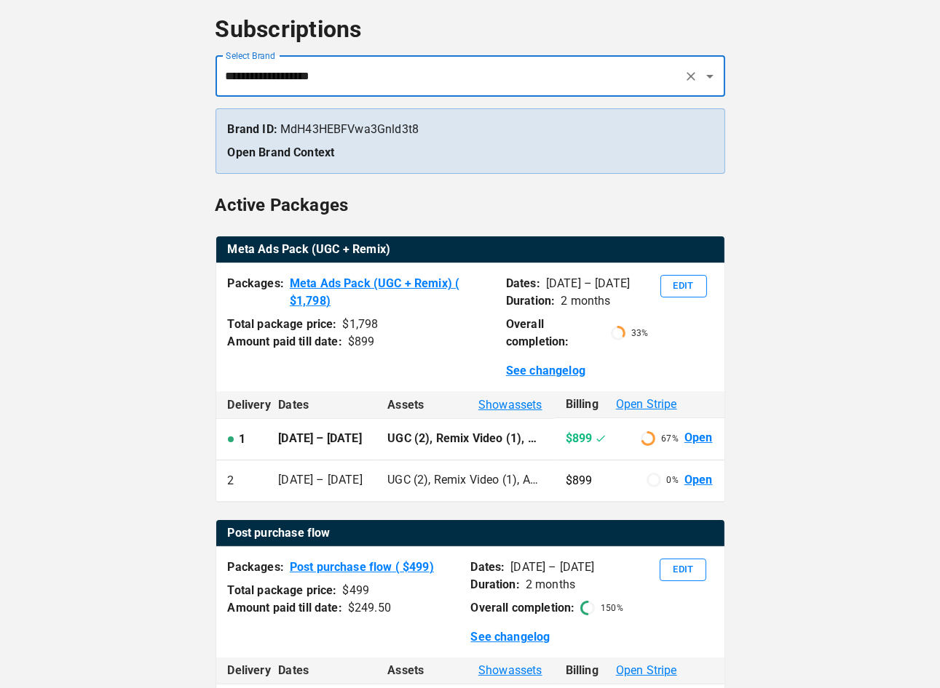
scroll to position [73, 0]
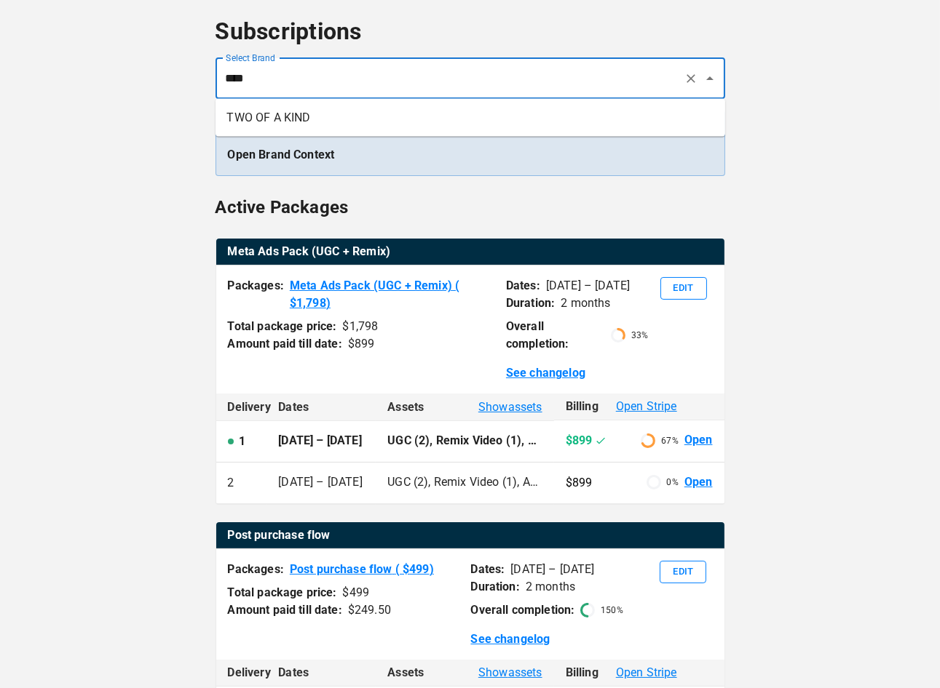
click at [330, 120] on li "TWO OF A KIND" at bounding box center [469, 117] width 509 height 26
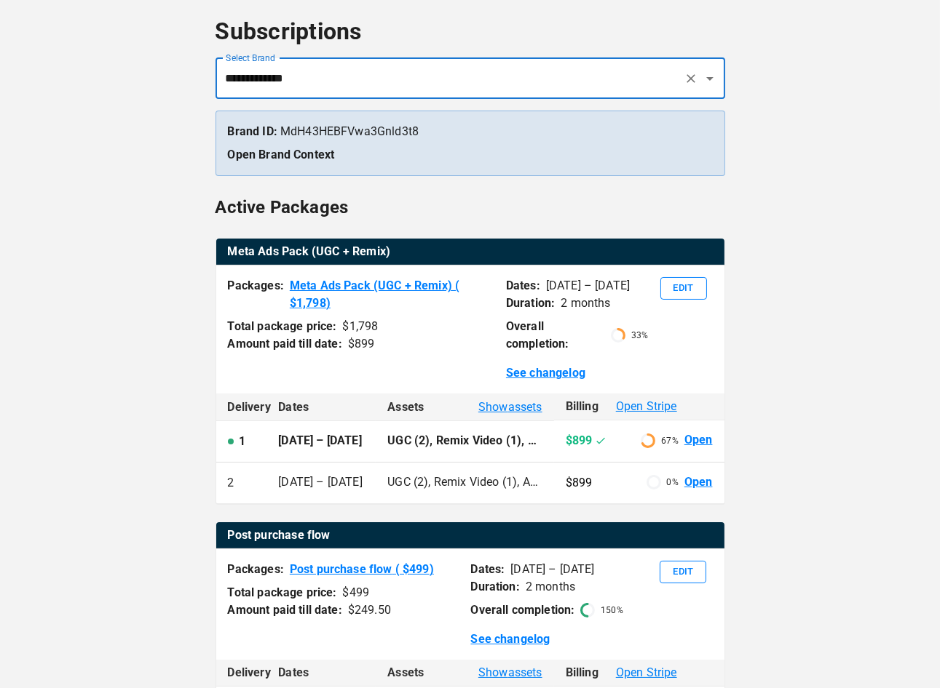
type input "**********"
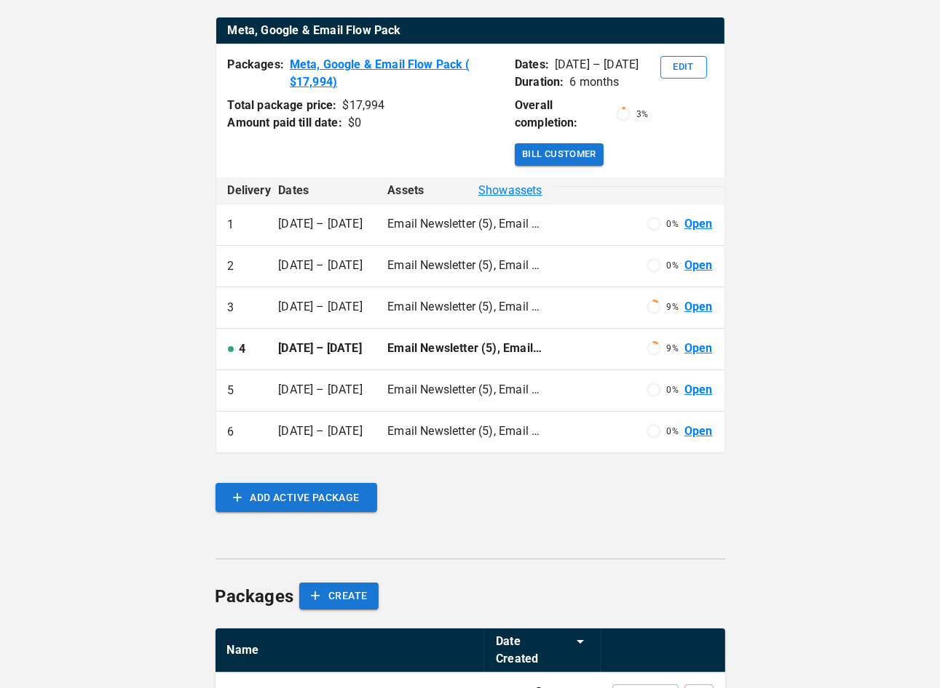
scroll to position [295, 0]
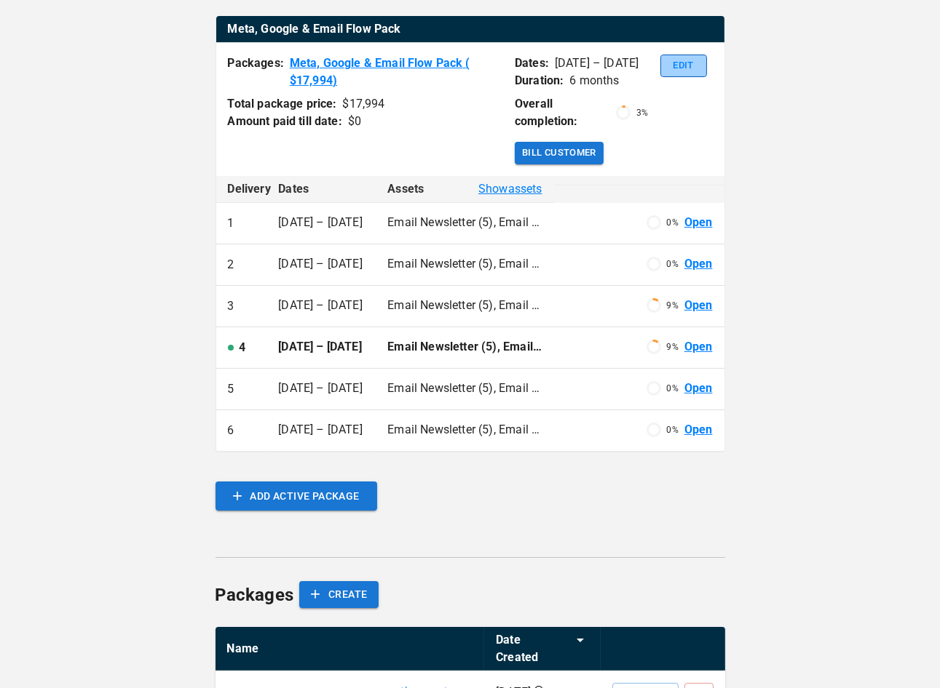
click at [667, 64] on button "Edit" at bounding box center [683, 66] width 47 height 23
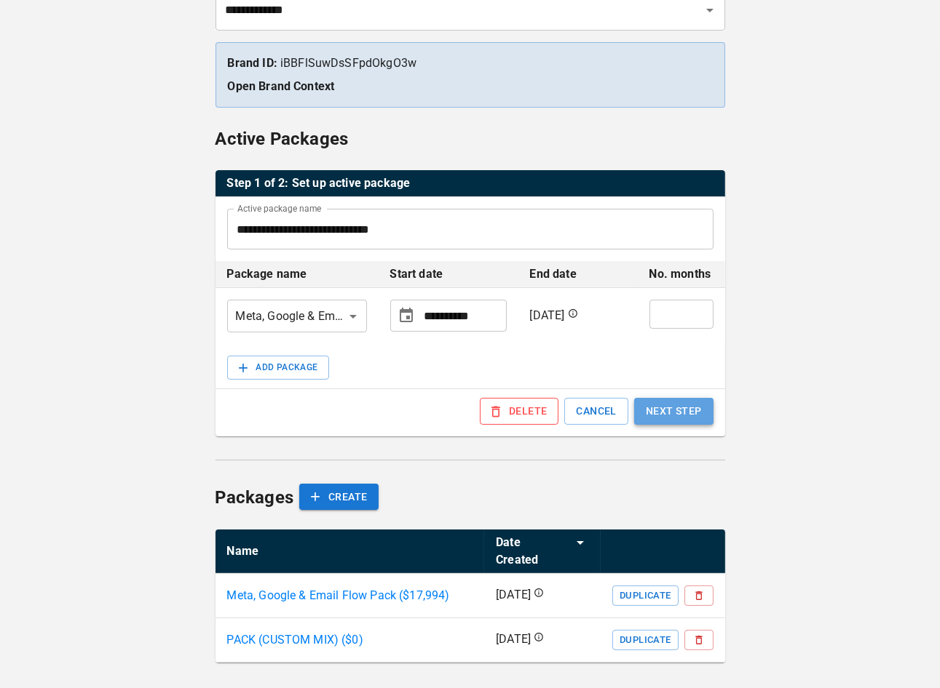
click at [674, 407] on button "NEXT STEP" at bounding box center [673, 411] width 79 height 27
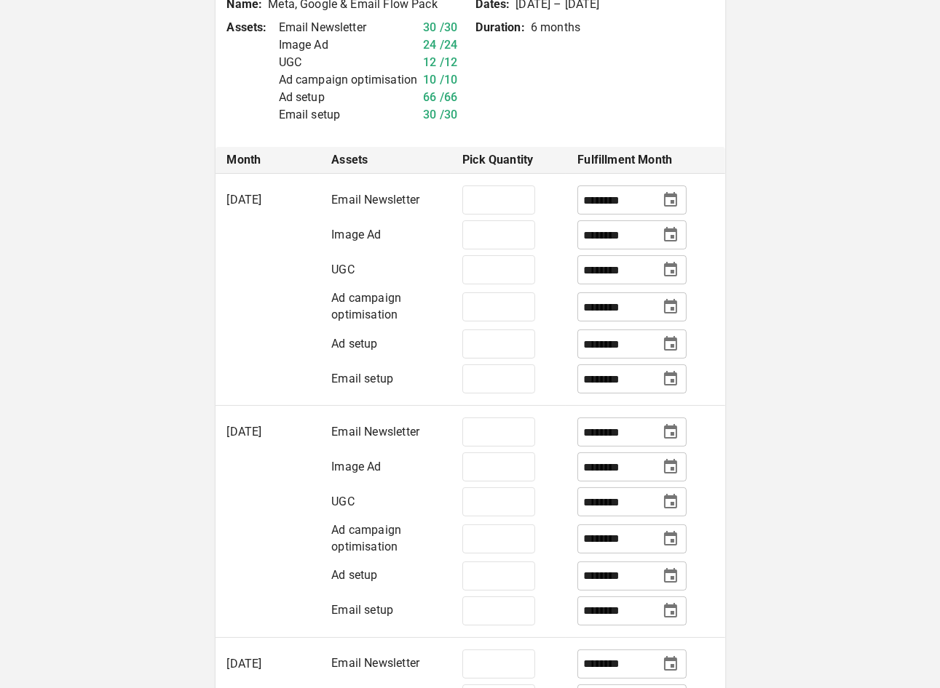
scroll to position [357, 0]
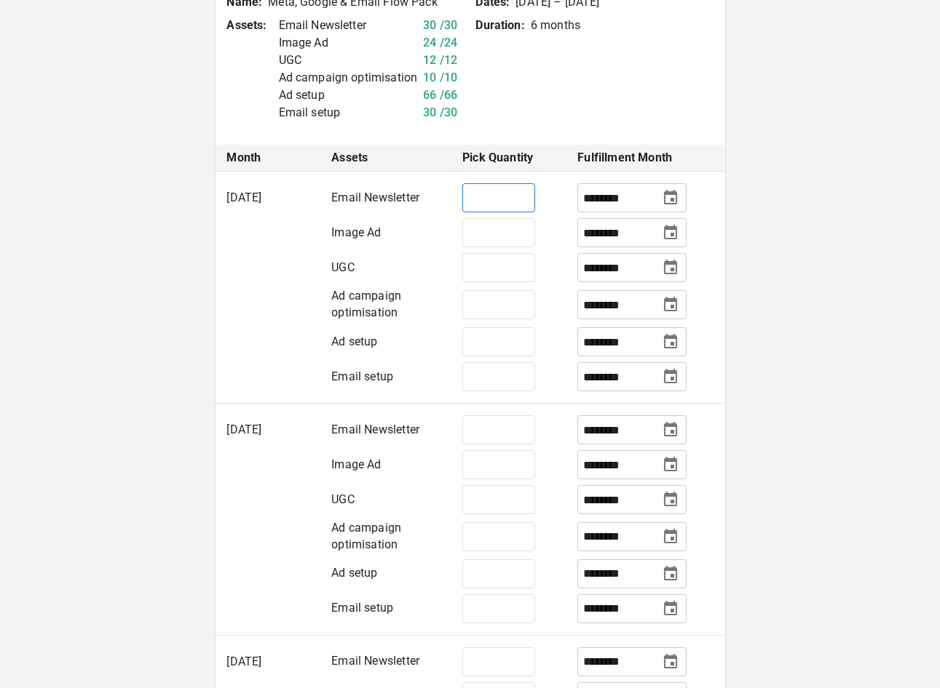
click at [485, 213] on input "*" at bounding box center [498, 197] width 73 height 29
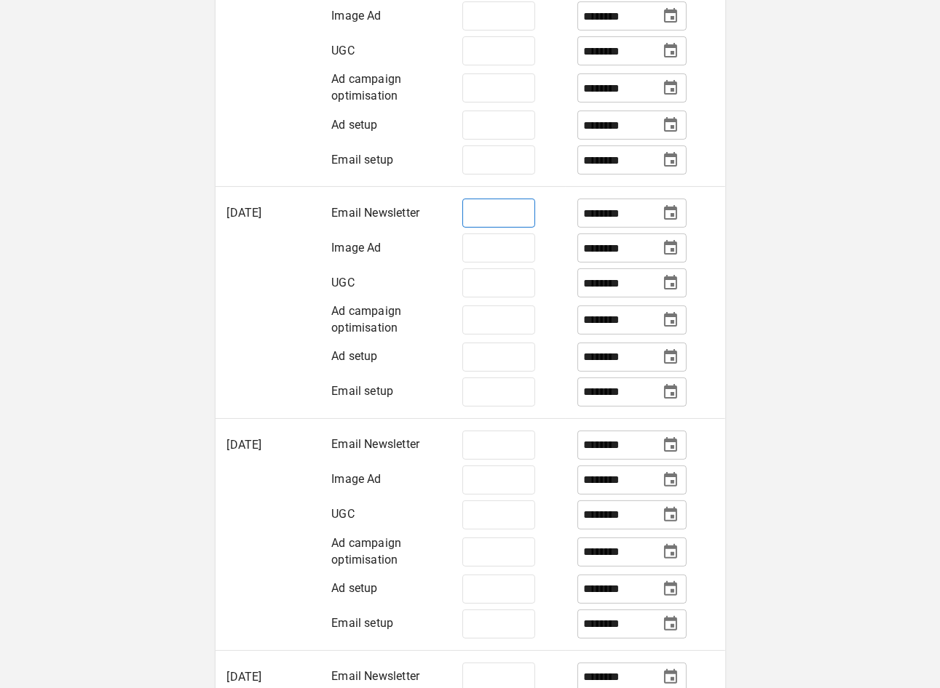
scroll to position [592, 0]
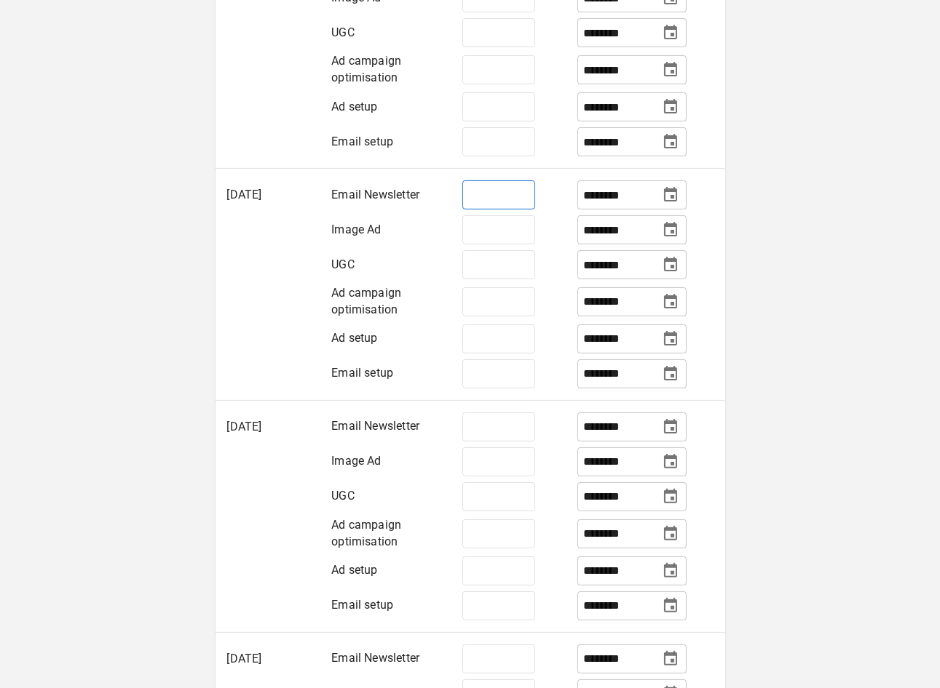
type input "*"
click at [492, 210] on input "*" at bounding box center [498, 194] width 73 height 29
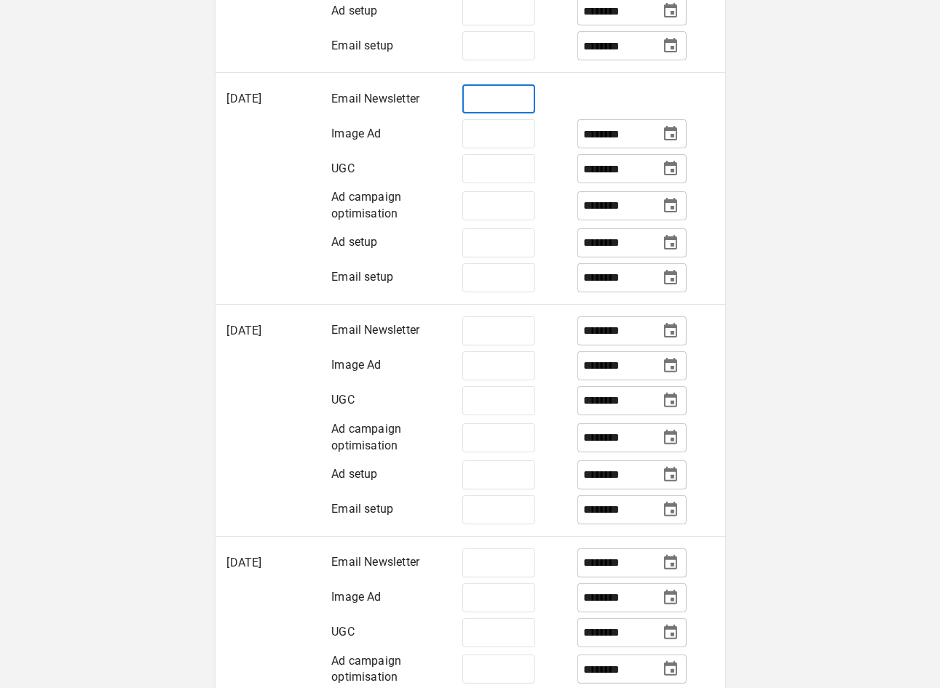
scroll to position [691, 0]
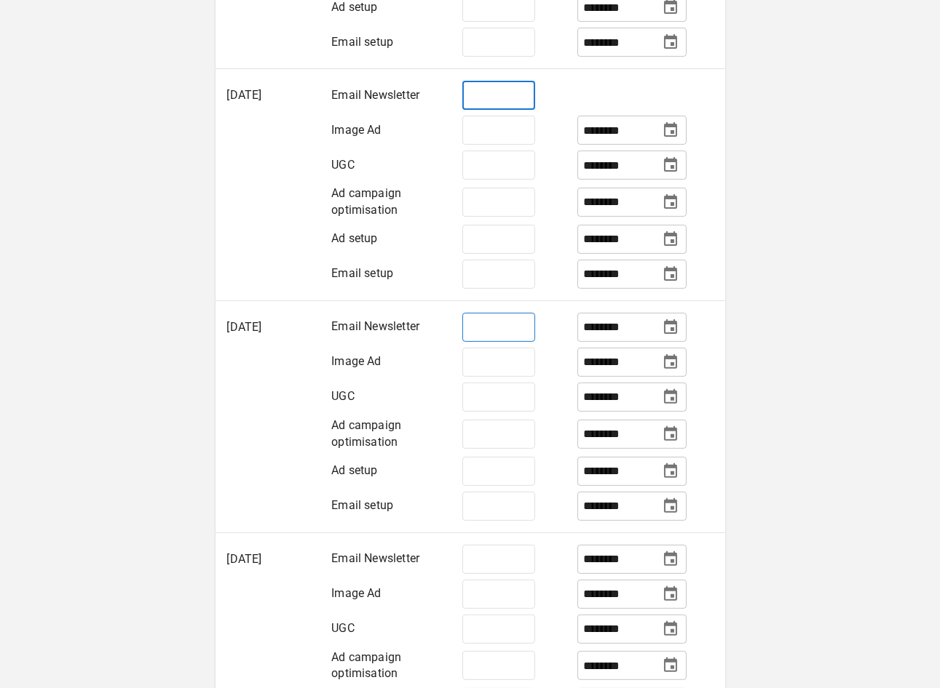
type input "*"
click at [493, 342] on input "*" at bounding box center [498, 327] width 73 height 29
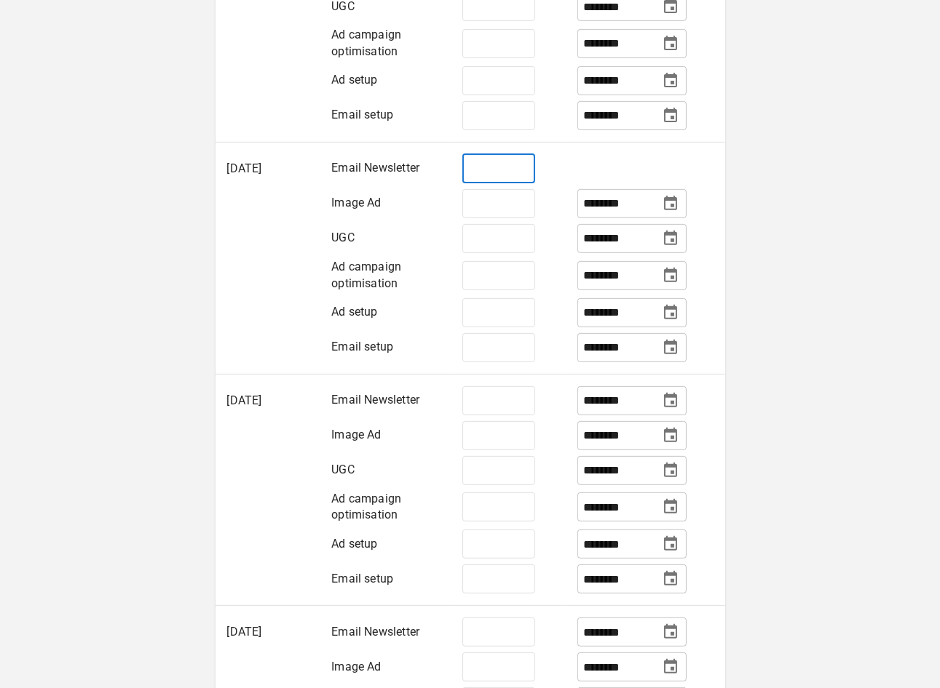
scroll to position [852, 0]
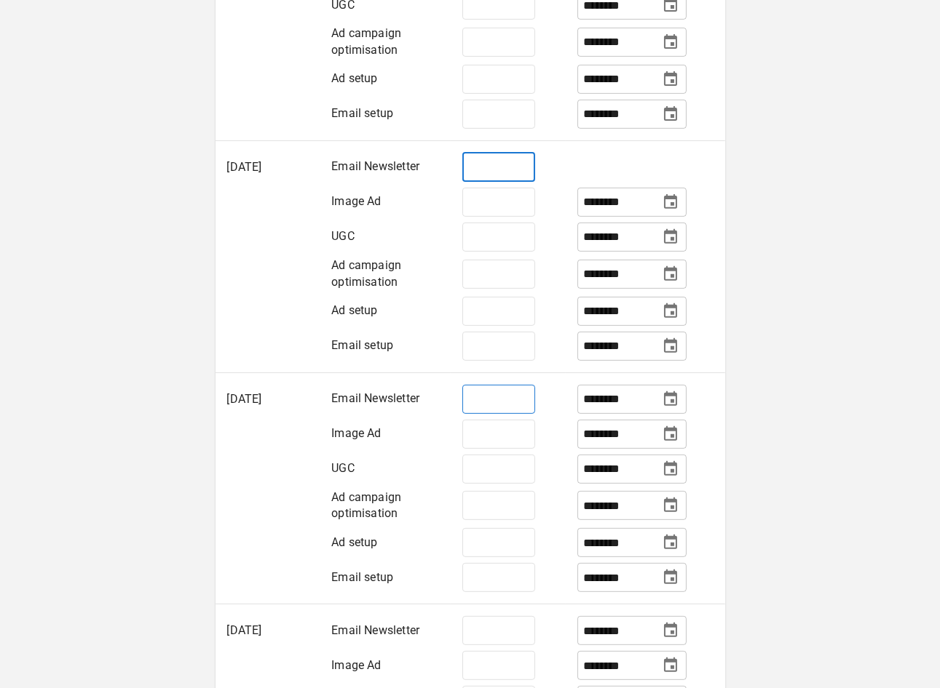
type input "*"
click at [496, 414] on input "*" at bounding box center [498, 399] width 73 height 29
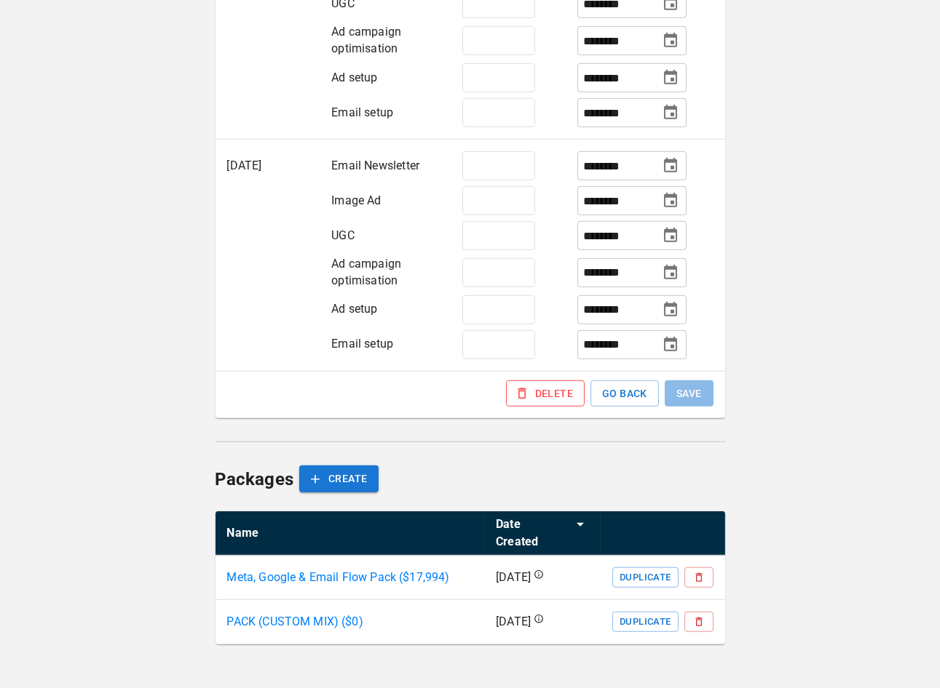
scroll to position [1636, 0]
click at [692, 406] on div "DELETE GO BACK SAVE" at bounding box center [469, 400] width 509 height 39
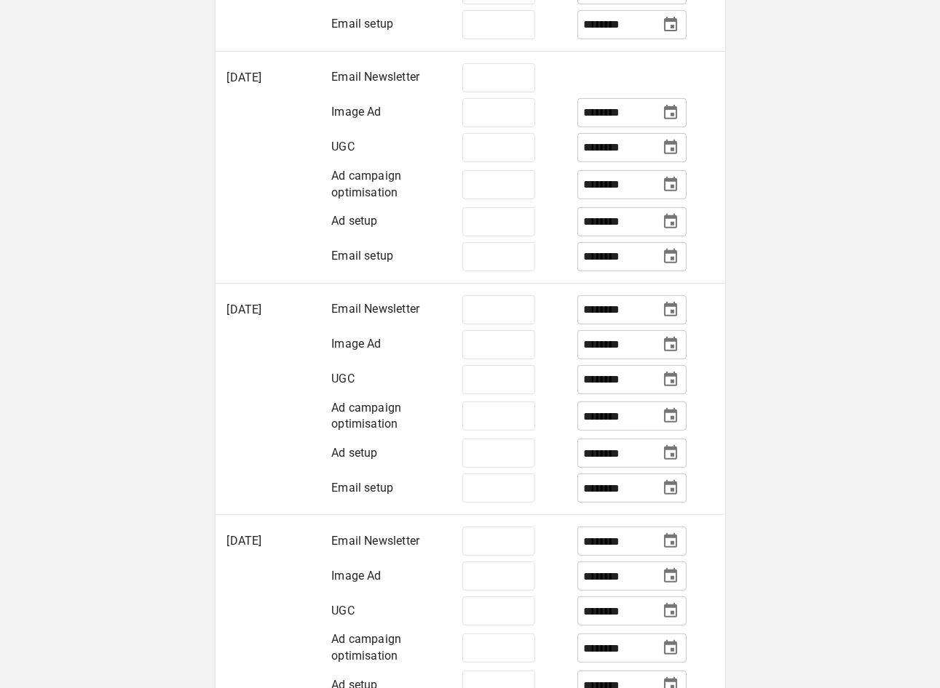
scroll to position [964, 0]
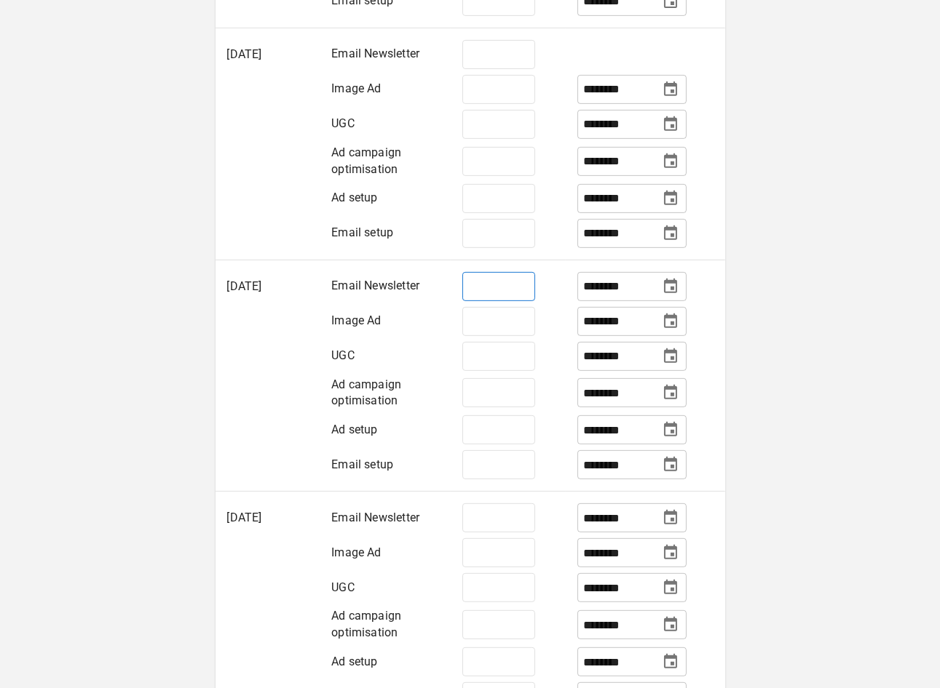
click at [488, 301] on input "**" at bounding box center [498, 286] width 73 height 29
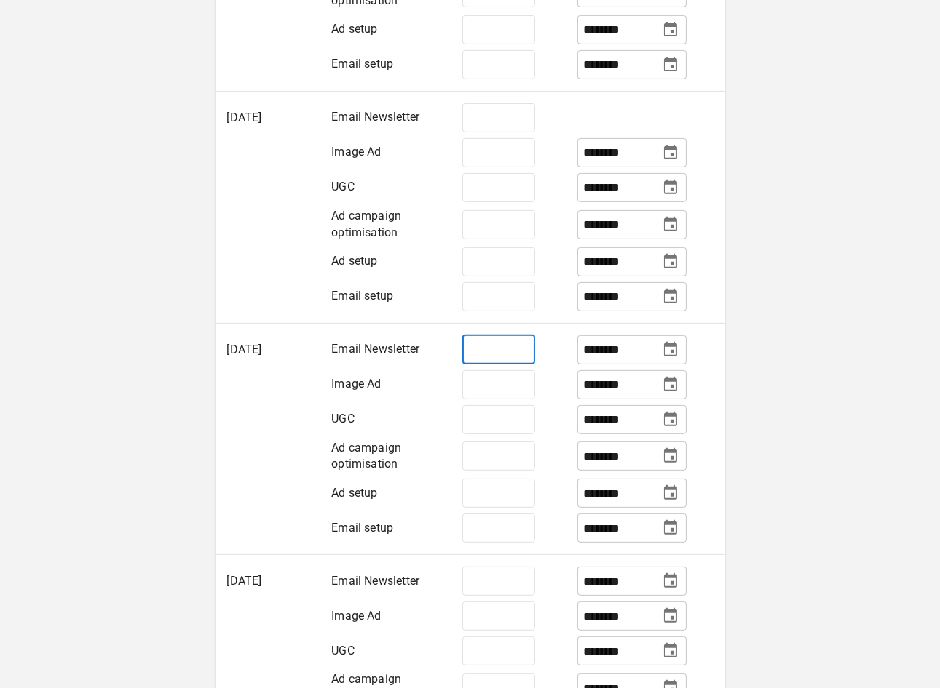
scroll to position [900, 0]
type input "**"
click at [754, 418] on div "**********" at bounding box center [470, 218] width 940 height 2237
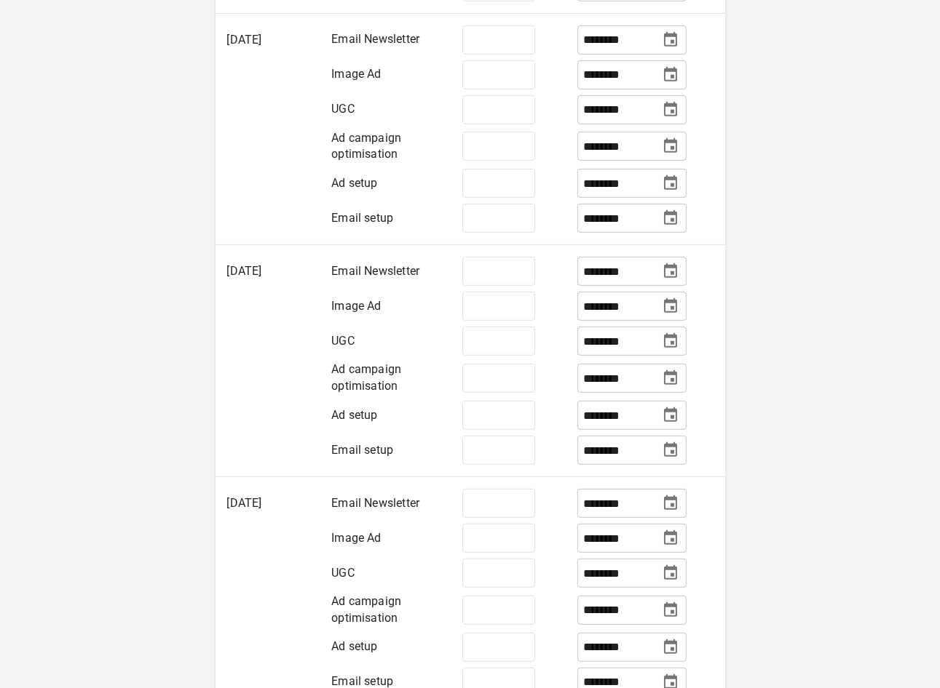
scroll to position [1216, 0]
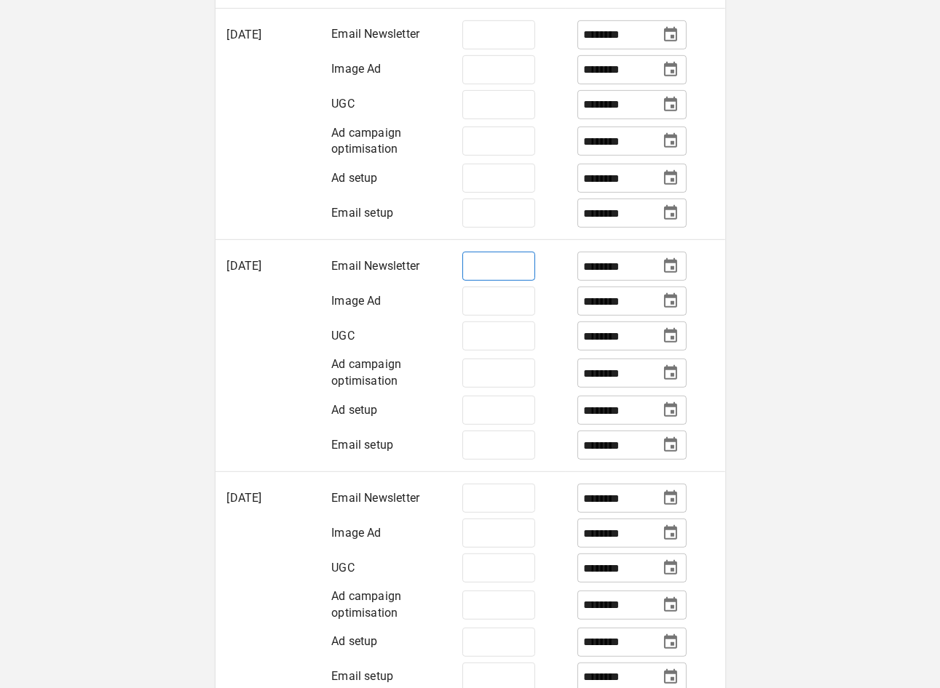
click at [504, 281] on input "*" at bounding box center [498, 266] width 73 height 29
type input "**"
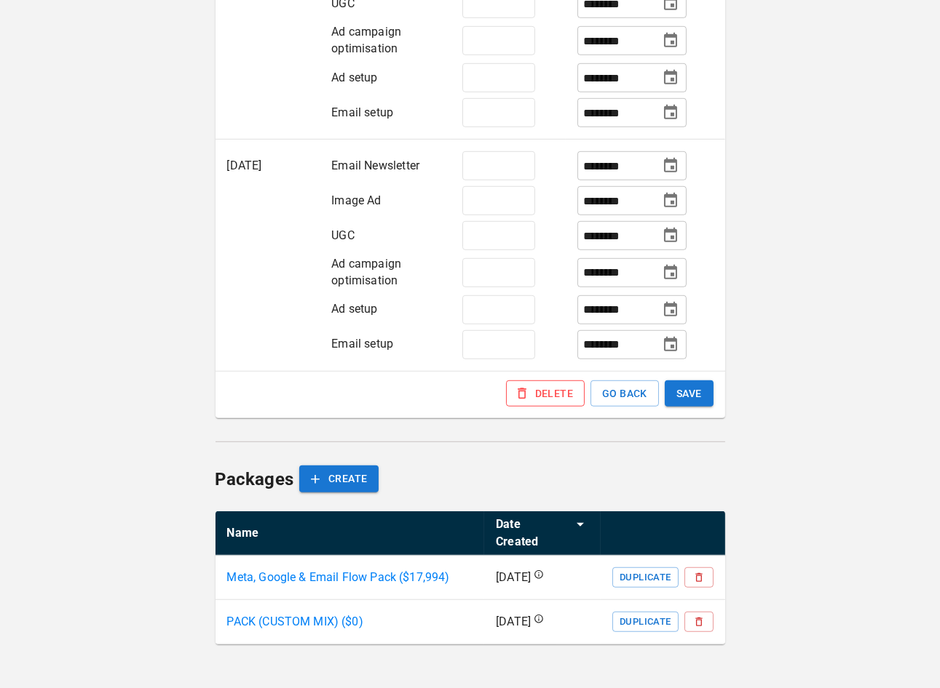
scroll to position [1591, 0]
click at [687, 408] on button "SAVE" at bounding box center [688, 394] width 49 height 27
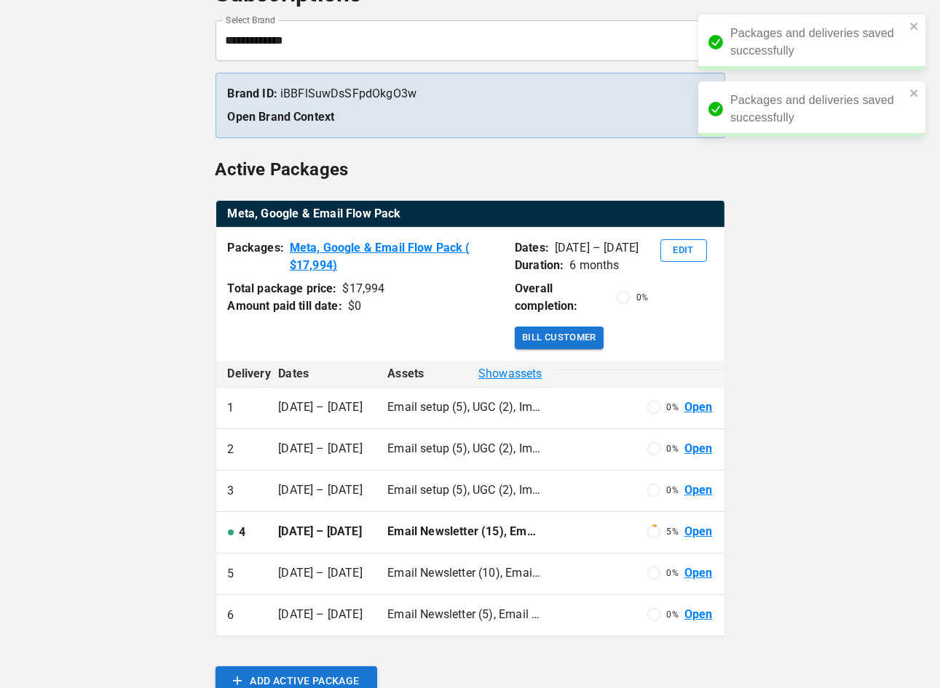
scroll to position [143, 0]
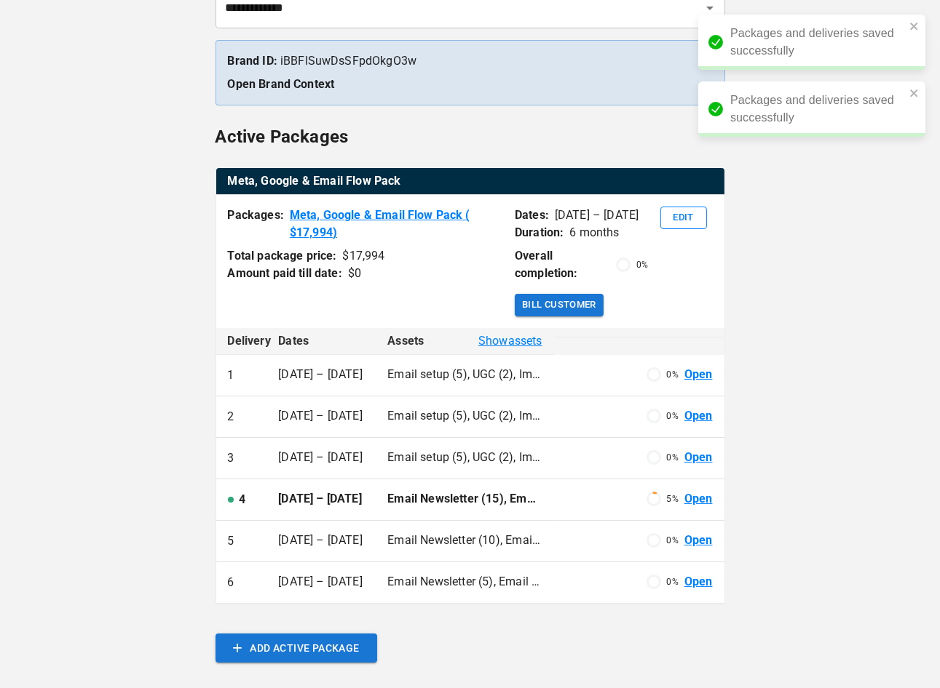
click at [495, 340] on span "Show assets" at bounding box center [510, 341] width 64 height 17
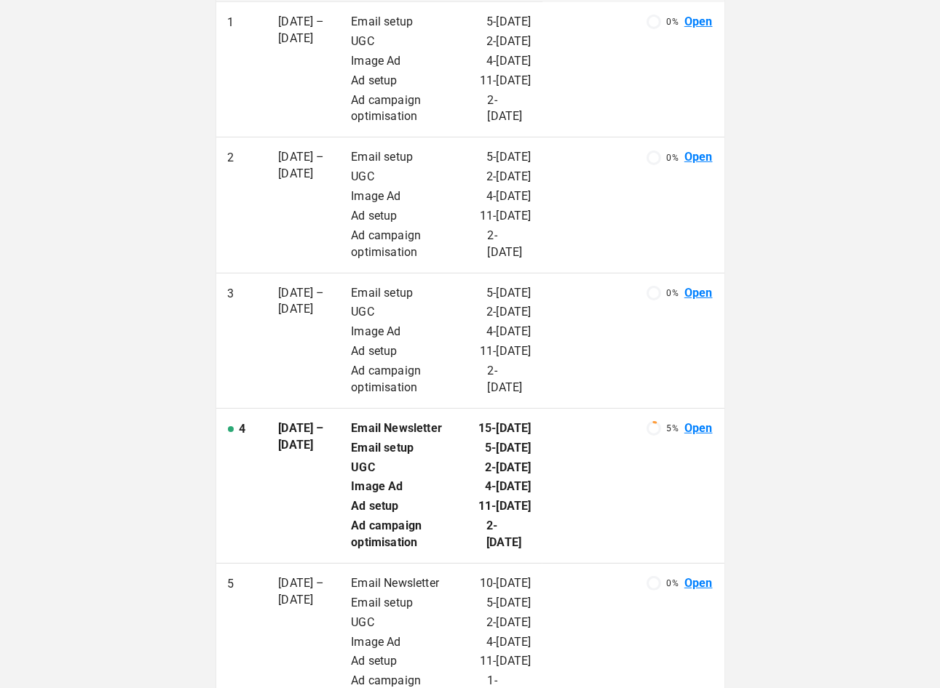
scroll to position [497, 0]
